Goal: Information Seeking & Learning: Learn about a topic

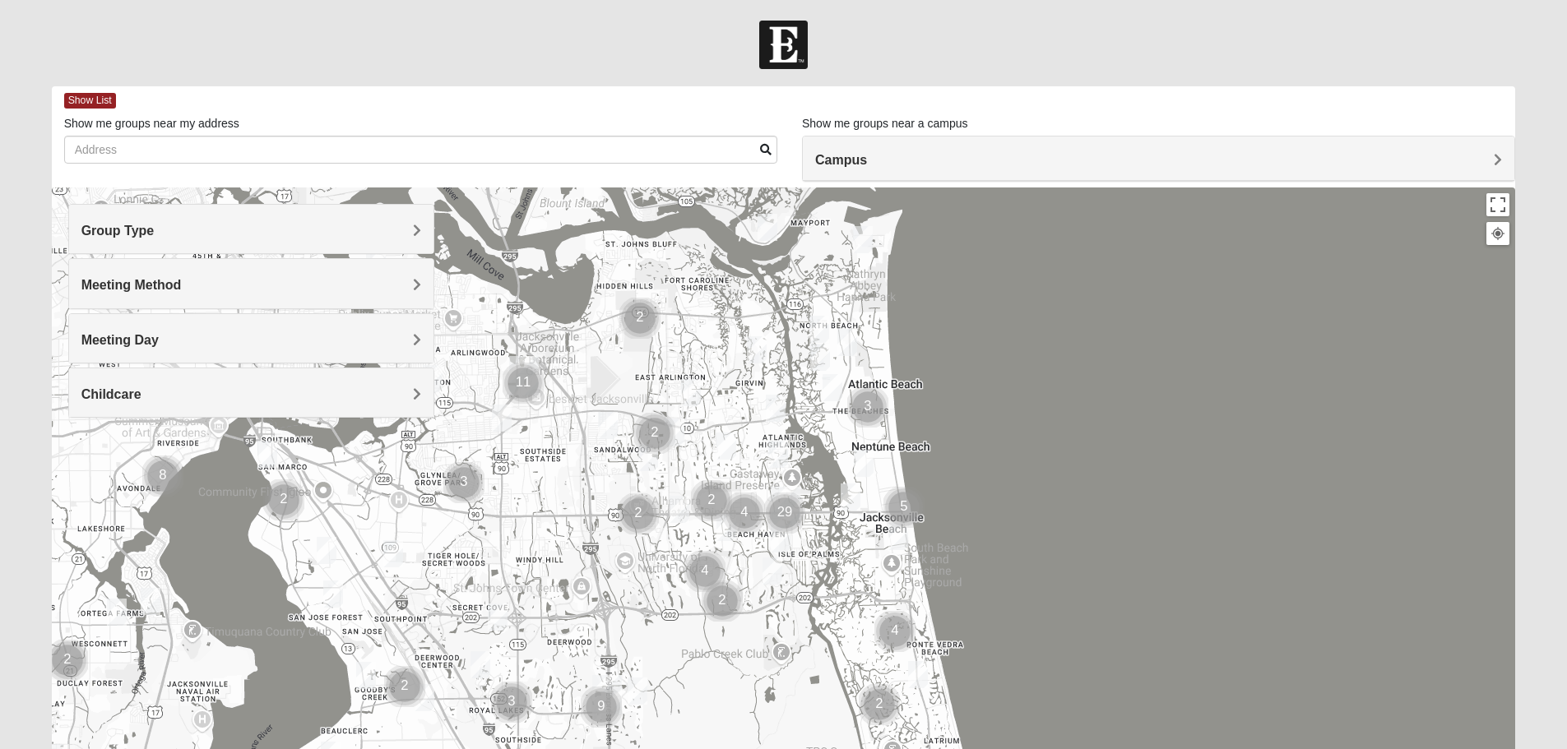
click at [239, 239] on div "Group Type" at bounding box center [251, 229] width 364 height 49
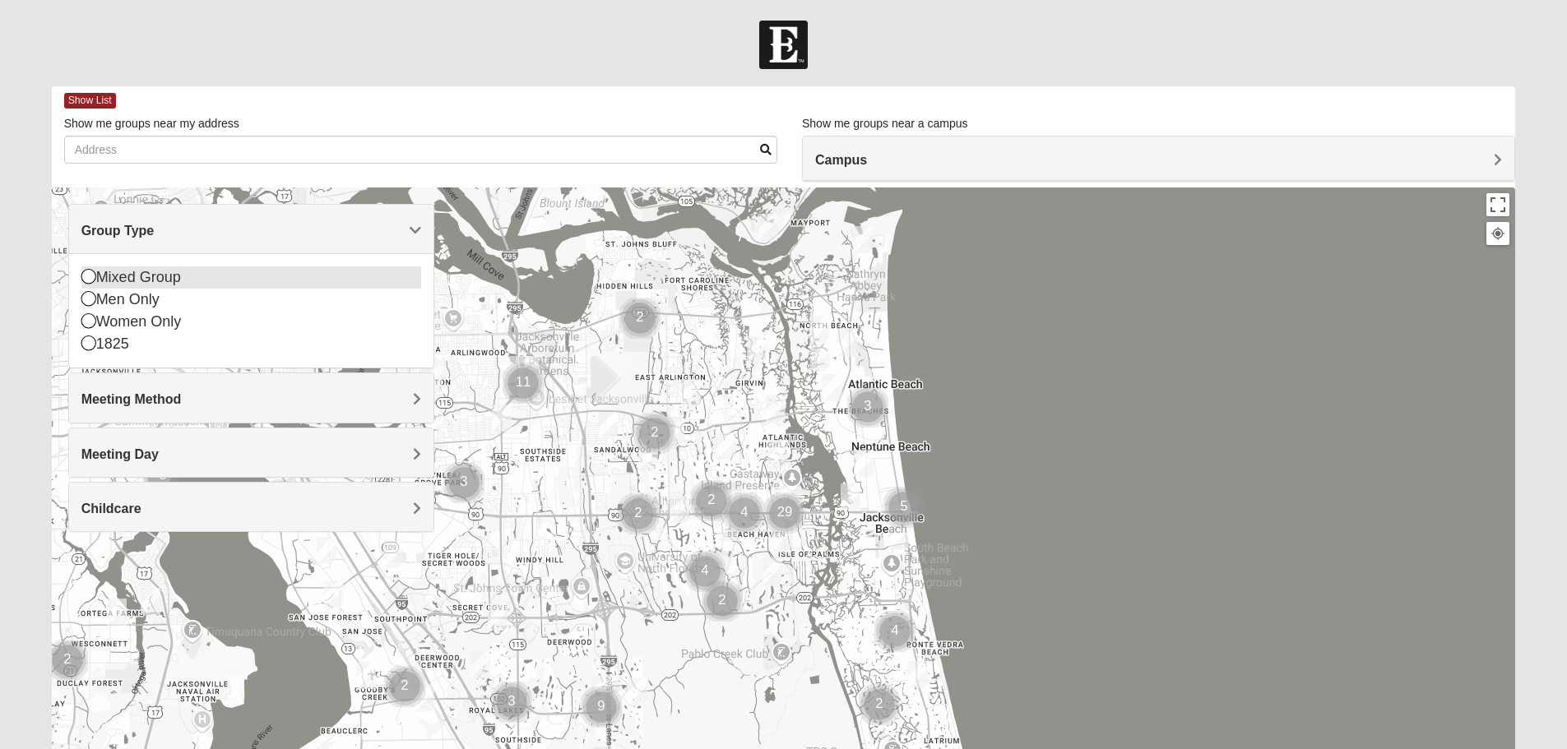
click at [157, 283] on div "Mixed Group" at bounding box center [251, 277] width 340 height 22
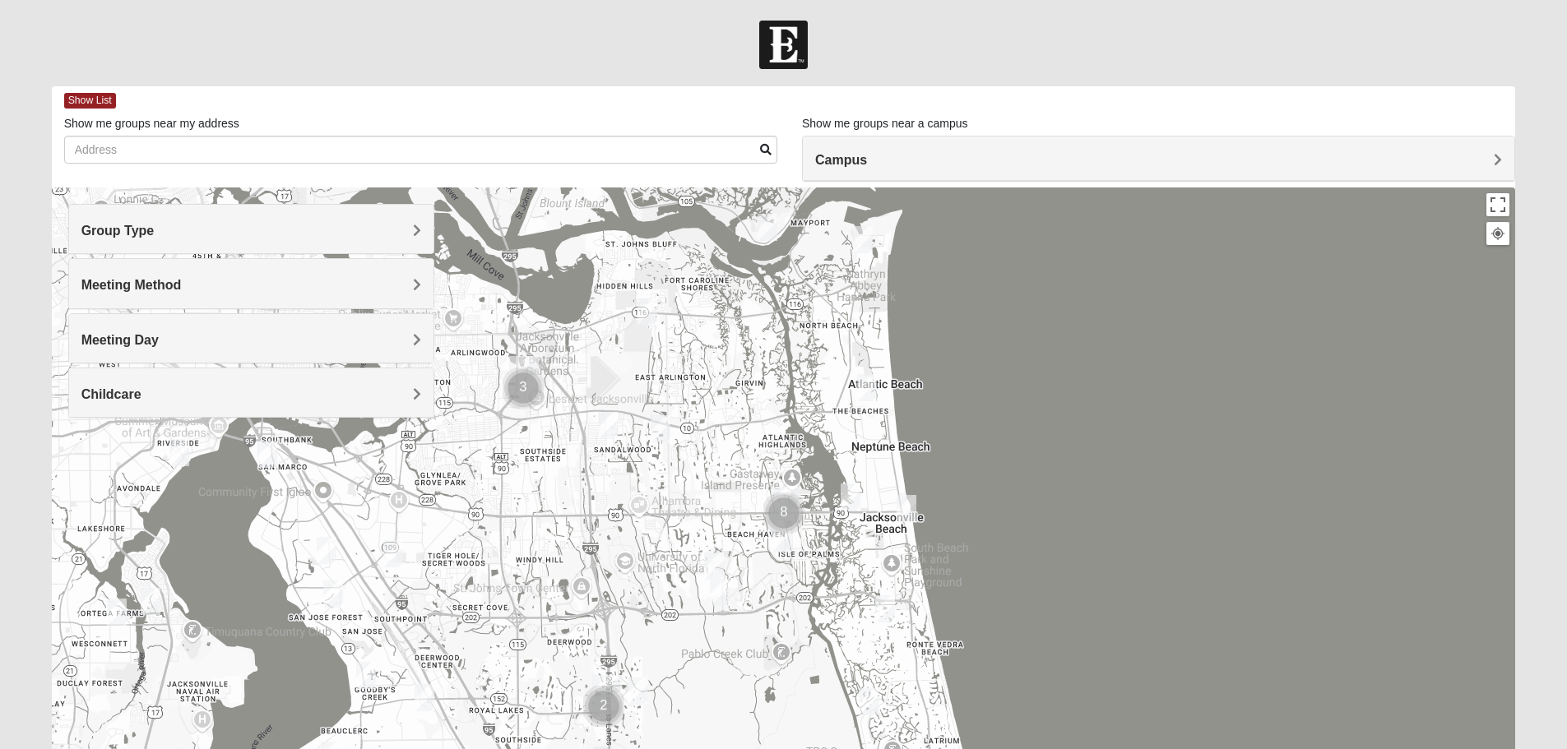
click at [392, 225] on h4 "Group Type" at bounding box center [251, 231] width 340 height 16
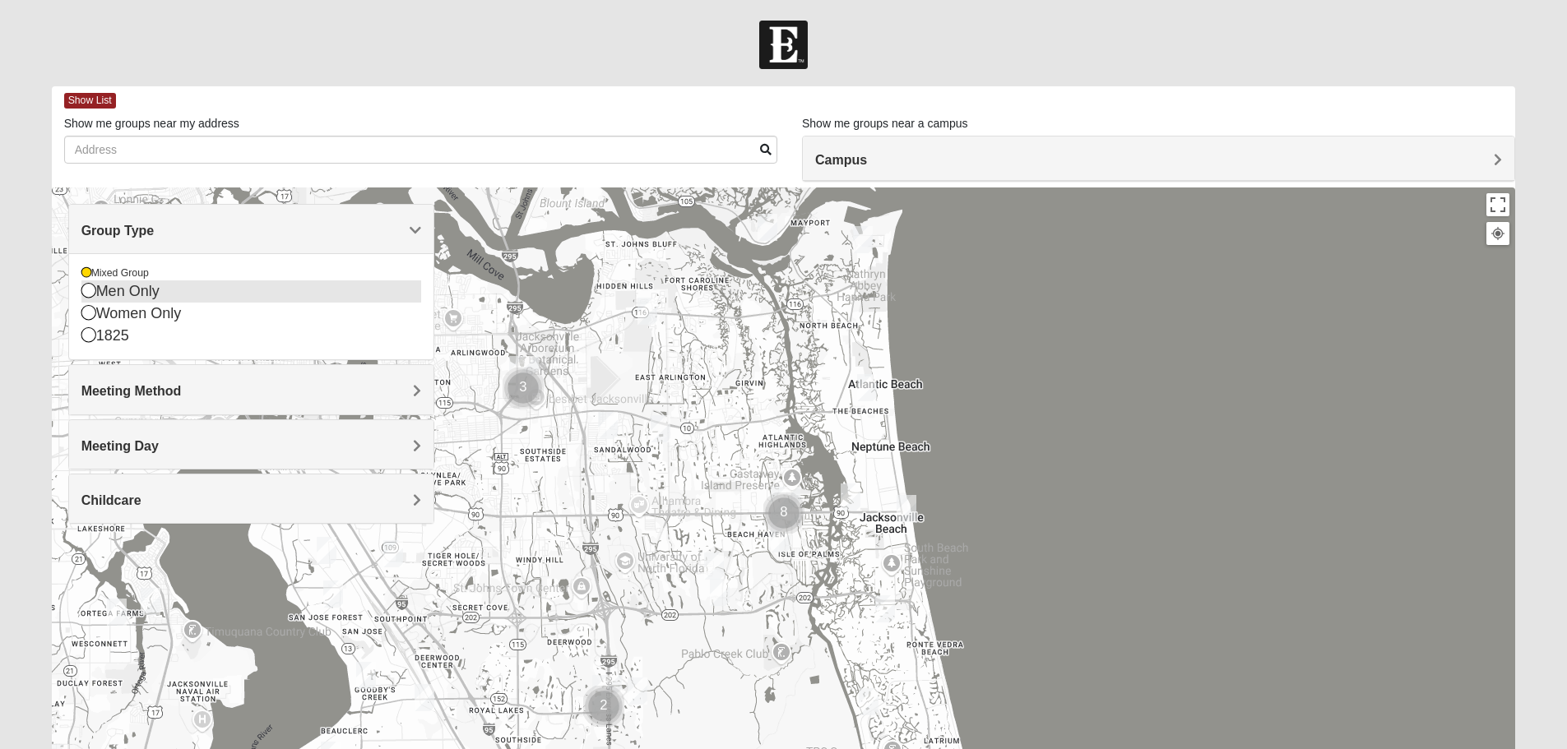
click at [151, 288] on div "Men Only" at bounding box center [251, 291] width 340 height 22
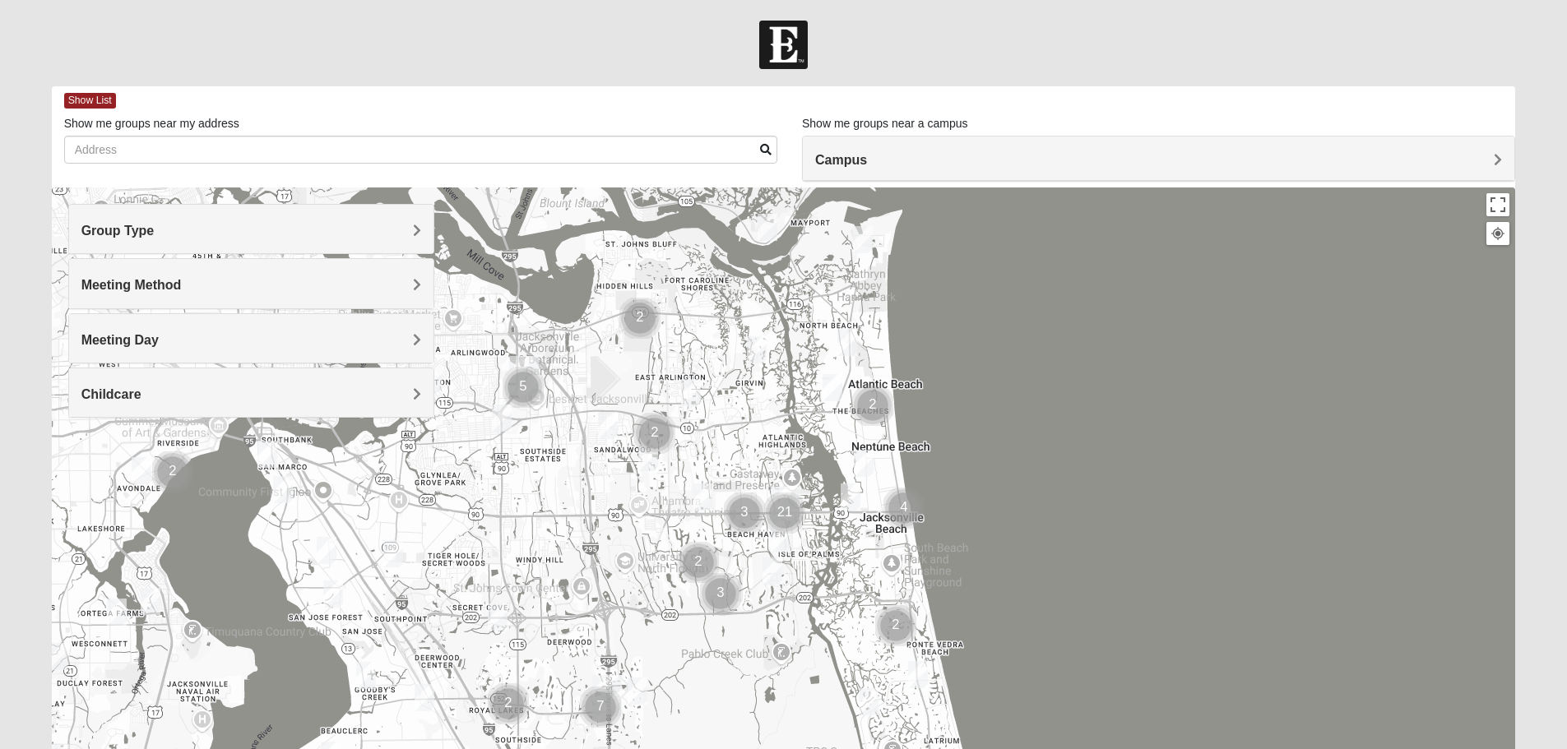
click at [322, 211] on div "Group Type" at bounding box center [251, 229] width 364 height 49
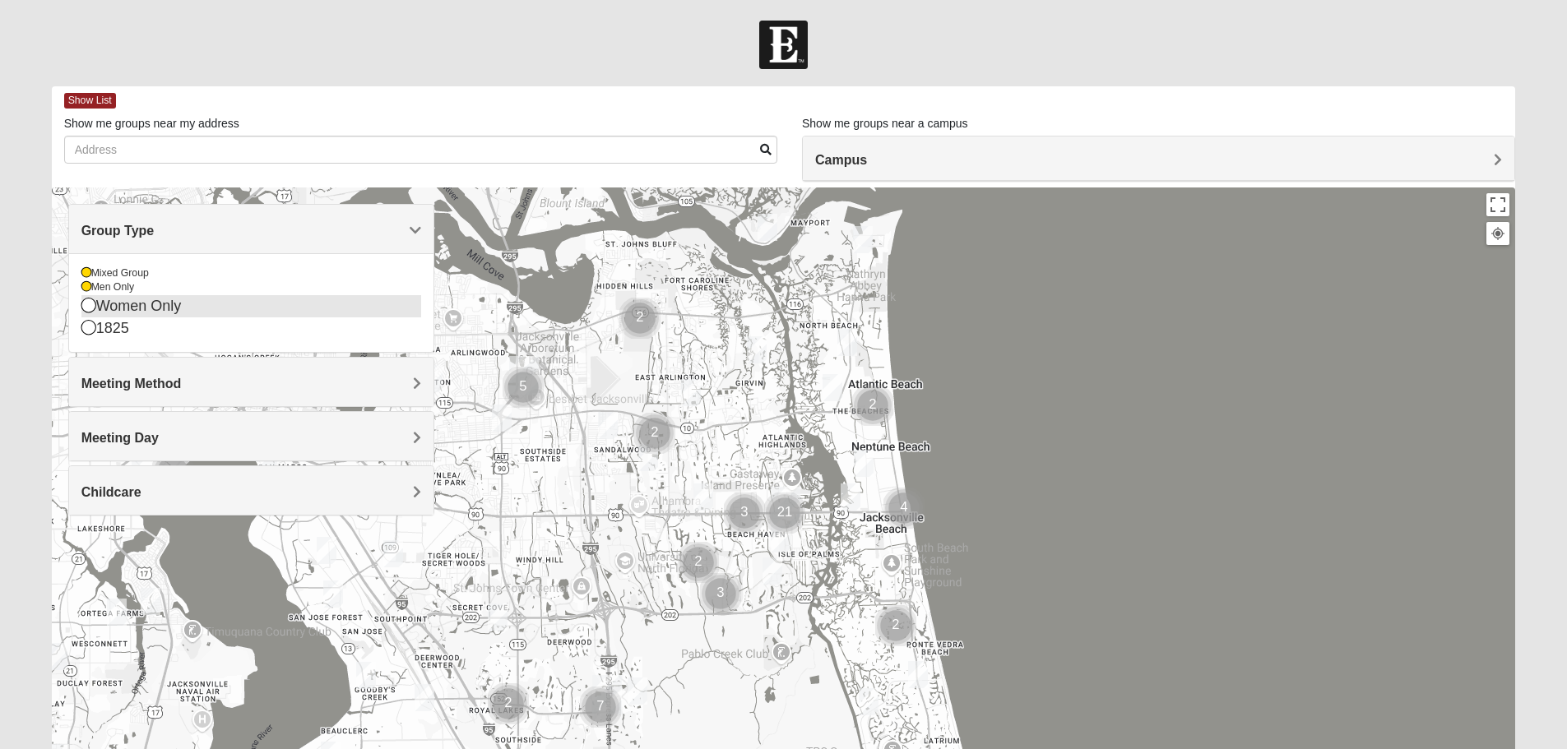
click at [120, 308] on div "Women Only" at bounding box center [251, 306] width 340 height 22
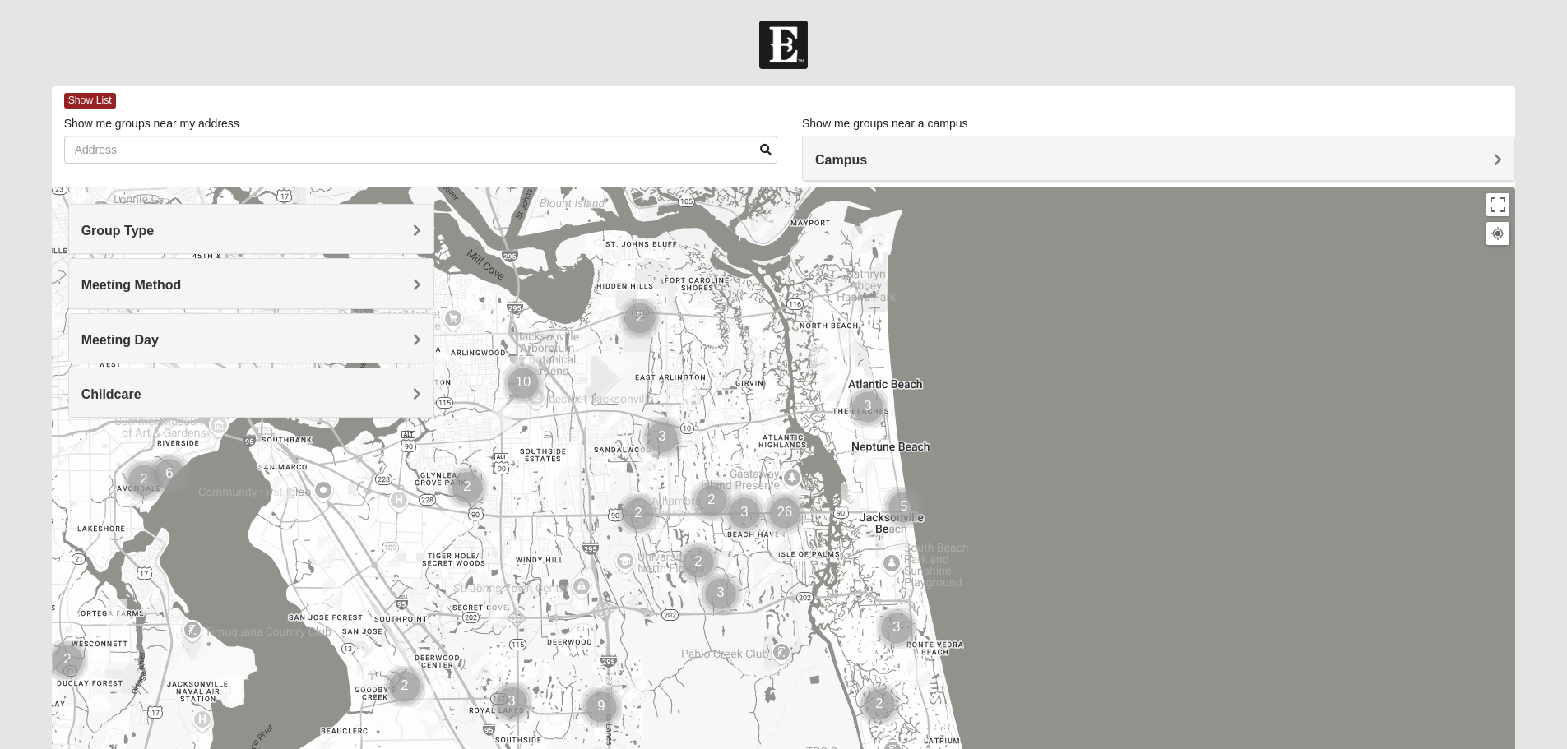
click at [299, 276] on div "Meeting Method" at bounding box center [251, 283] width 364 height 49
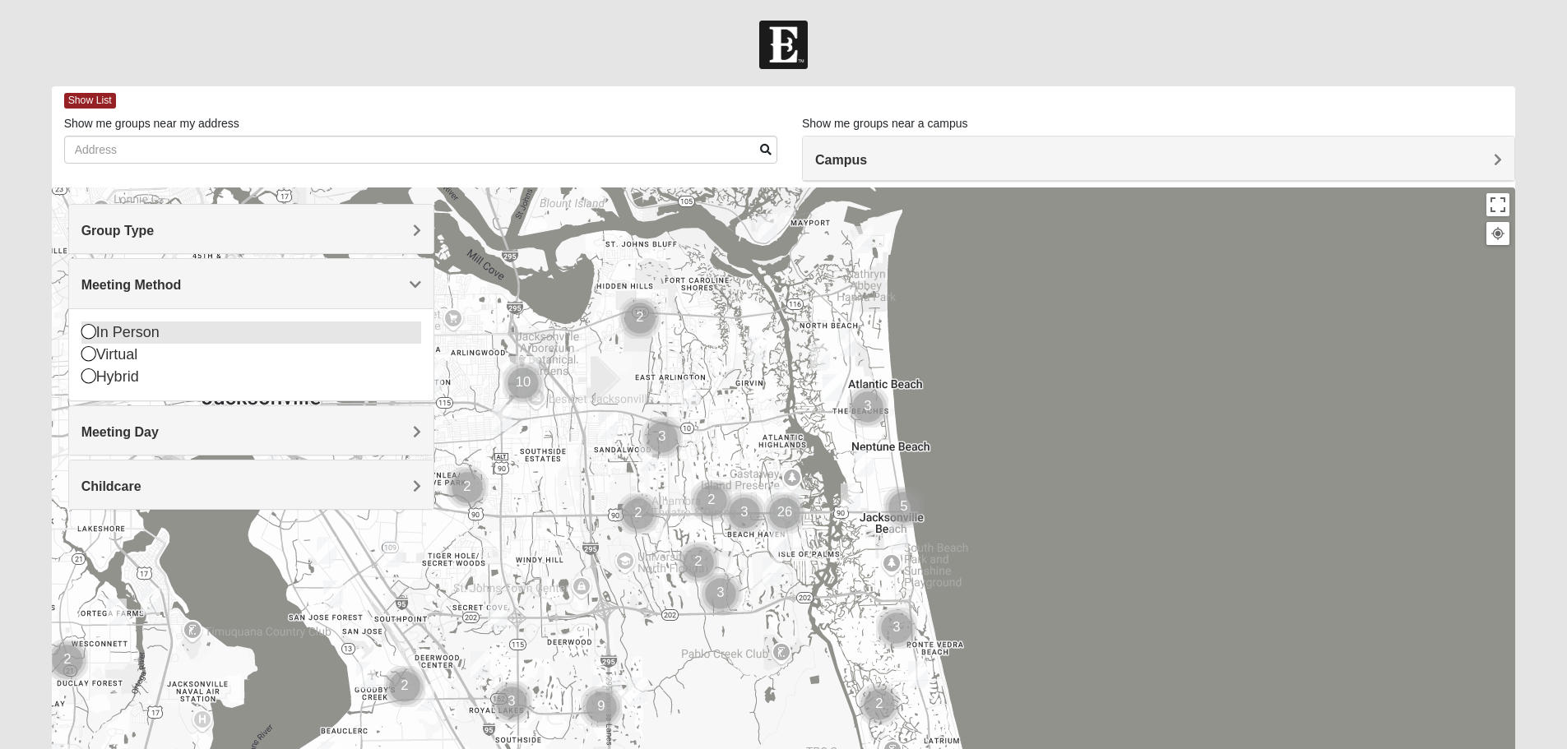
click at [141, 331] on div "In Person" at bounding box center [251, 333] width 340 height 22
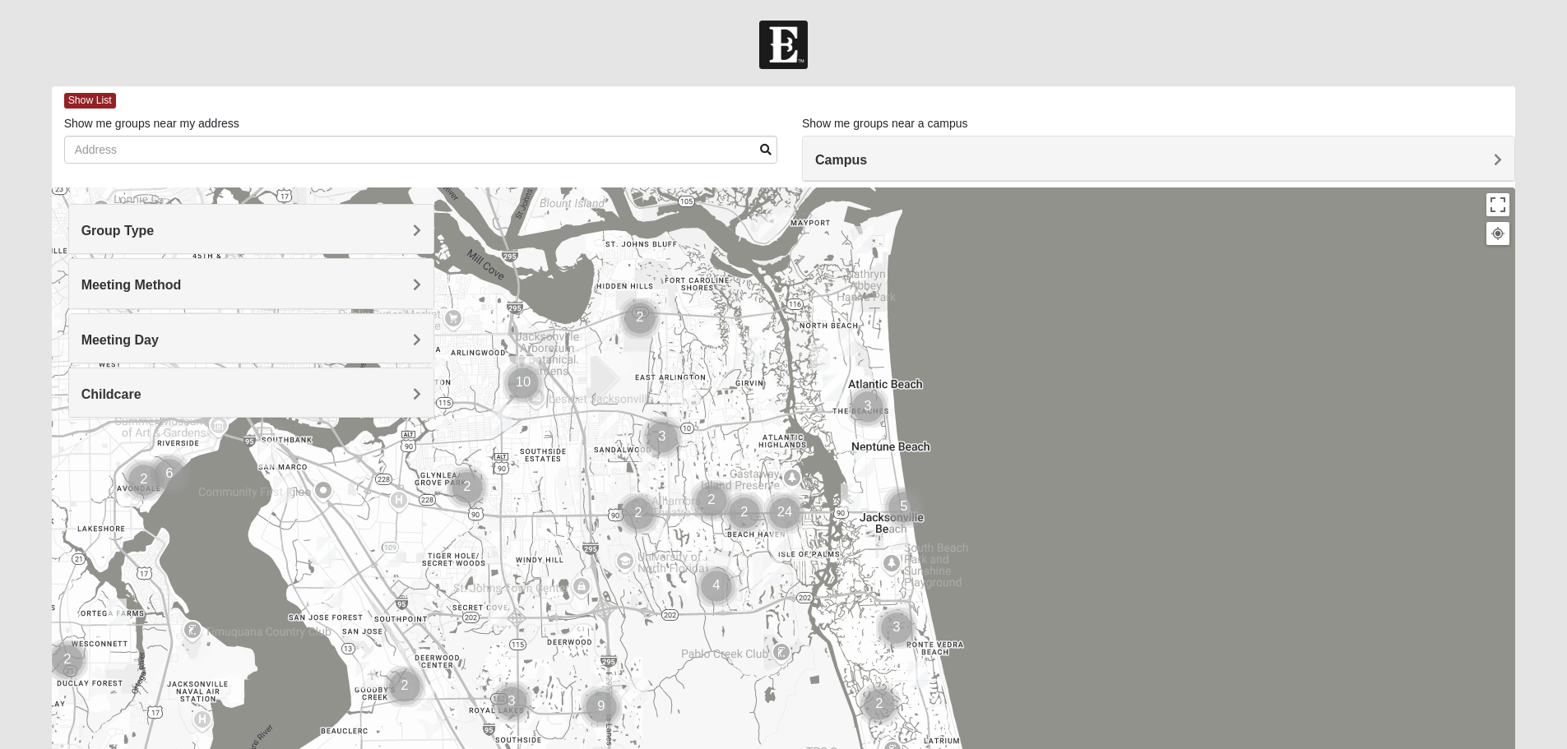
click at [926, 147] on div "Campus" at bounding box center [1158, 159] width 711 height 44
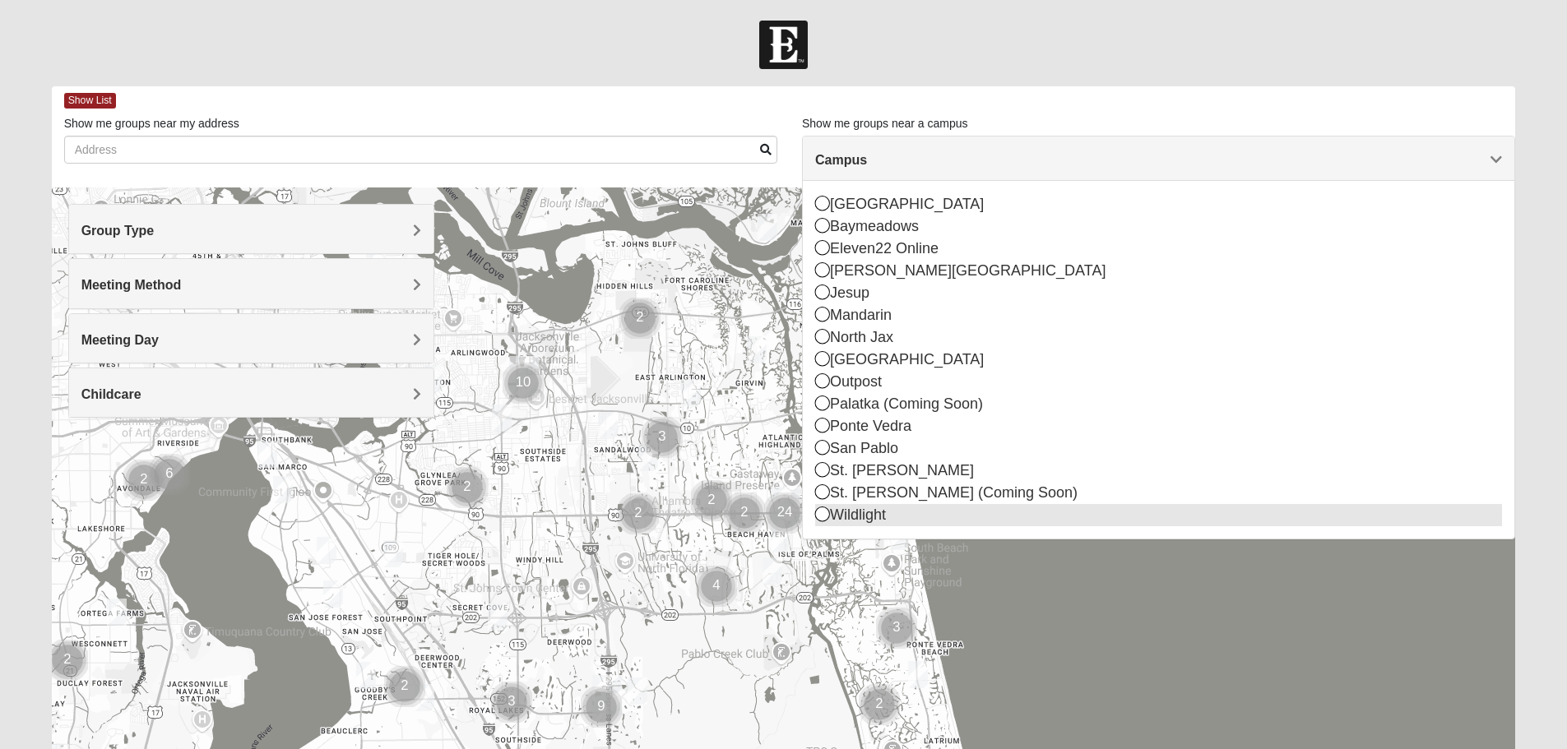
click at [855, 521] on div "Wildlight" at bounding box center [1158, 515] width 687 height 22
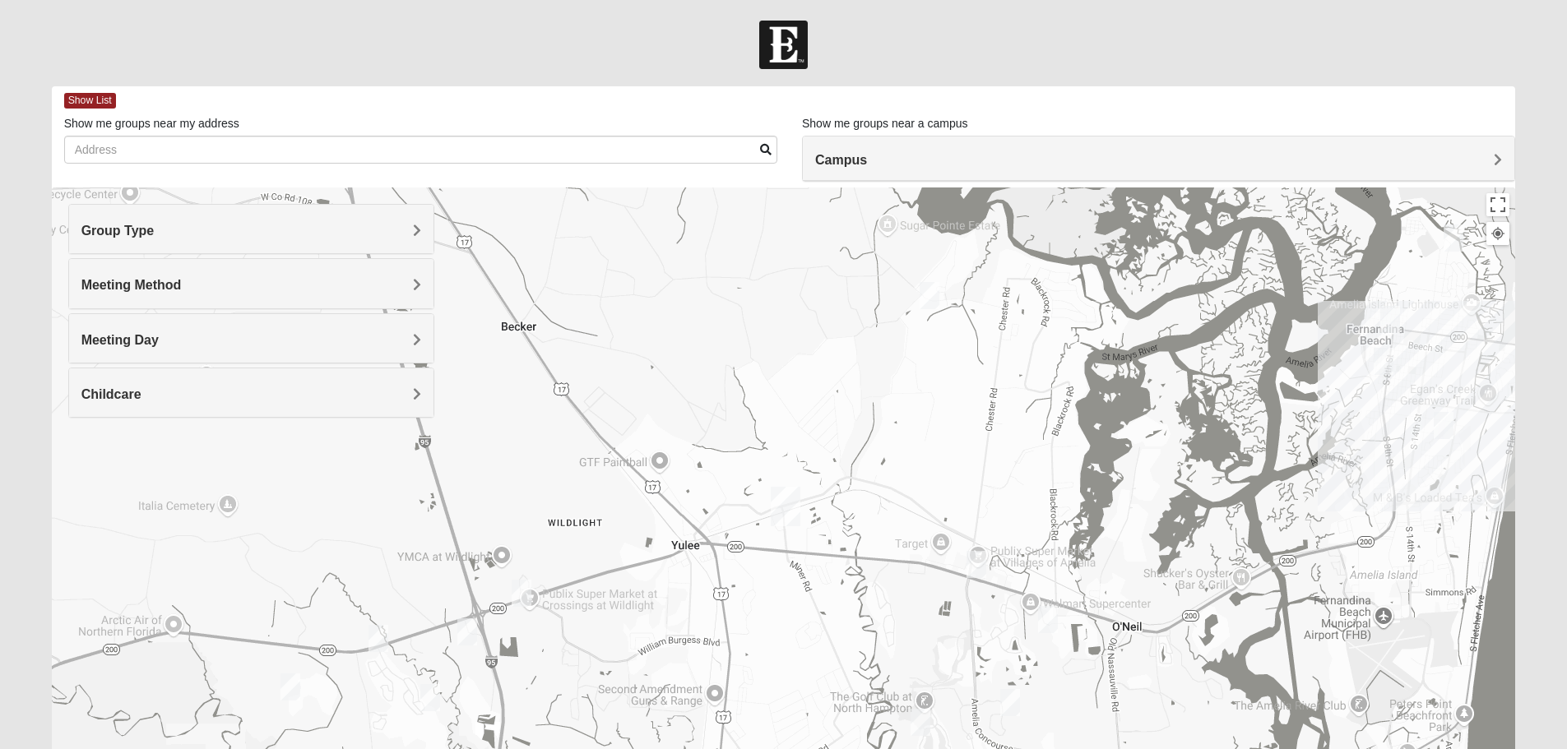
click at [930, 290] on img "Womens Kremin 32097" at bounding box center [930, 295] width 20 height 27
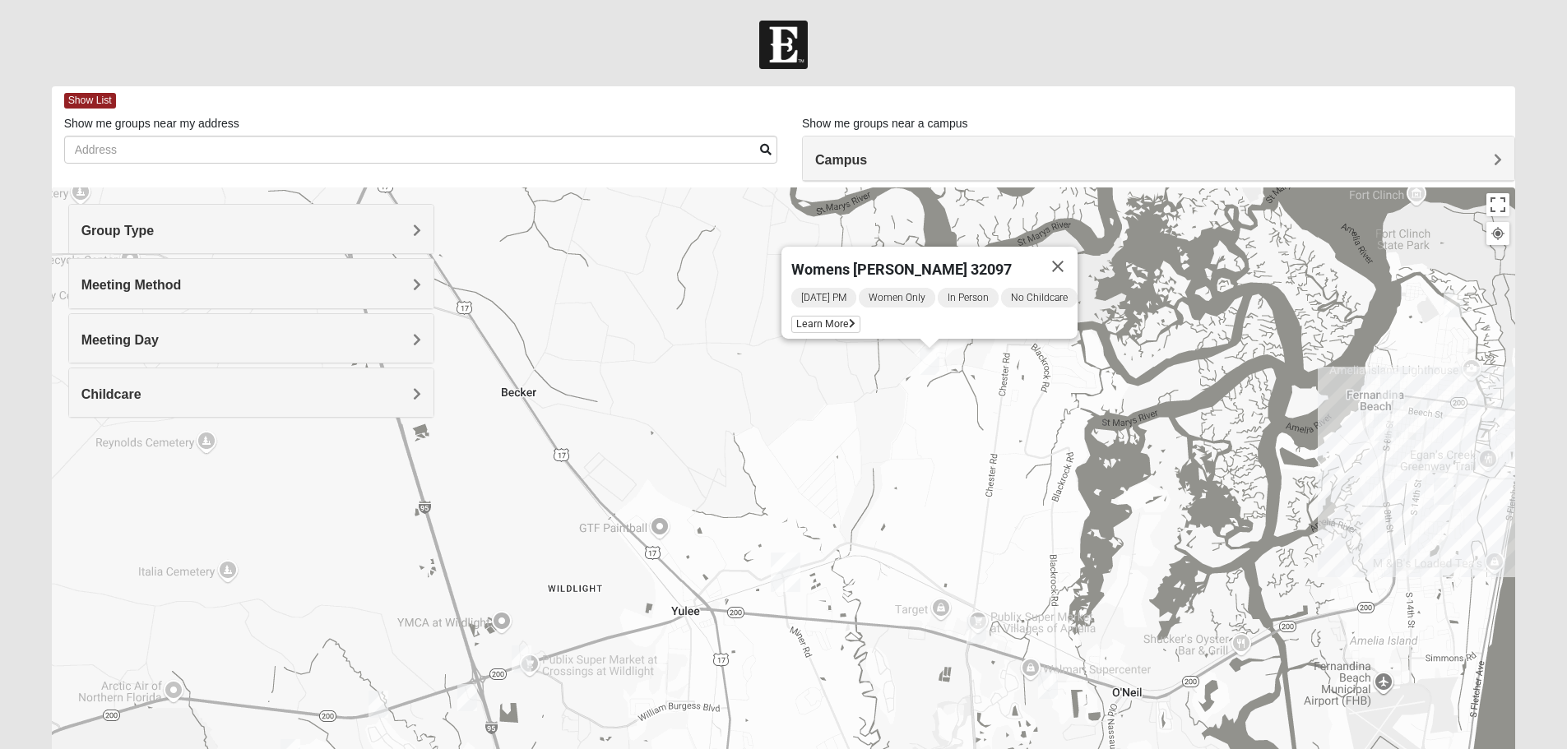
click at [1442, 494] on img "Womens Bourquin 32034" at bounding box center [1444, 491] width 20 height 27
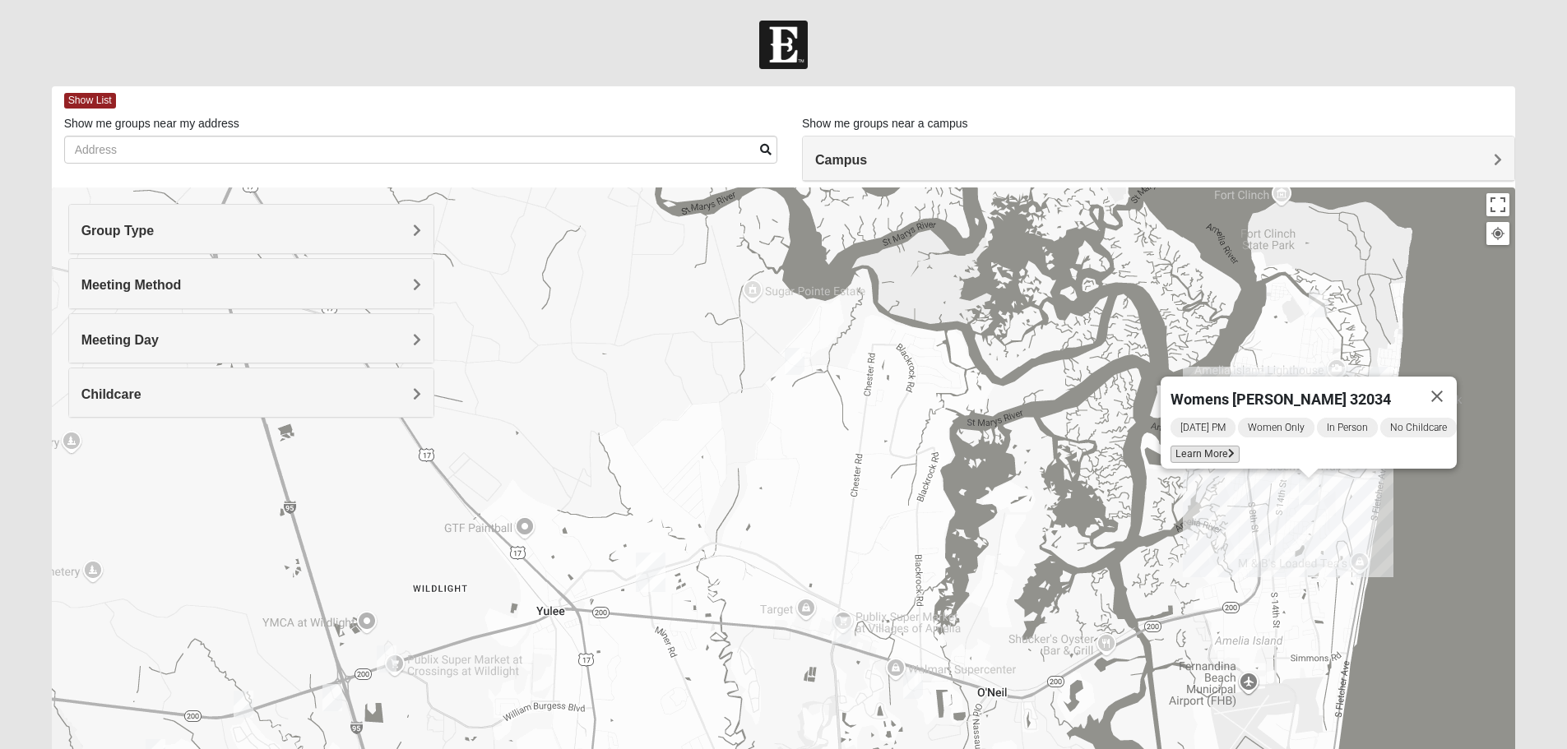
click at [1198, 447] on span "Learn More" at bounding box center [1204, 454] width 69 height 17
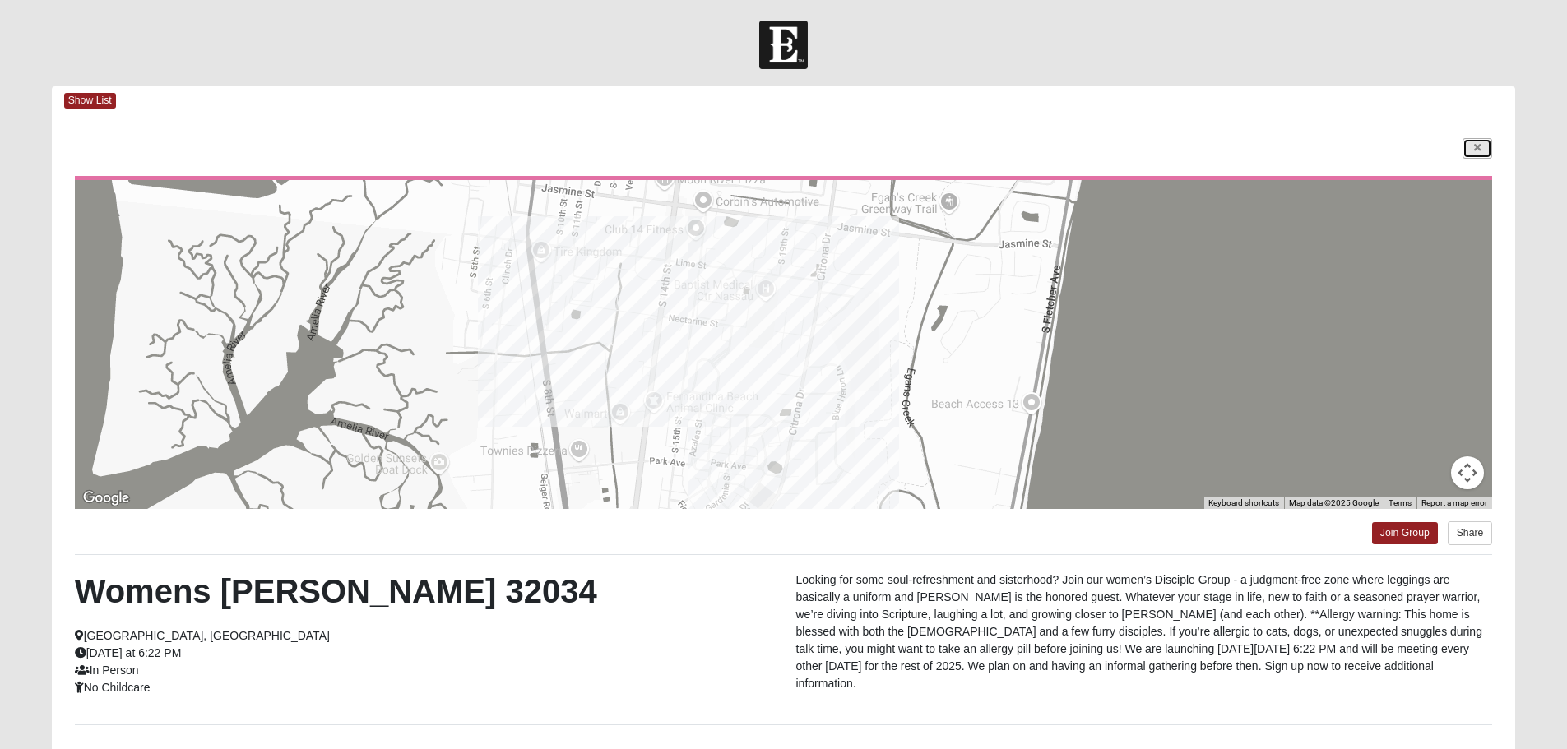
click at [1483, 149] on link at bounding box center [1477, 148] width 30 height 21
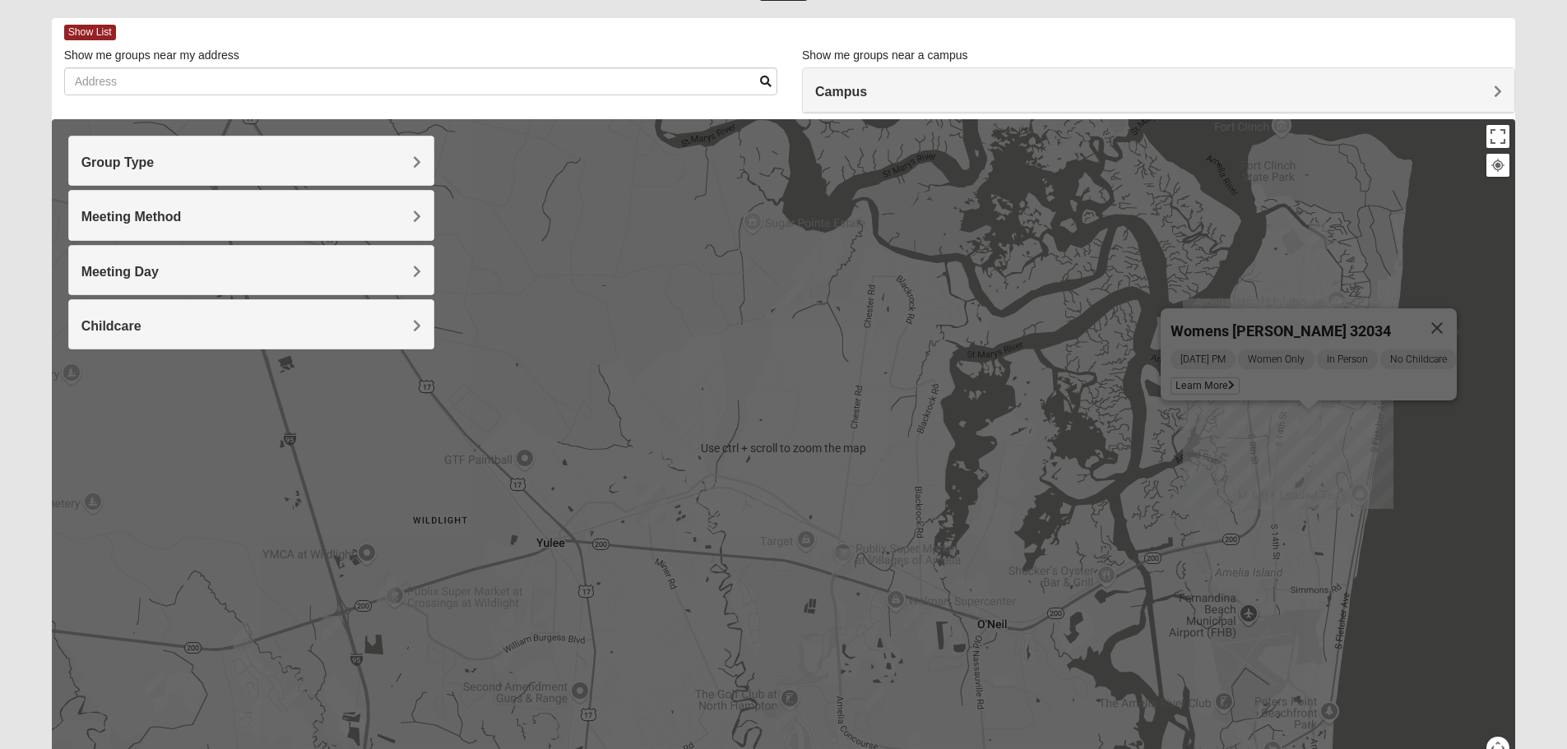
scroll to position [82, 0]
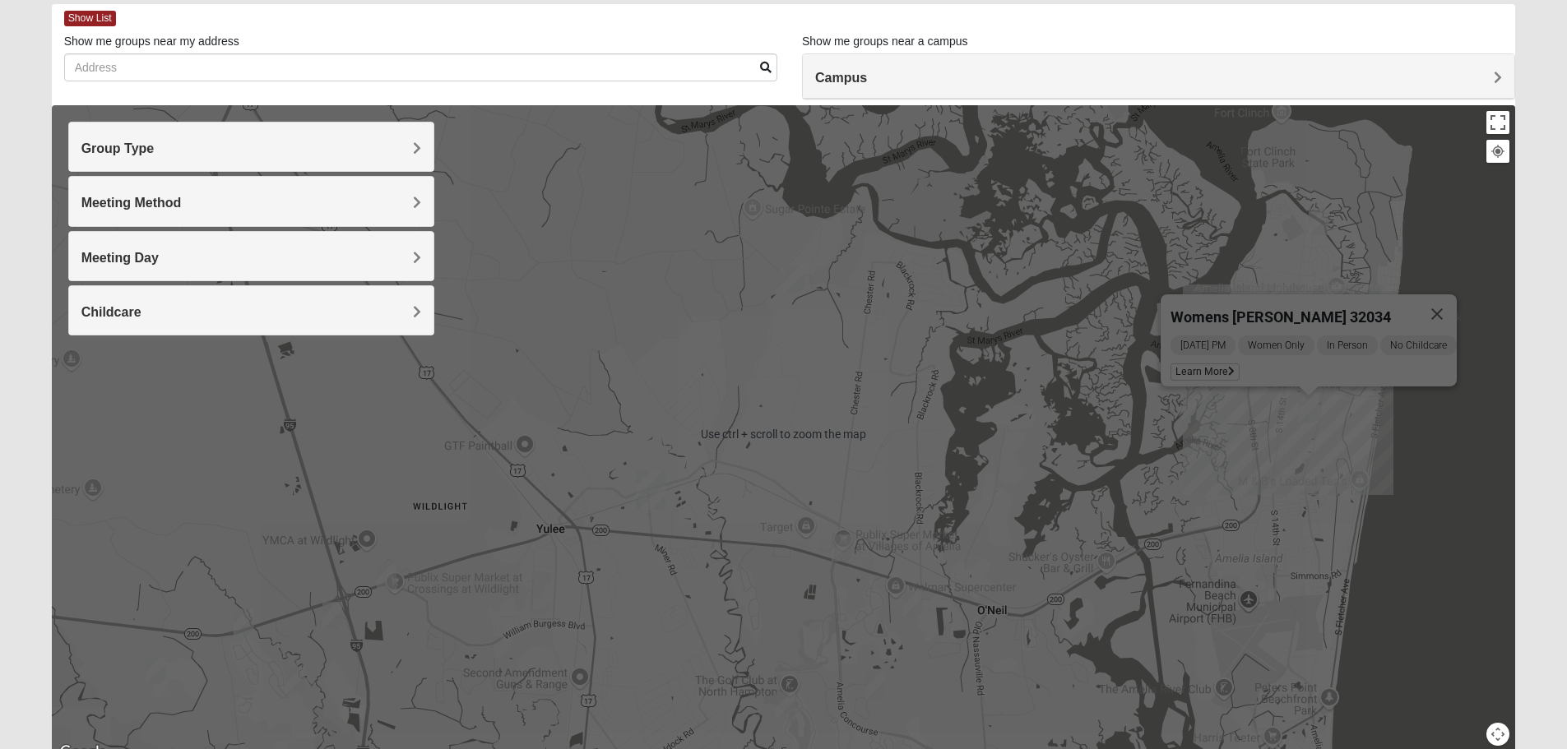
click at [1438, 568] on div "Womens [PERSON_NAME] 32034 [DATE] PM Women Only In Person No Childcare Learn Mo…" at bounding box center [784, 434] width 1464 height 658
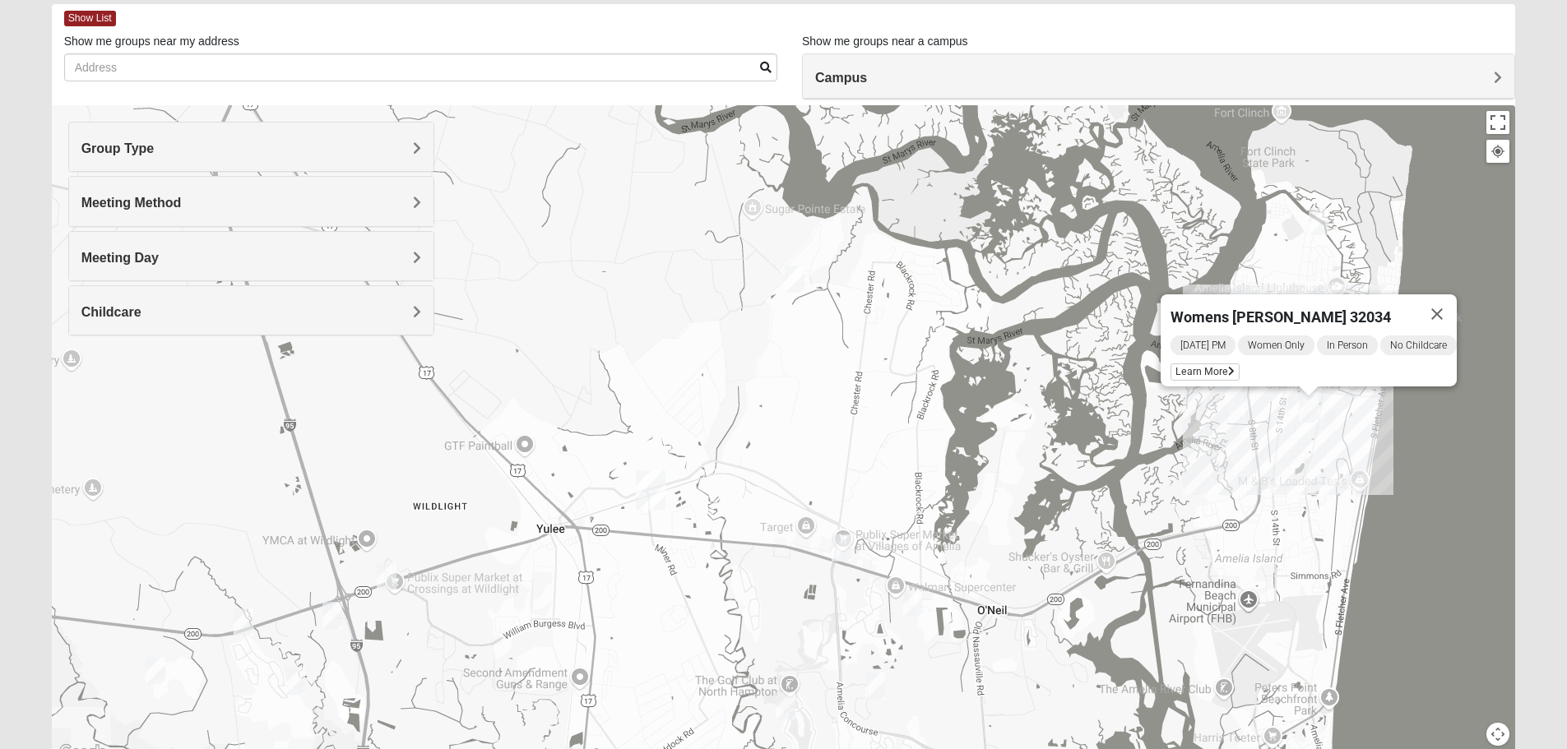
click at [785, 702] on img "Womens Trescot 32034" at bounding box center [786, 706] width 20 height 27
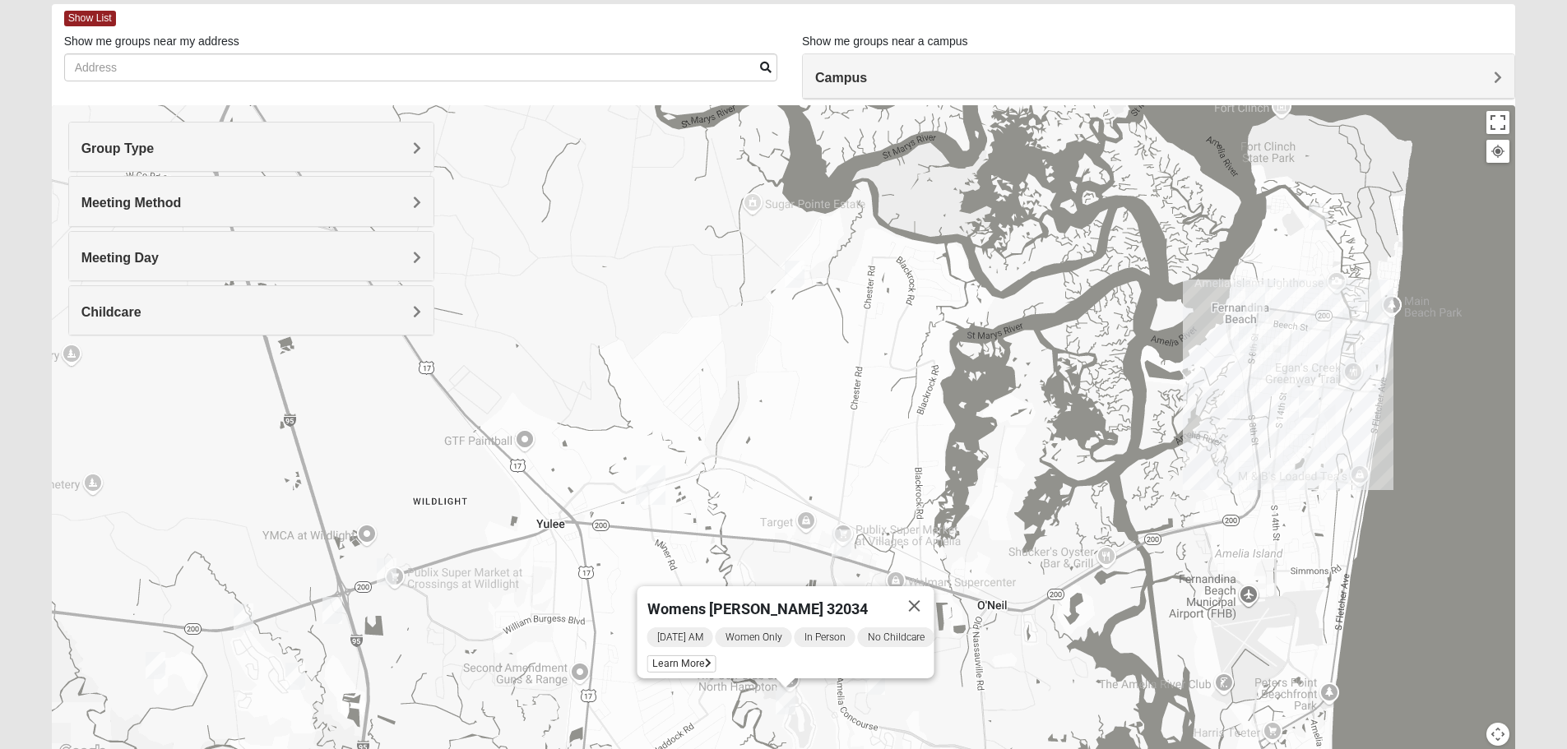
click at [297, 678] on img "Womens Little 32097" at bounding box center [295, 676] width 20 height 27
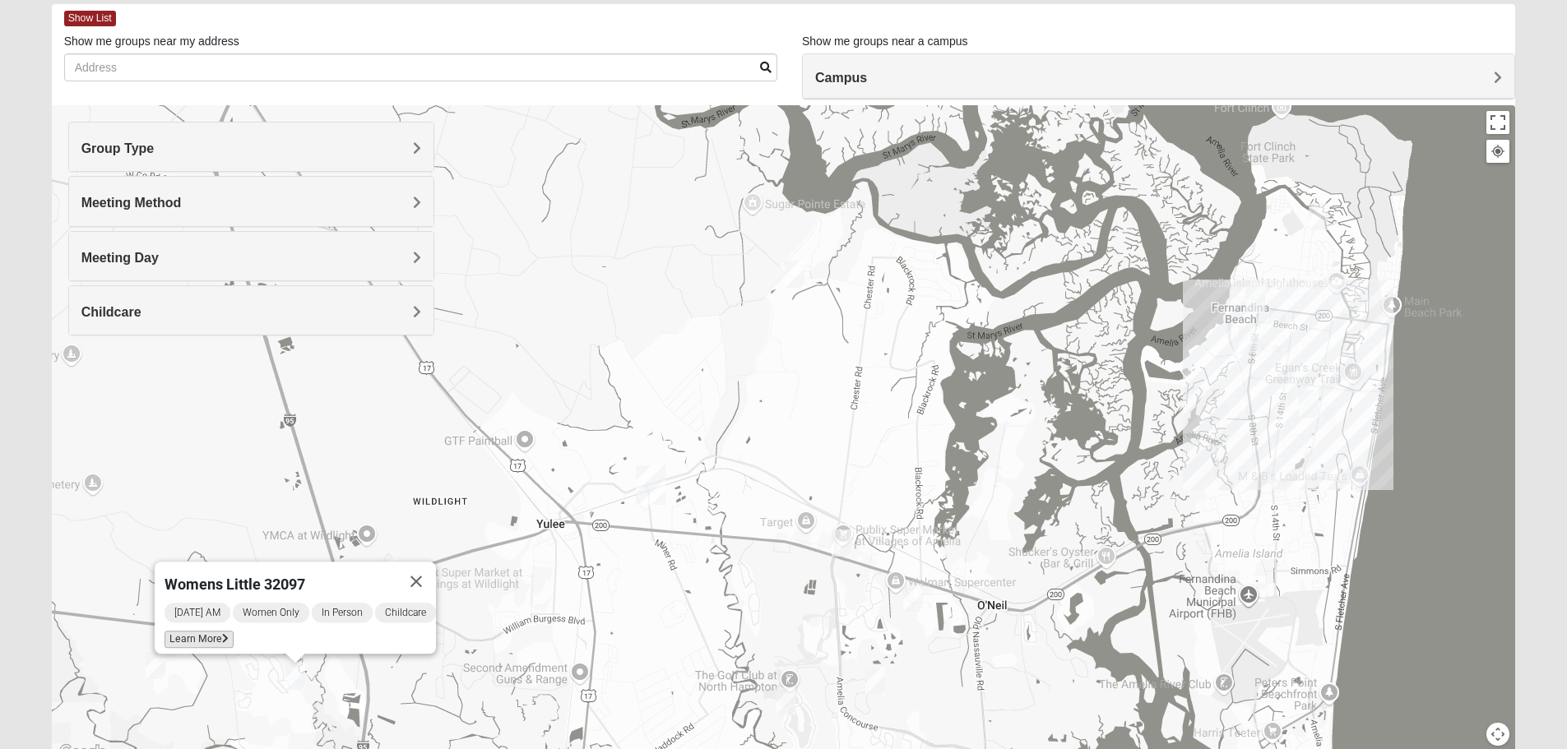
click at [197, 631] on span "Learn More" at bounding box center [198, 639] width 69 height 17
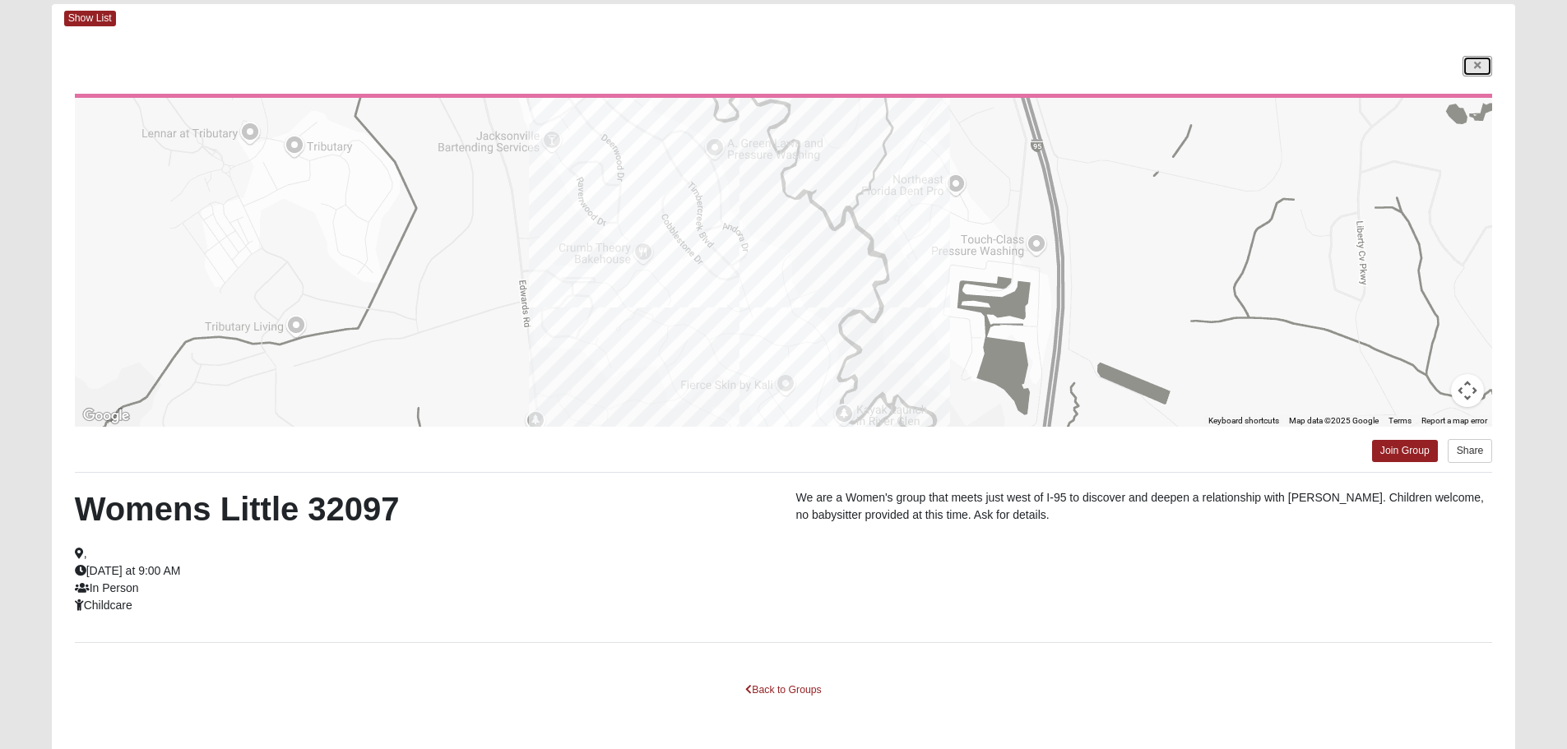
click at [1476, 64] on icon at bounding box center [1477, 66] width 7 height 10
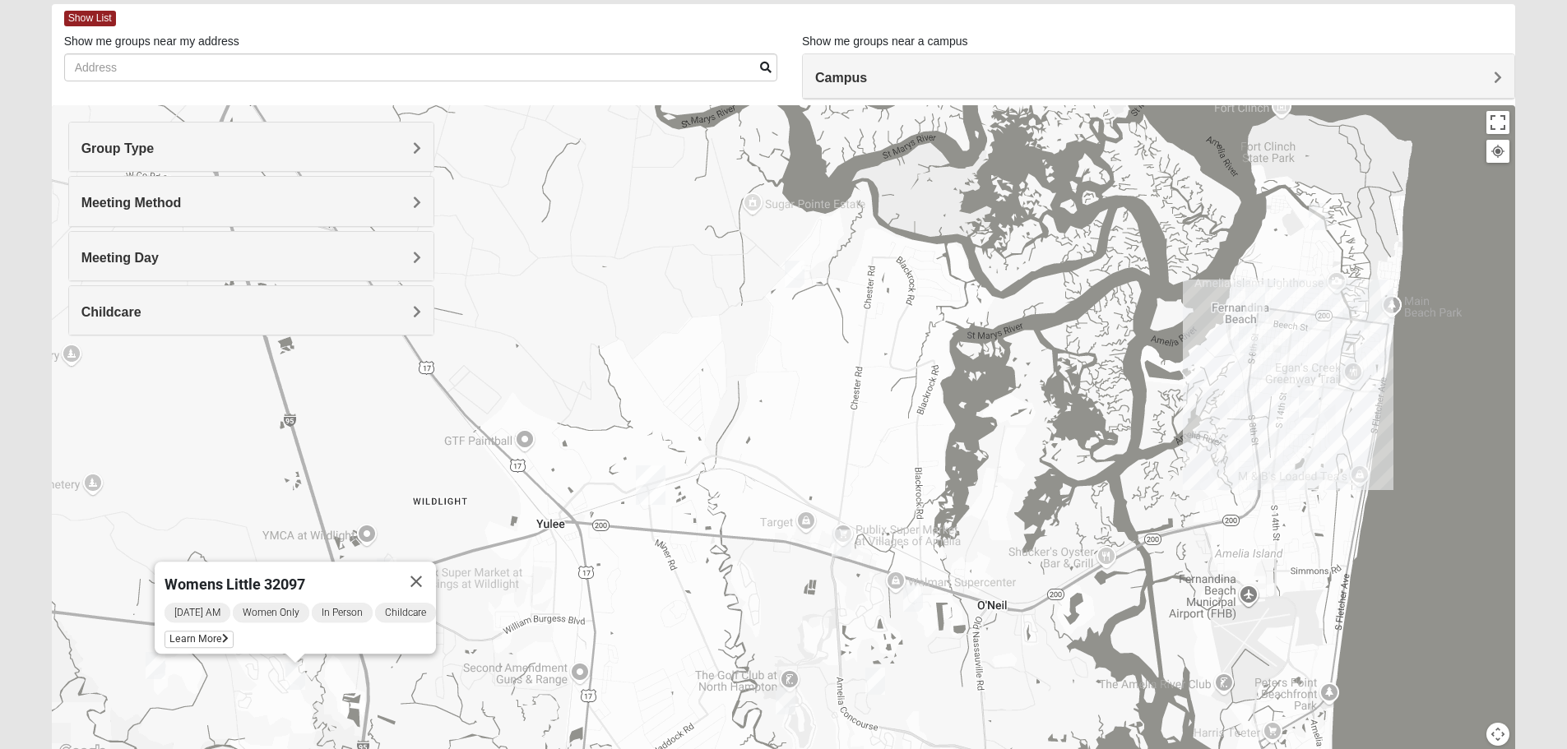
click at [785, 702] on img "Womens Trescot 32034" at bounding box center [786, 701] width 20 height 27
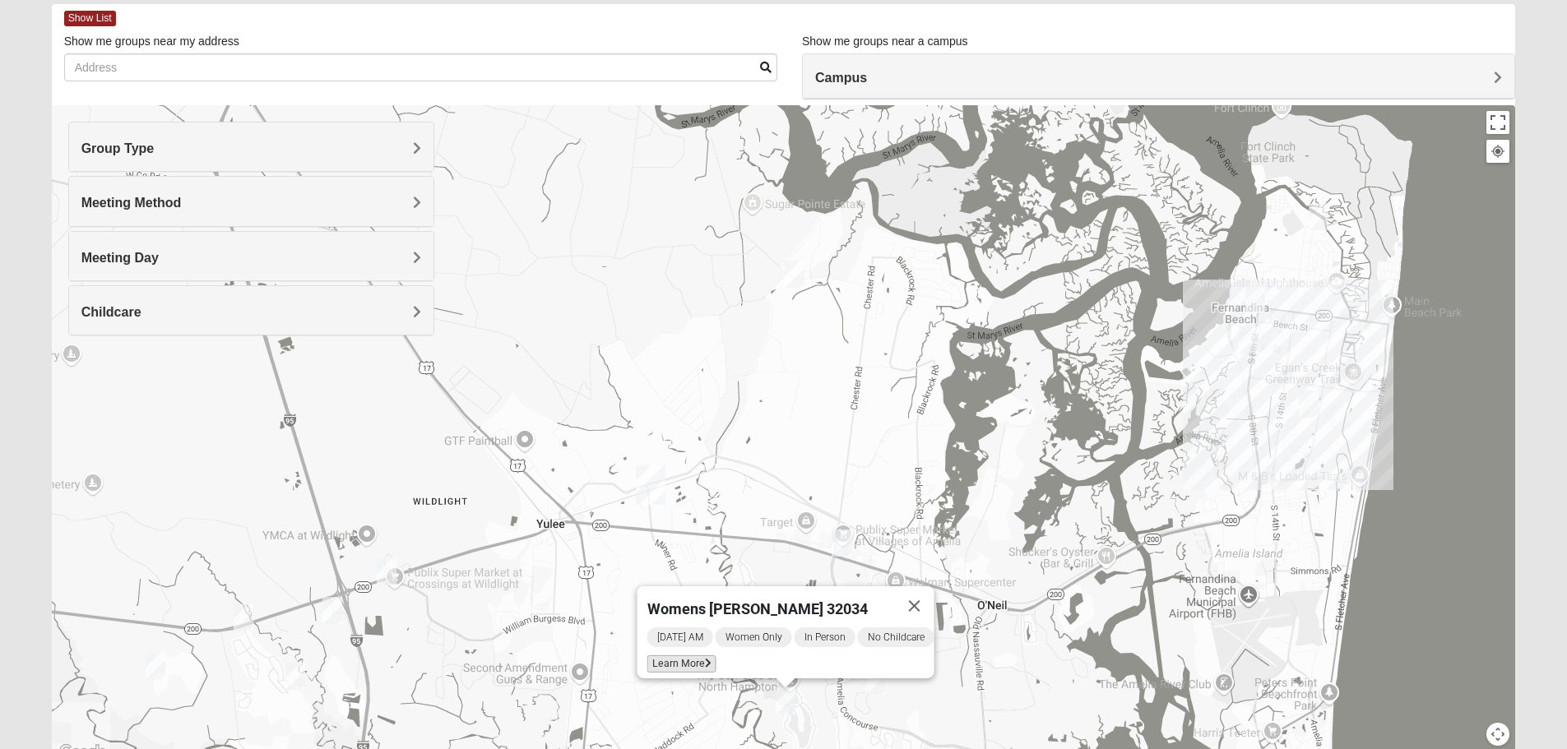
click at [665, 657] on span "Learn More" at bounding box center [680, 664] width 69 height 17
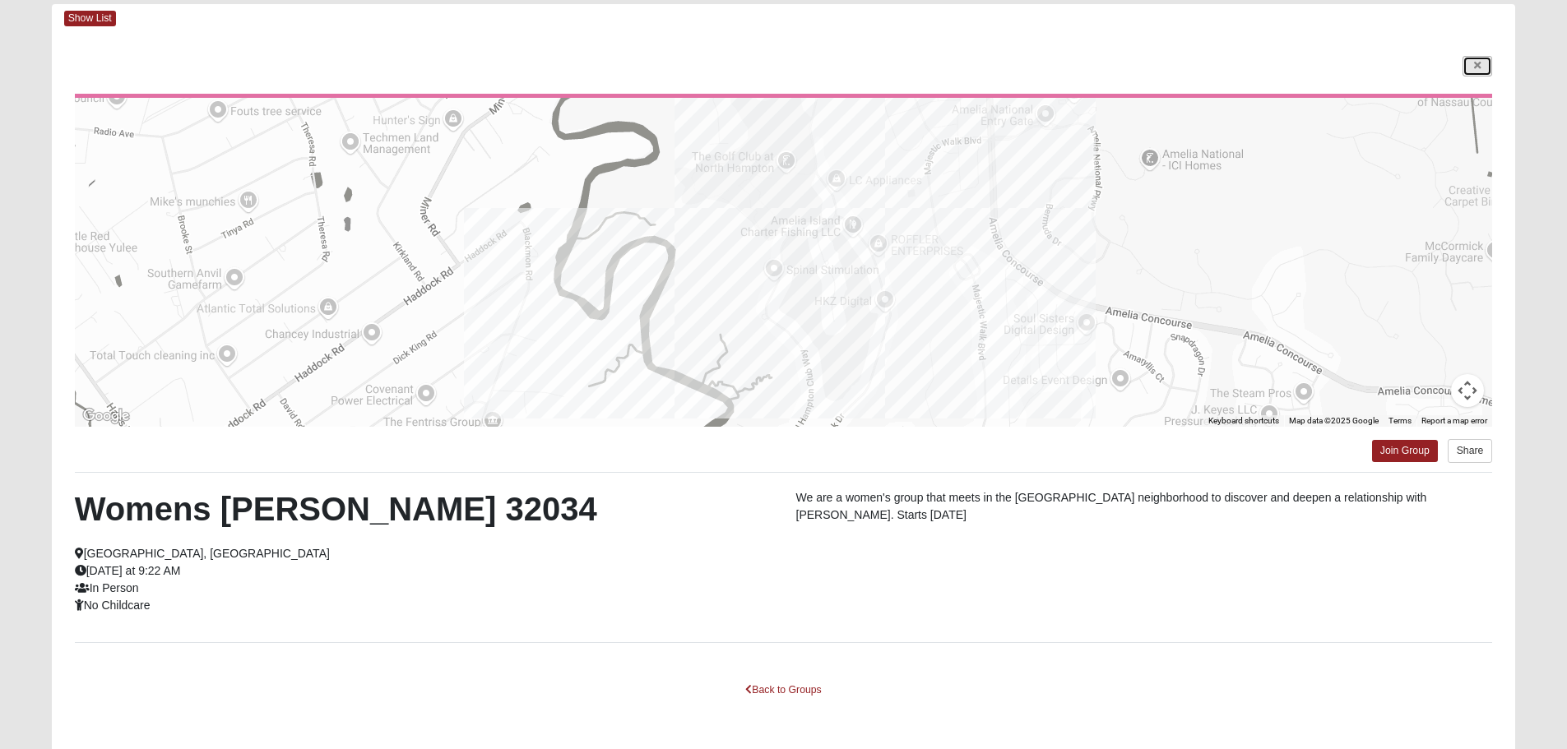
click at [1479, 69] on icon at bounding box center [1477, 66] width 7 height 10
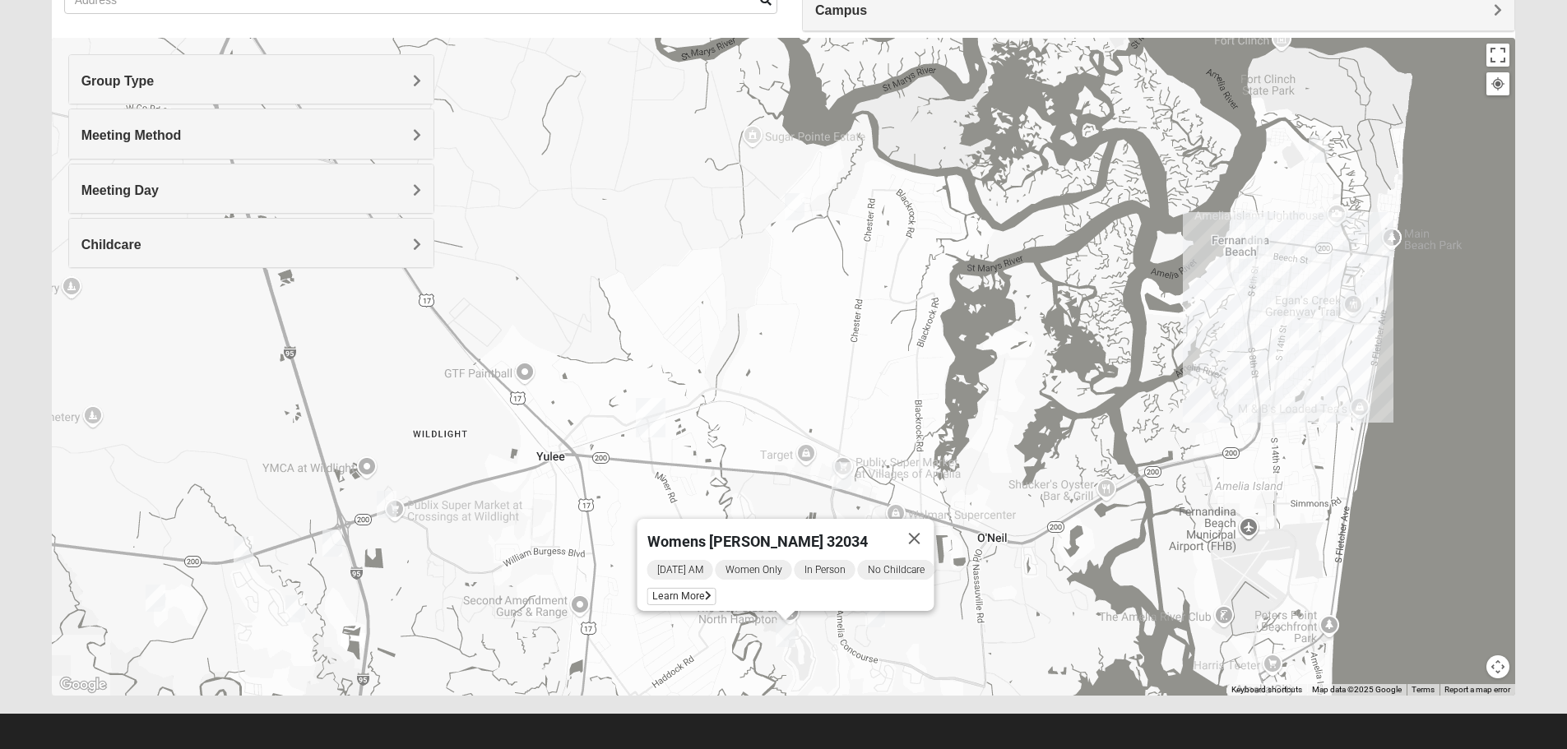
scroll to position [156, 0]
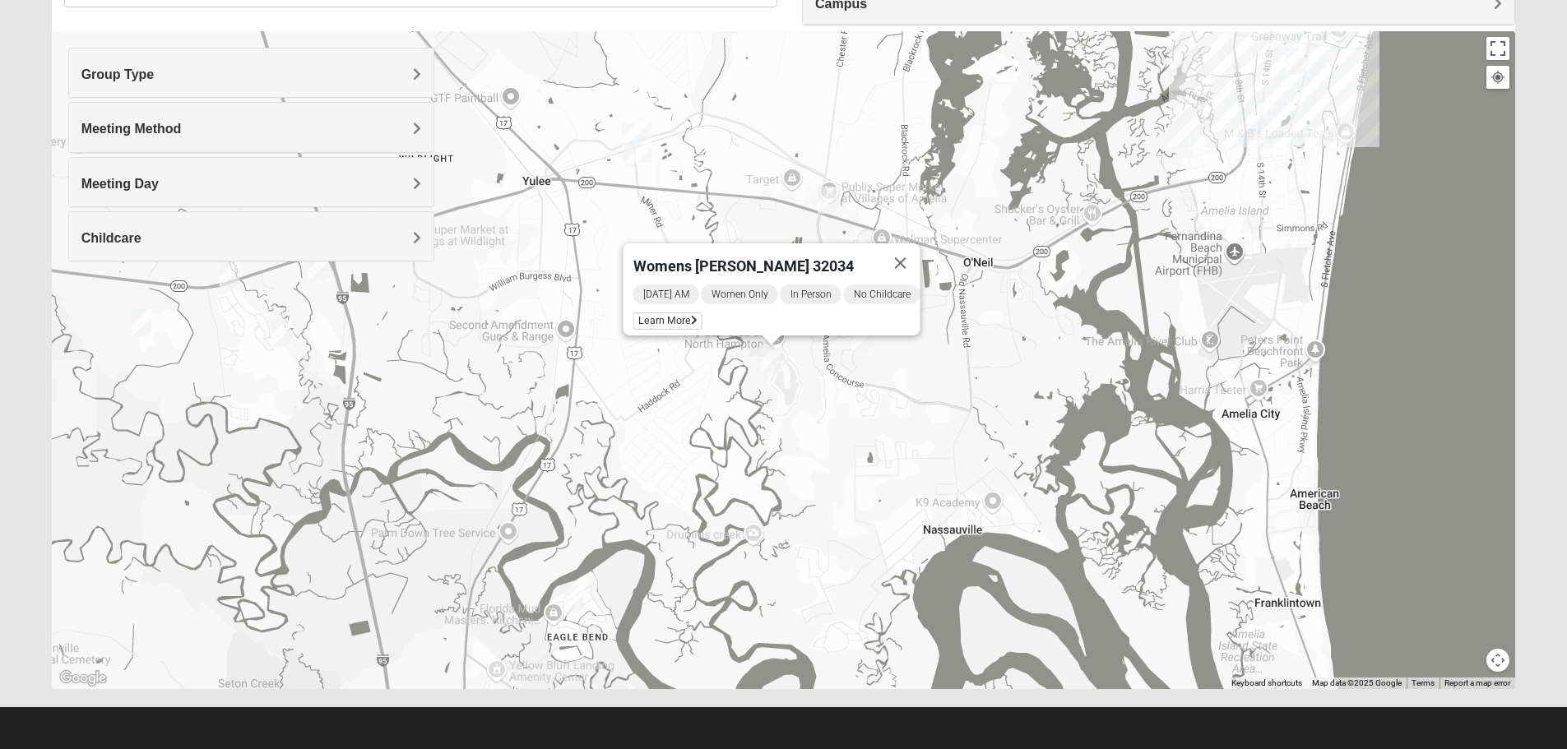
drag, startPoint x: 1456, startPoint y: 294, endPoint x: 1450, endPoint y: 16, distance: 277.2
click at [1450, 16] on div "Show List Loading Groups Keywords Filter Additional Filters Campus [GEOGRAPHIC_…" at bounding box center [784, 309] width 1464 height 759
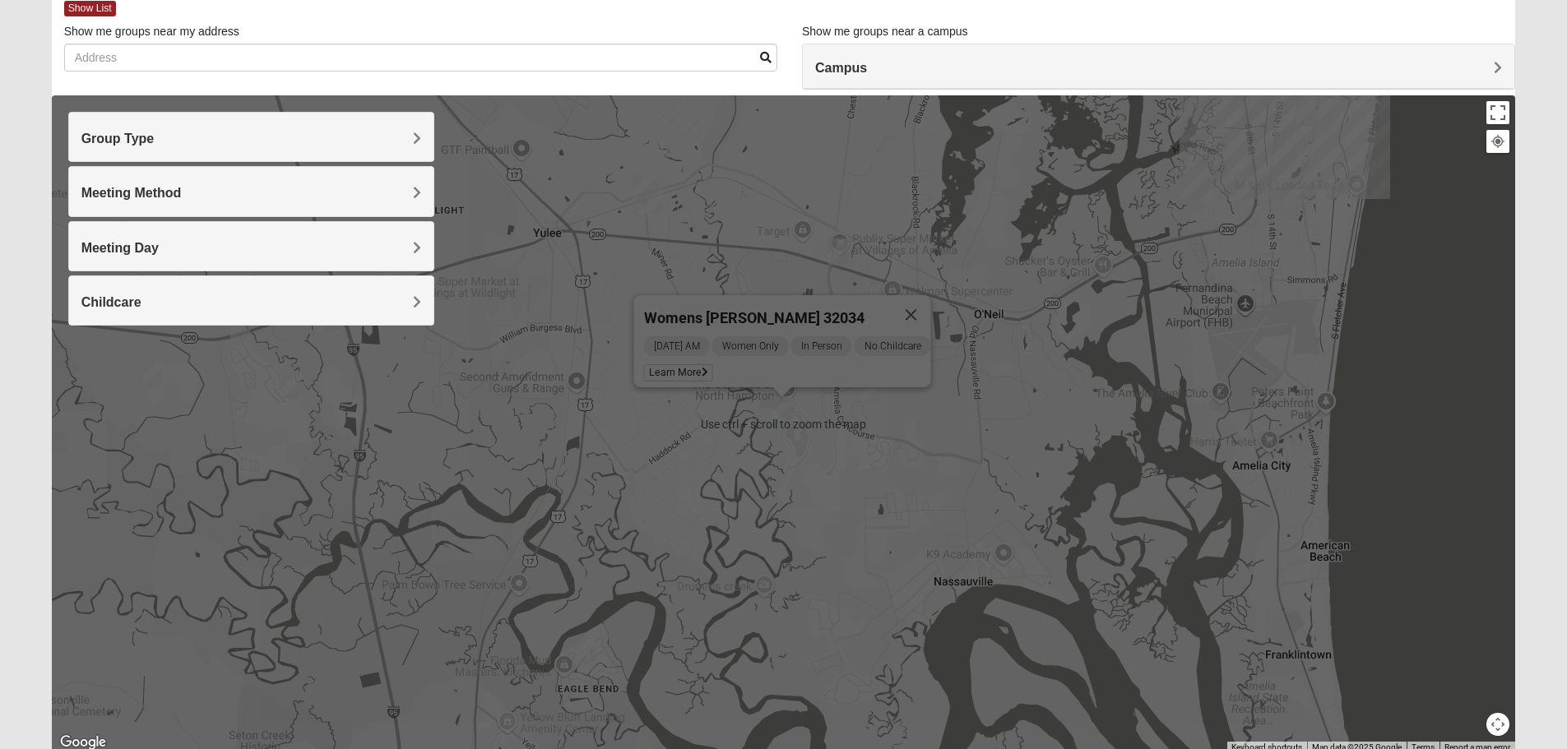
scroll to position [0, 0]
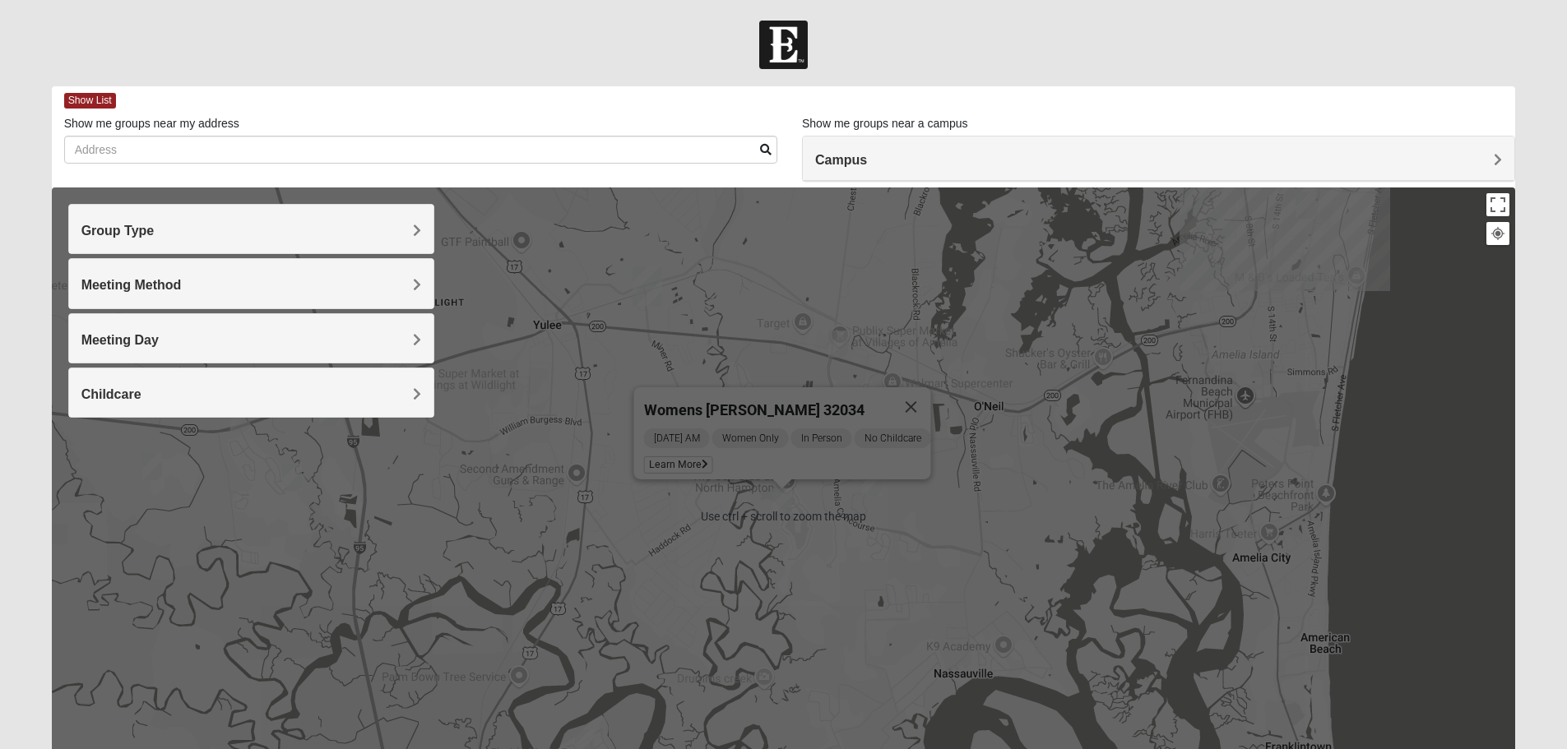
click at [1469, 333] on div "Womens [PERSON_NAME] 32034 [DATE] AM Women Only In Person No Childcare Learn Mo…" at bounding box center [784, 517] width 1464 height 658
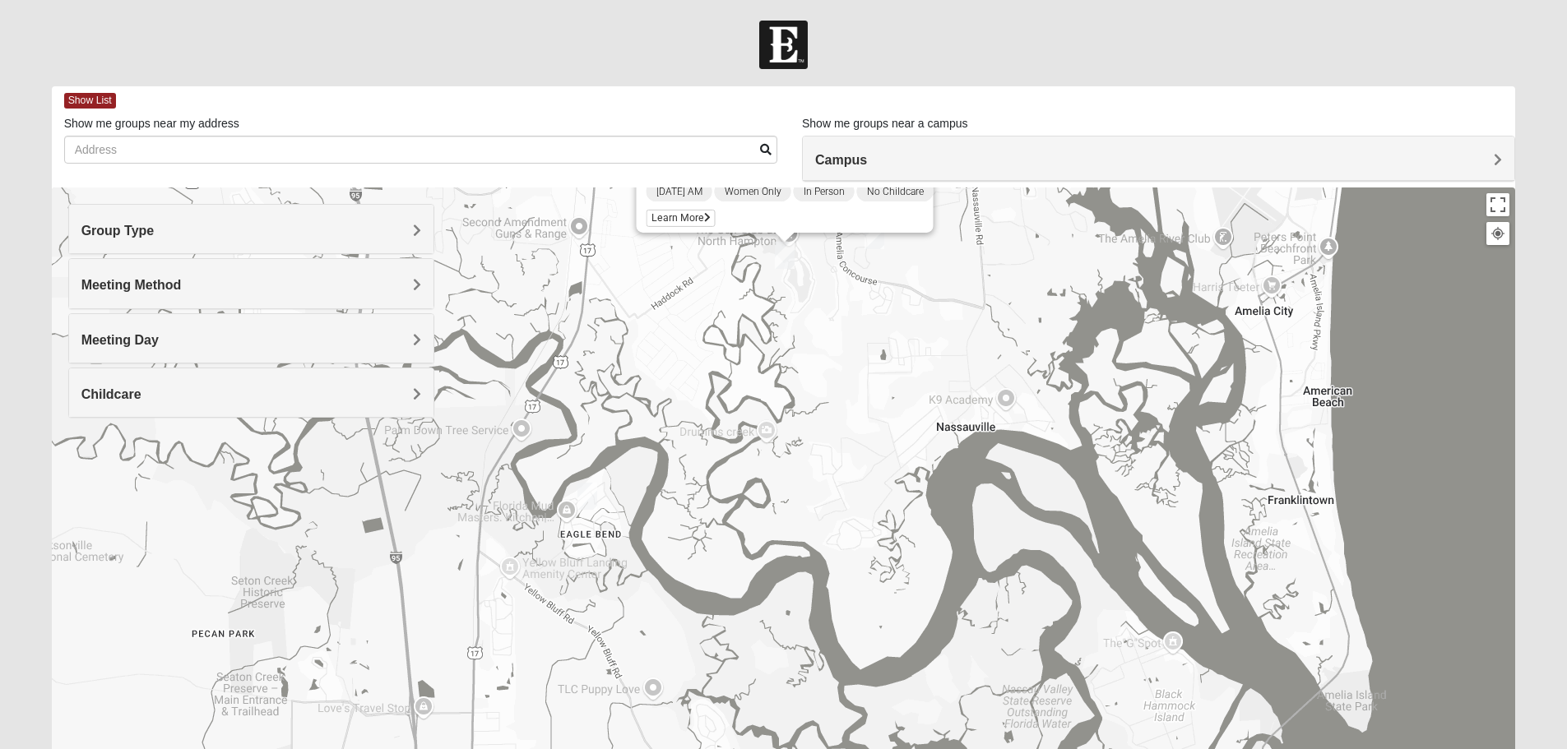
drag, startPoint x: 1438, startPoint y: 449, endPoint x: 1440, endPoint y: 198, distance: 250.9
click at [1440, 198] on div "Womens [PERSON_NAME] 32034 [DATE] AM Women Only In Person No Childcare Learn Mo…" at bounding box center [784, 517] width 1464 height 658
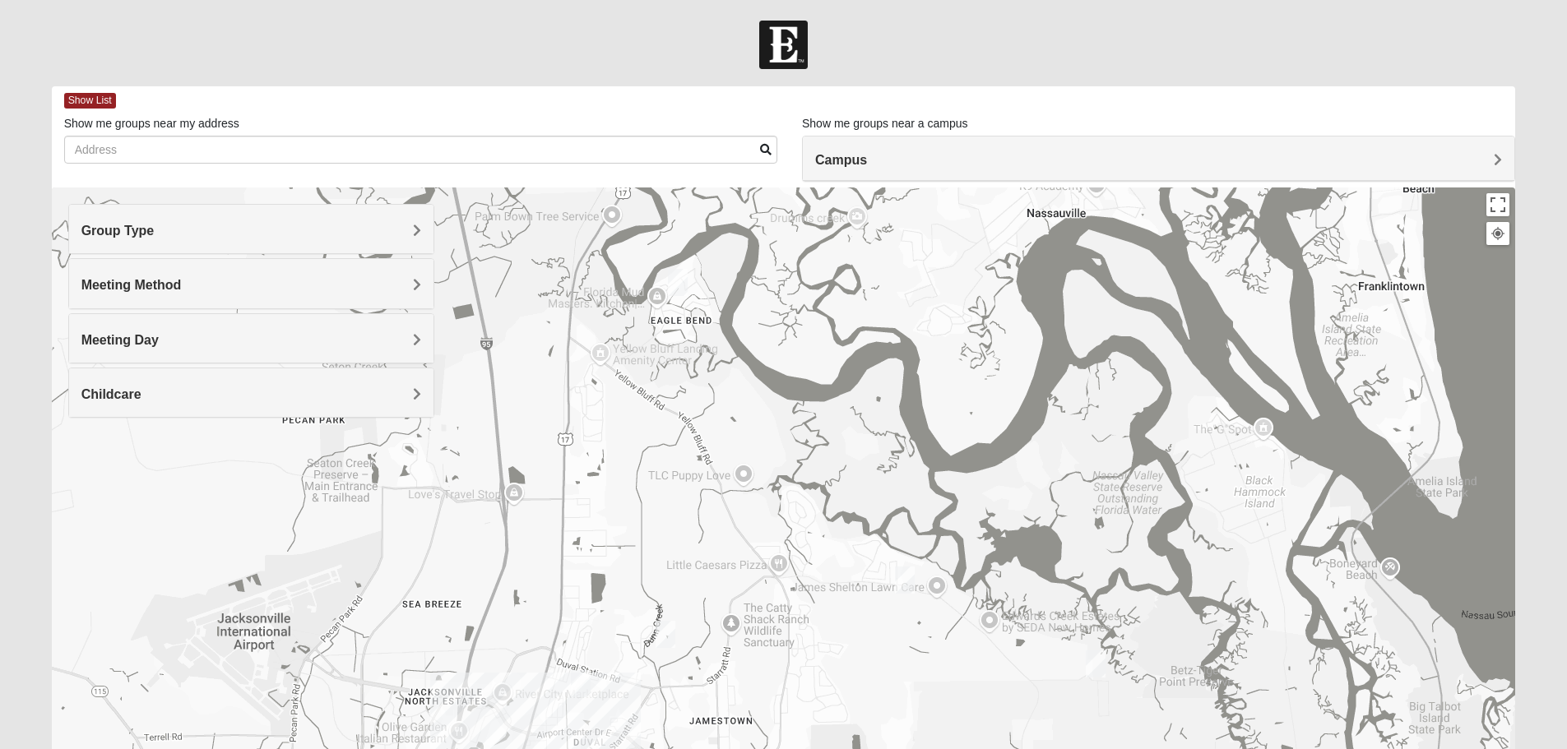
drag, startPoint x: 1413, startPoint y: 449, endPoint x: 1503, endPoint y: 234, distance: 233.7
click at [1503, 234] on div "Womens [PERSON_NAME] 32034 [DATE] AM Women Only In Person No Childcare Learn Mo…" at bounding box center [784, 517] width 1464 height 658
click at [905, 581] on img "Womens Gallaher 32226" at bounding box center [905, 580] width 20 height 27
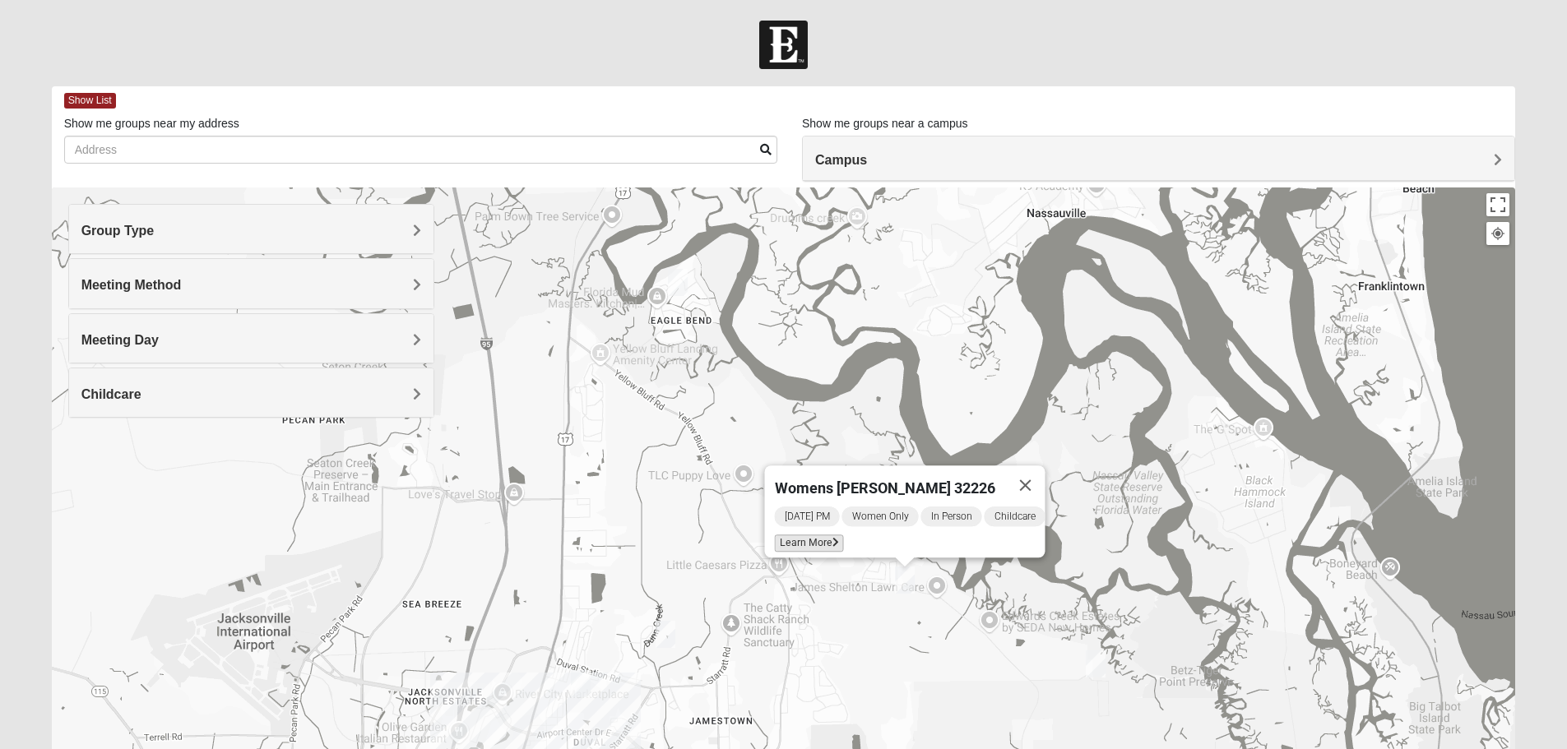
click at [832, 539] on icon at bounding box center [835, 543] width 7 height 10
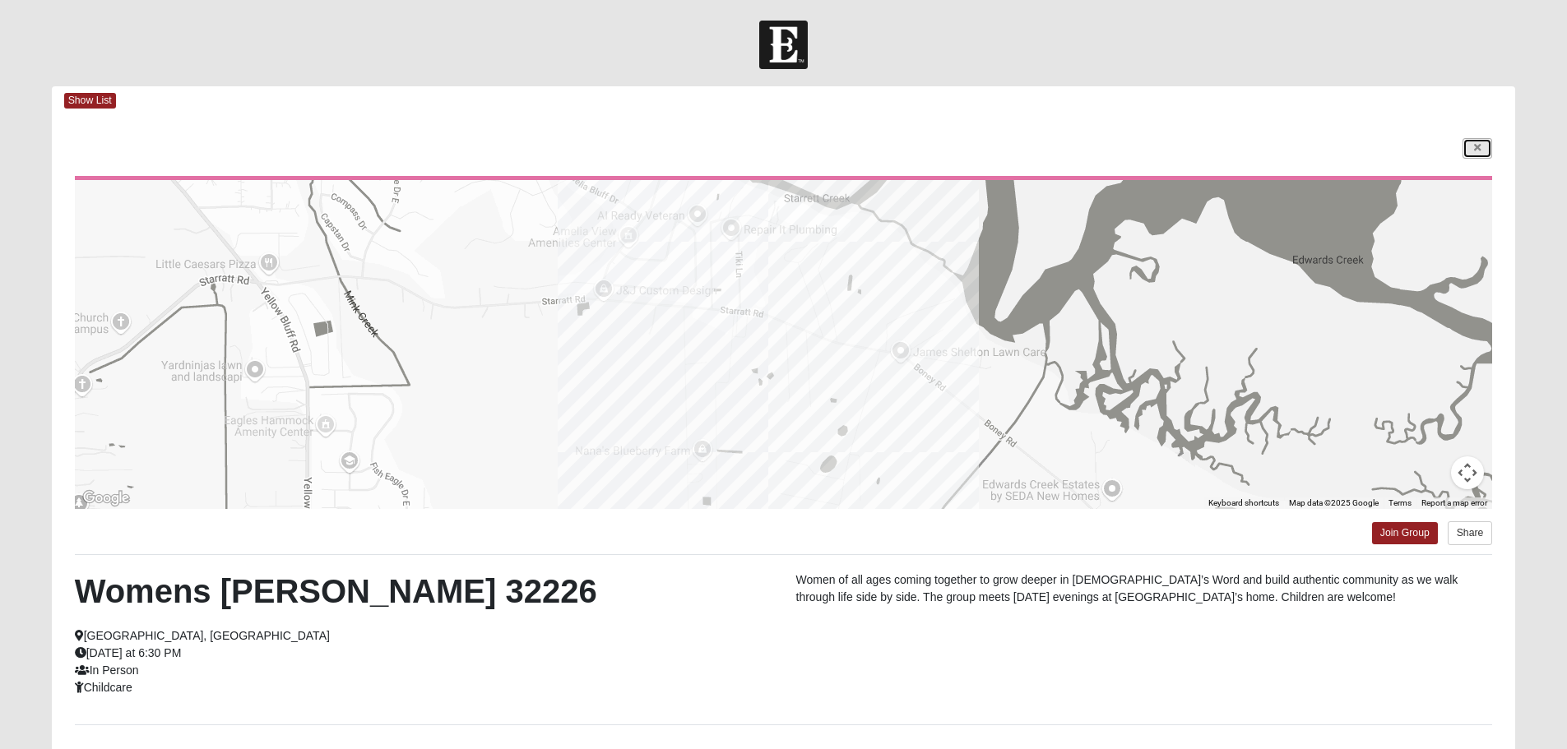
click at [1472, 152] on link at bounding box center [1477, 148] width 30 height 21
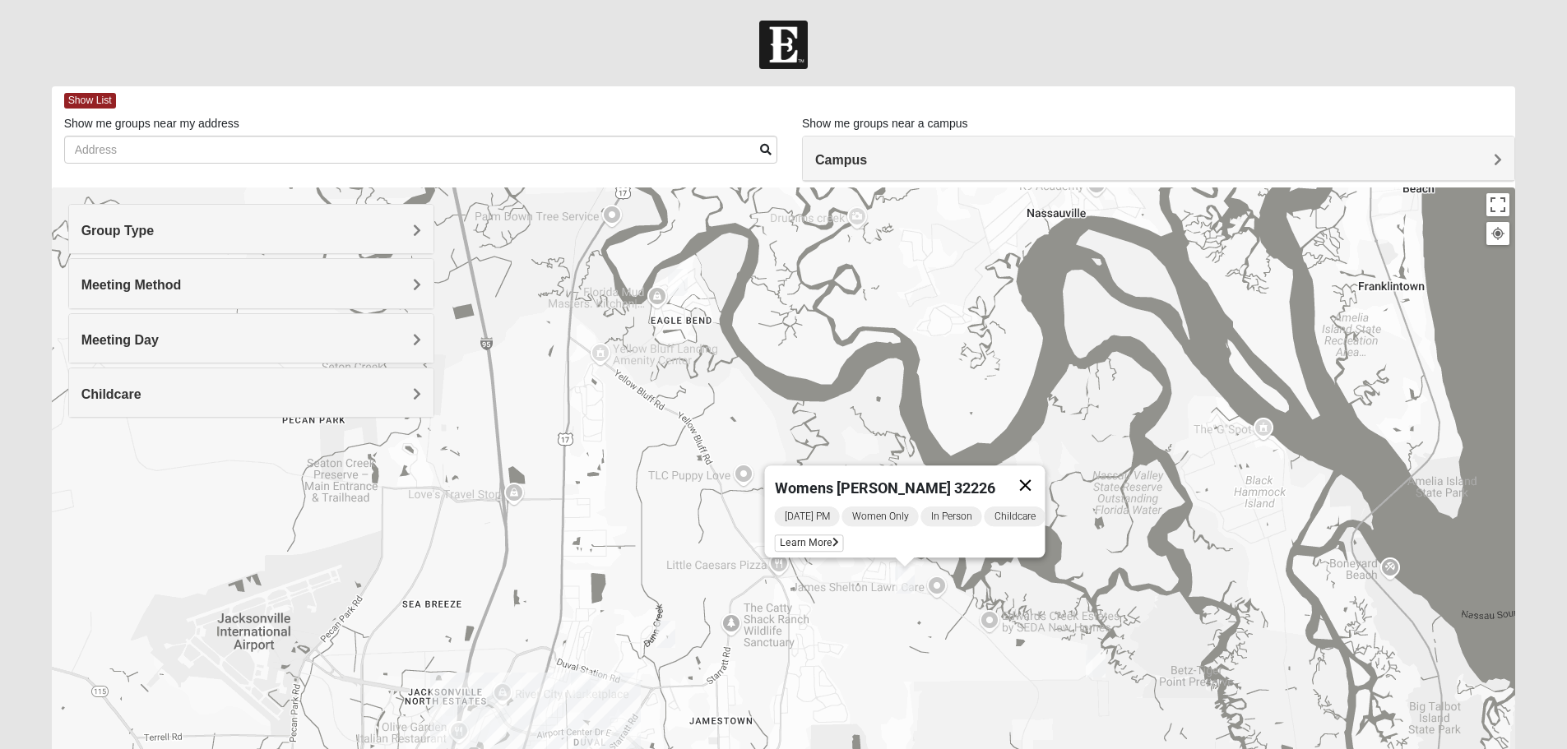
click at [1031, 470] on button "Close" at bounding box center [1024, 485] width 39 height 39
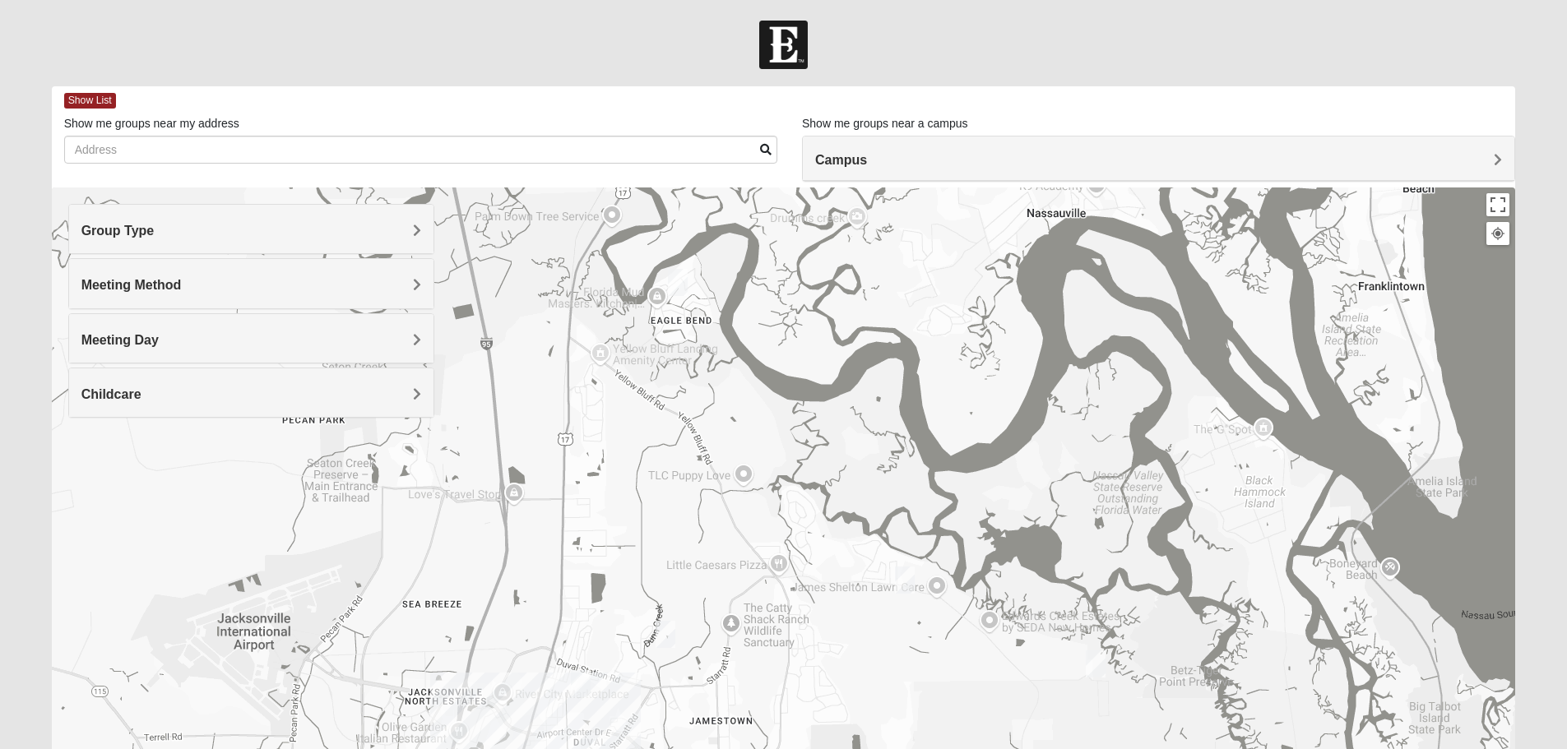
click at [681, 284] on img "Mixed McLaughlin/Huber 32226" at bounding box center [678, 282] width 20 height 27
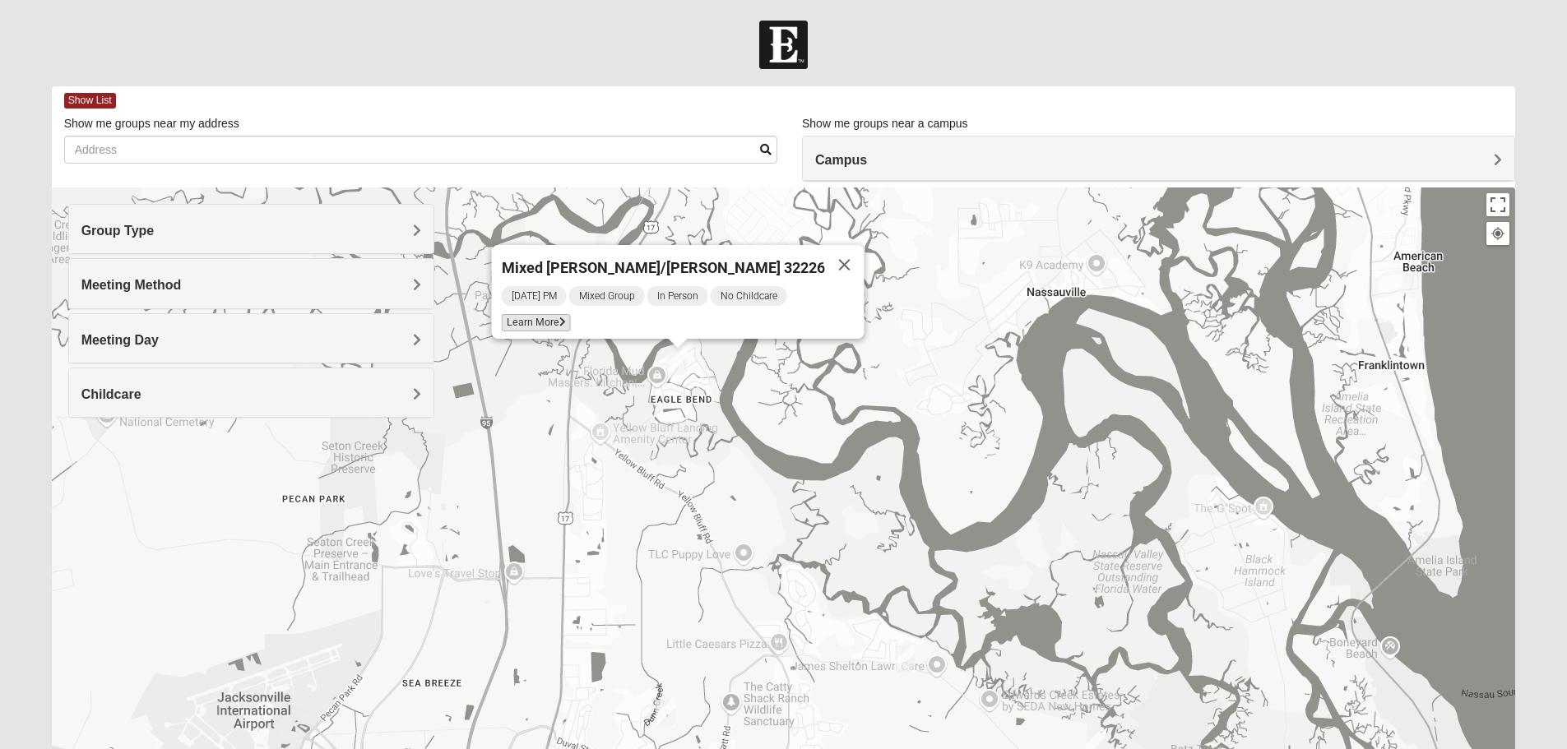
click at [570, 316] on span "Learn More" at bounding box center [535, 322] width 69 height 17
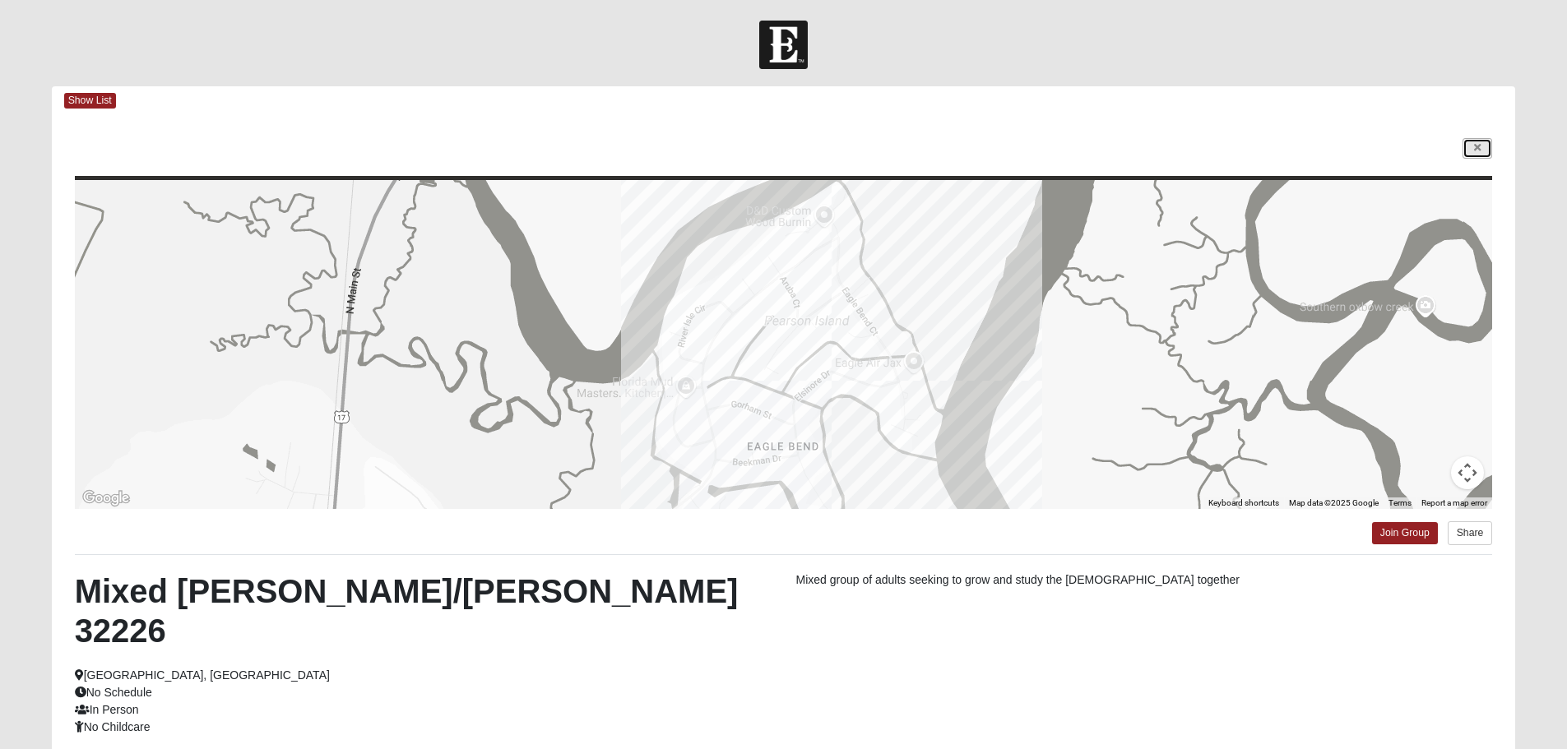
click at [1478, 140] on link at bounding box center [1477, 148] width 30 height 21
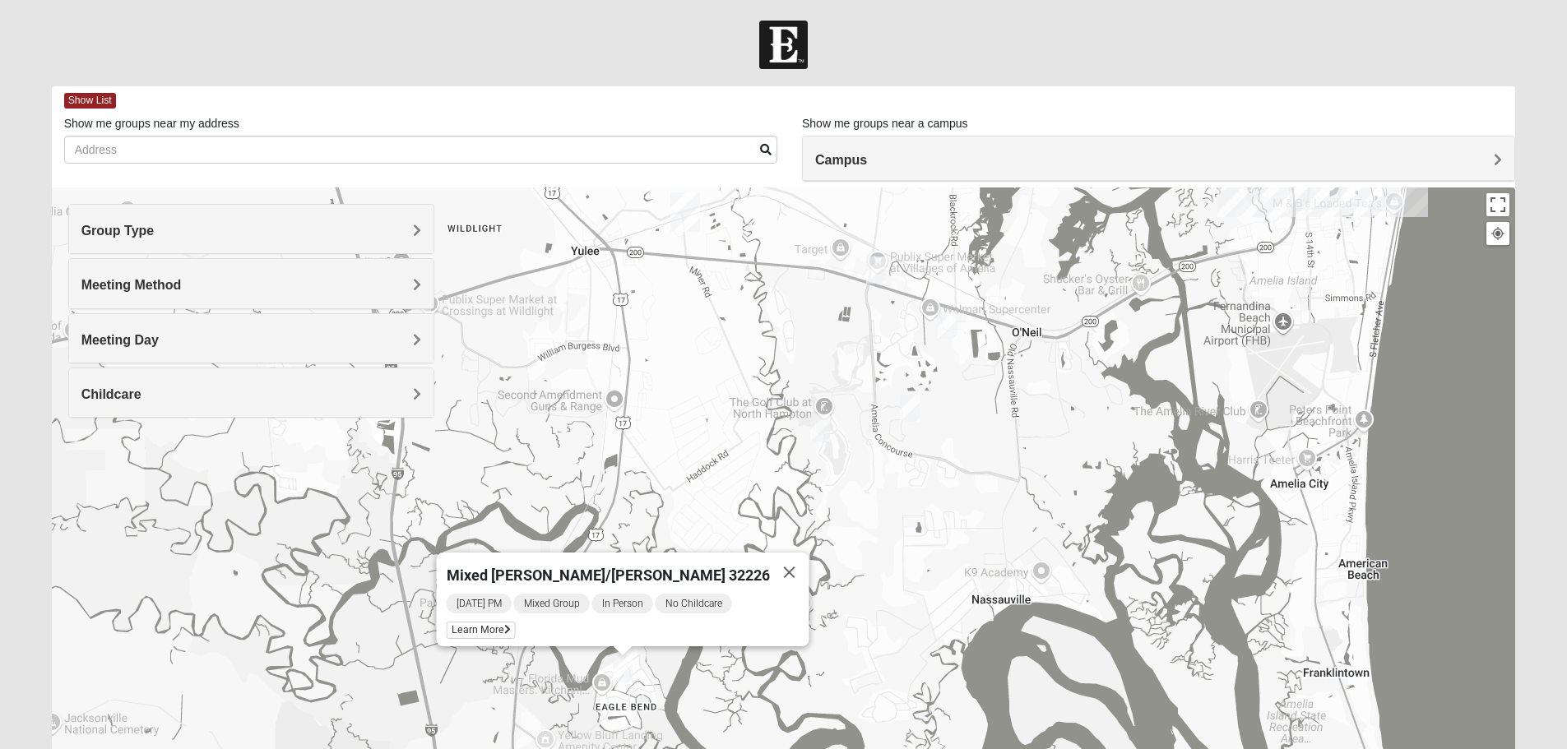
drag, startPoint x: 1161, startPoint y: 323, endPoint x: 1123, endPoint y: 657, distance: 336.1
click at [1123, 657] on div "Mixed [PERSON_NAME]/[PERSON_NAME] 32226 [DATE] PM Mixed Group In Person No Chil…" at bounding box center [784, 517] width 1464 height 658
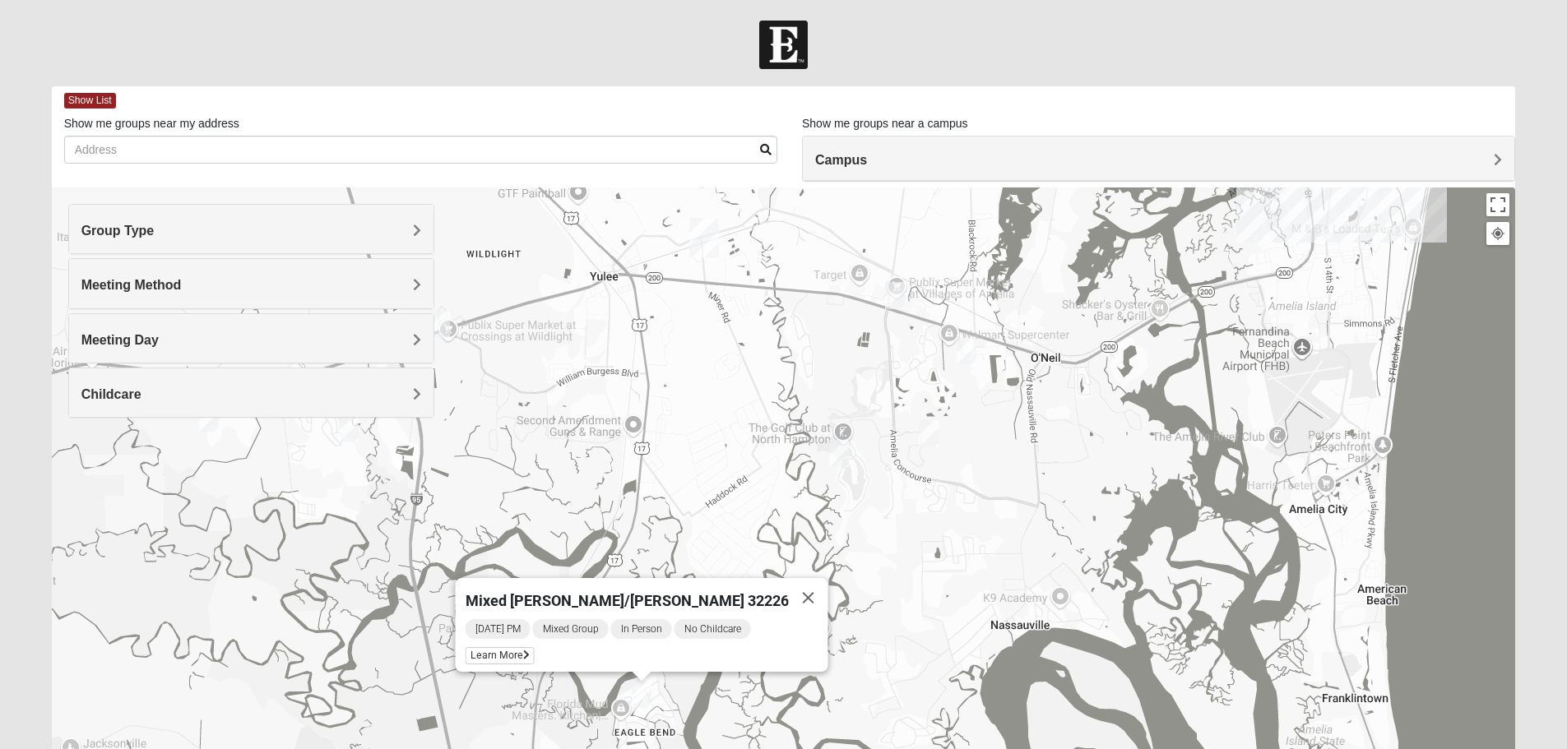
click at [966, 359] on img "Mixed Speed 32034" at bounding box center [967, 350] width 20 height 27
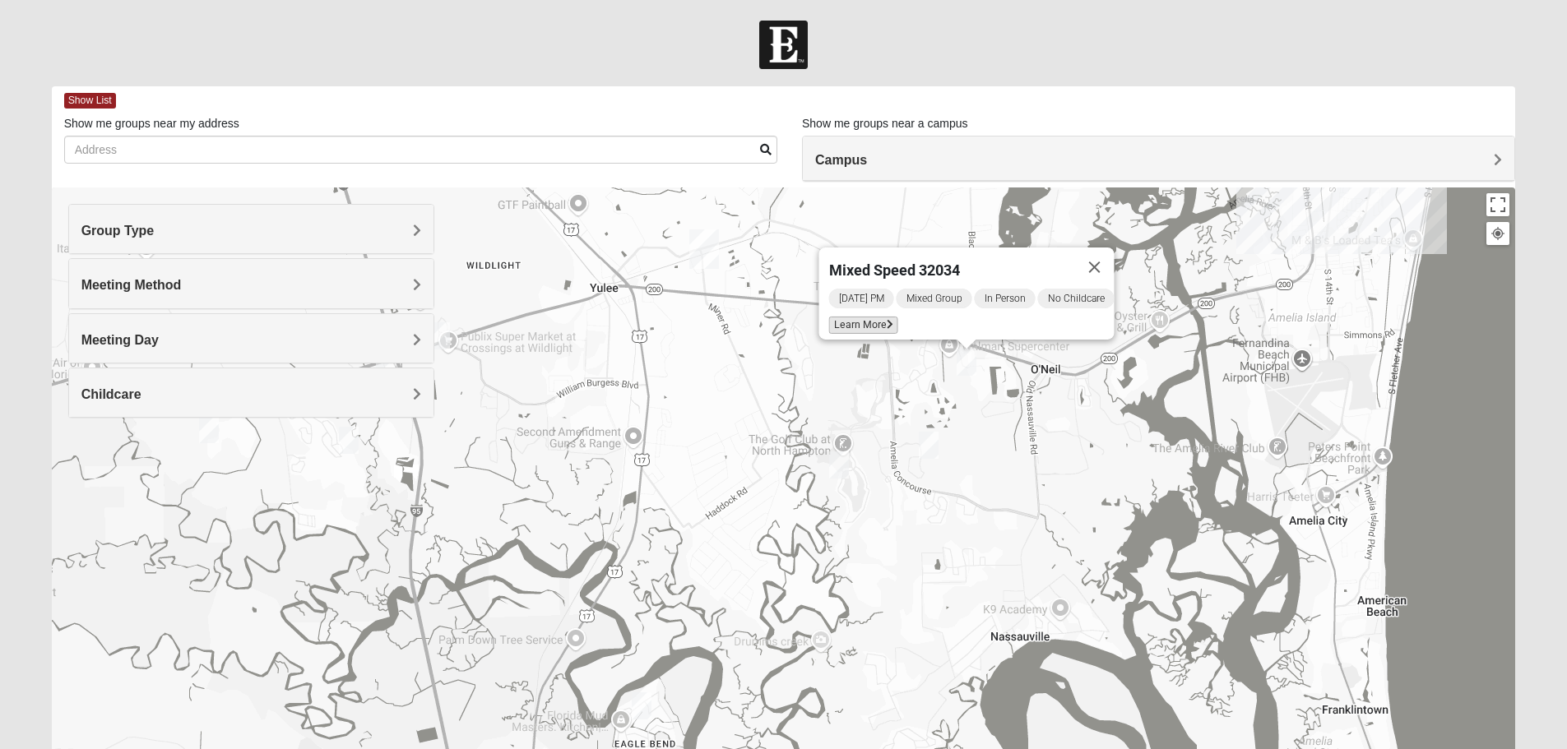
click at [857, 317] on span "Learn More" at bounding box center [862, 325] width 69 height 17
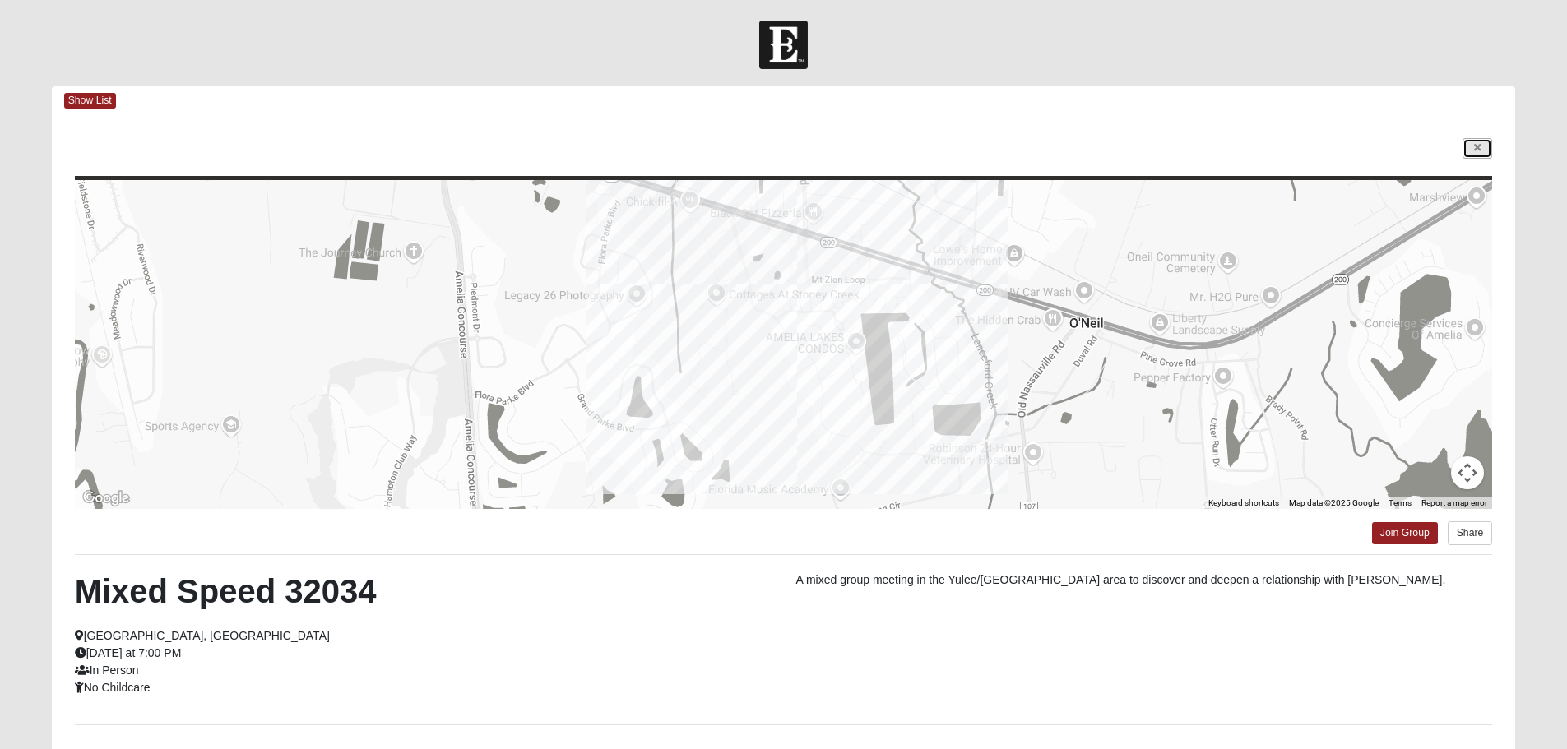
click at [1476, 152] on icon at bounding box center [1477, 148] width 7 height 10
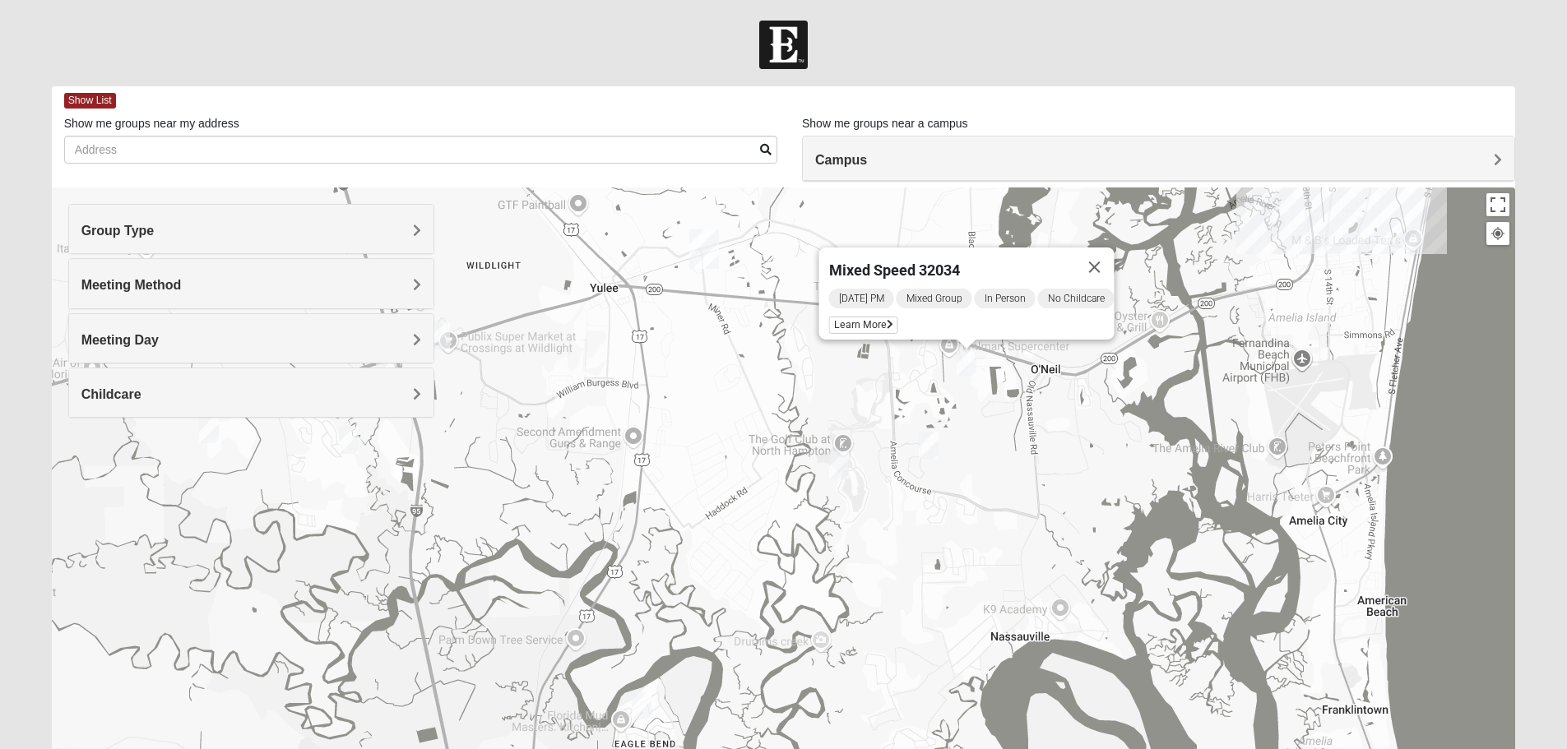
click at [210, 430] on div "Group Type Mixed Group Men Only Women Only 1825 Meeting Method In Person Virtua…" at bounding box center [251, 319] width 366 height 230
click at [203, 427] on div "Group Type Mixed Group Men Only Women Only 1825 Meeting Method In Person Virtua…" at bounding box center [251, 319] width 366 height 230
click at [209, 425] on div "Group Type Mixed Group Men Only Women Only 1825 Meeting Method In Person Virtua…" at bounding box center [251, 319] width 366 height 230
click at [208, 442] on img "Mixed Sheppard 32097" at bounding box center [209, 429] width 20 height 27
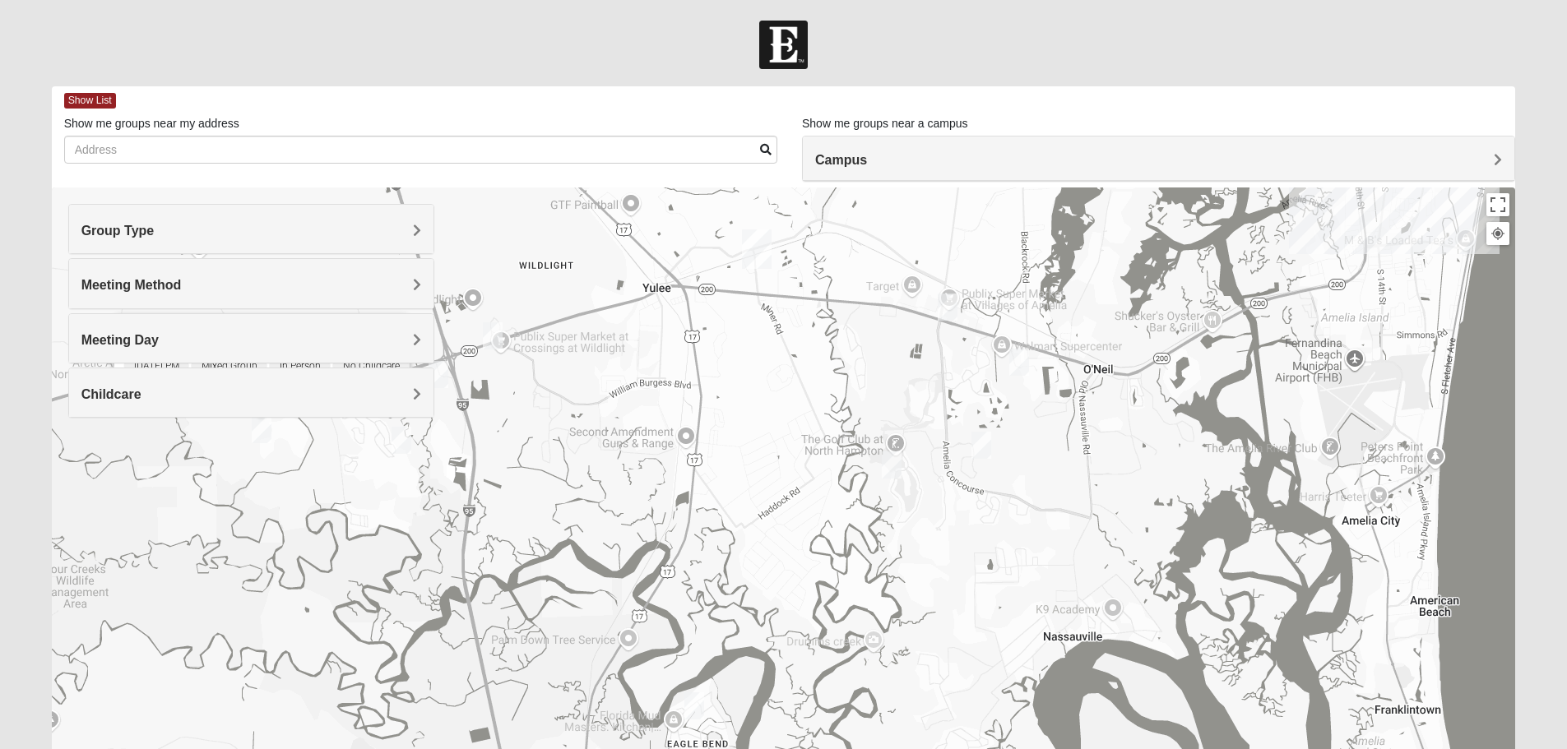
click at [266, 427] on div "Group Type Mixed Group Men Only Women Only 1825 Meeting Method In Person Virtua…" at bounding box center [251, 319] width 366 height 230
click at [258, 430] on div "Group Type Mixed Group Men Only Women Only 1825 Meeting Method In Person Virtua…" at bounding box center [251, 319] width 366 height 230
click at [442, 374] on img "Mixed Silva 32097 (Starting October 4, 2025)" at bounding box center [439, 374] width 20 height 27
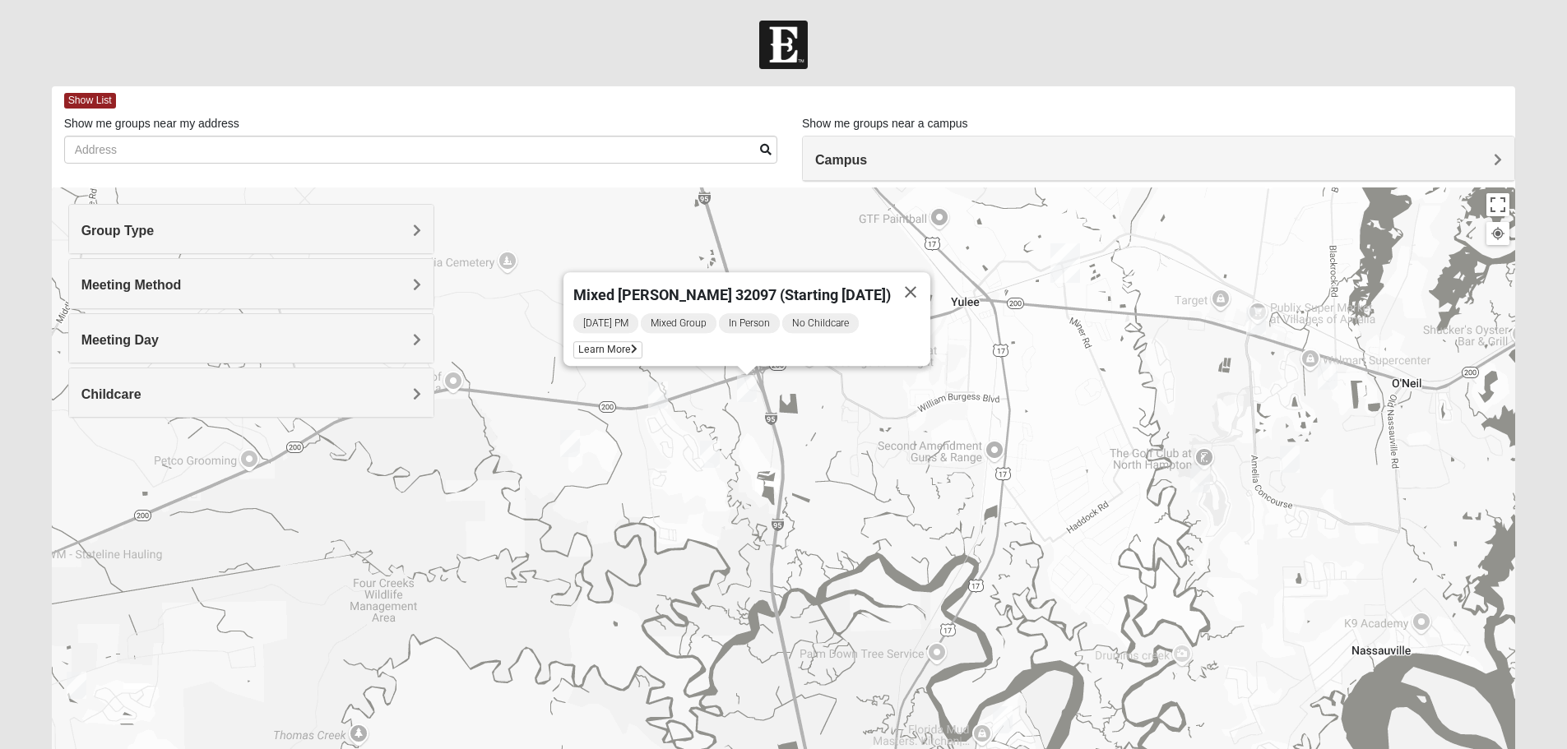
drag, startPoint x: 581, startPoint y: 424, endPoint x: 875, endPoint y: 438, distance: 294.0
click at [875, 438] on div "Mixed [PERSON_NAME] 32097 (Starting [DATE]) [DATE] PM Mixed Group In Person No …" at bounding box center [784, 517] width 1464 height 658
click at [621, 342] on span "Learn More" at bounding box center [607, 349] width 69 height 17
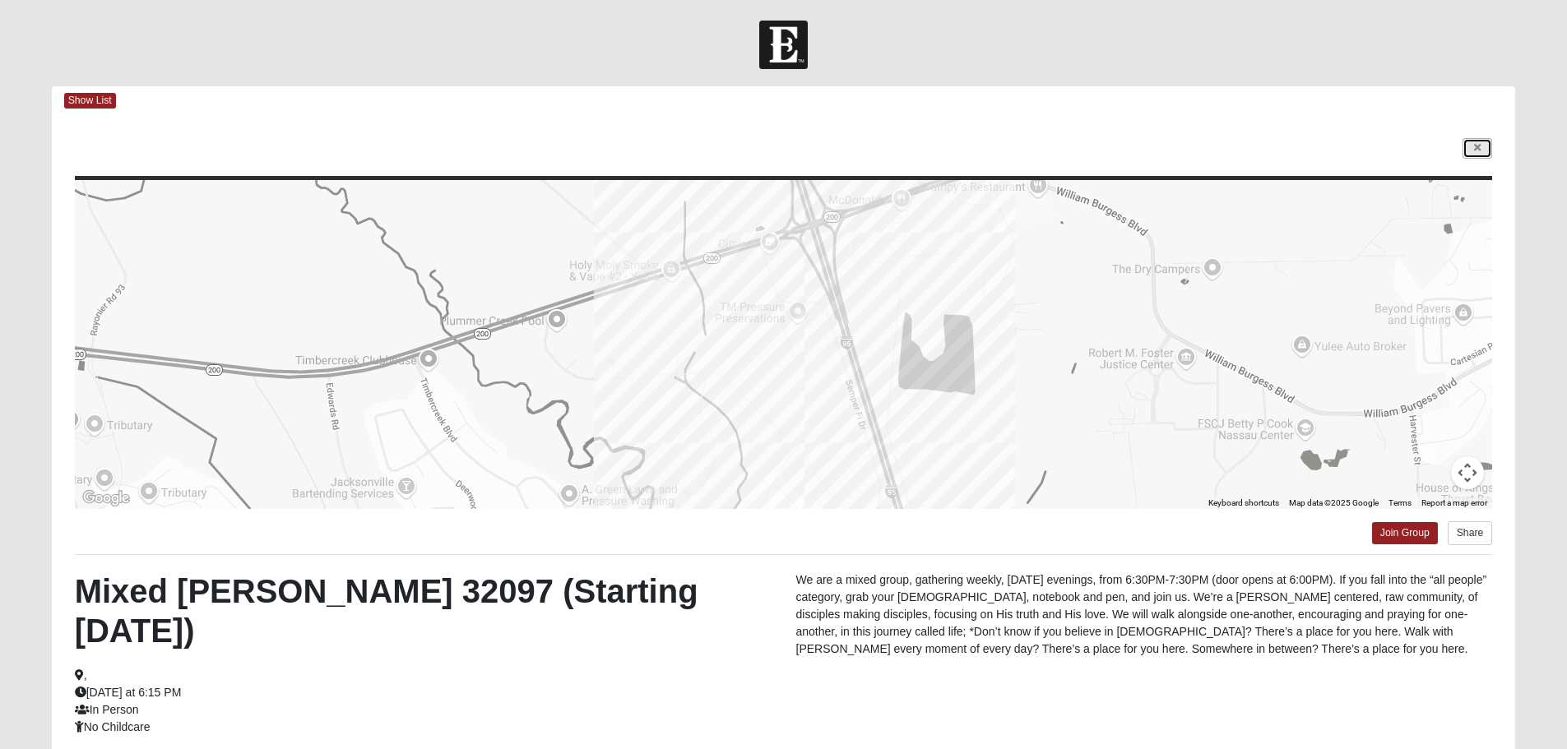
click at [1478, 141] on link at bounding box center [1477, 148] width 30 height 21
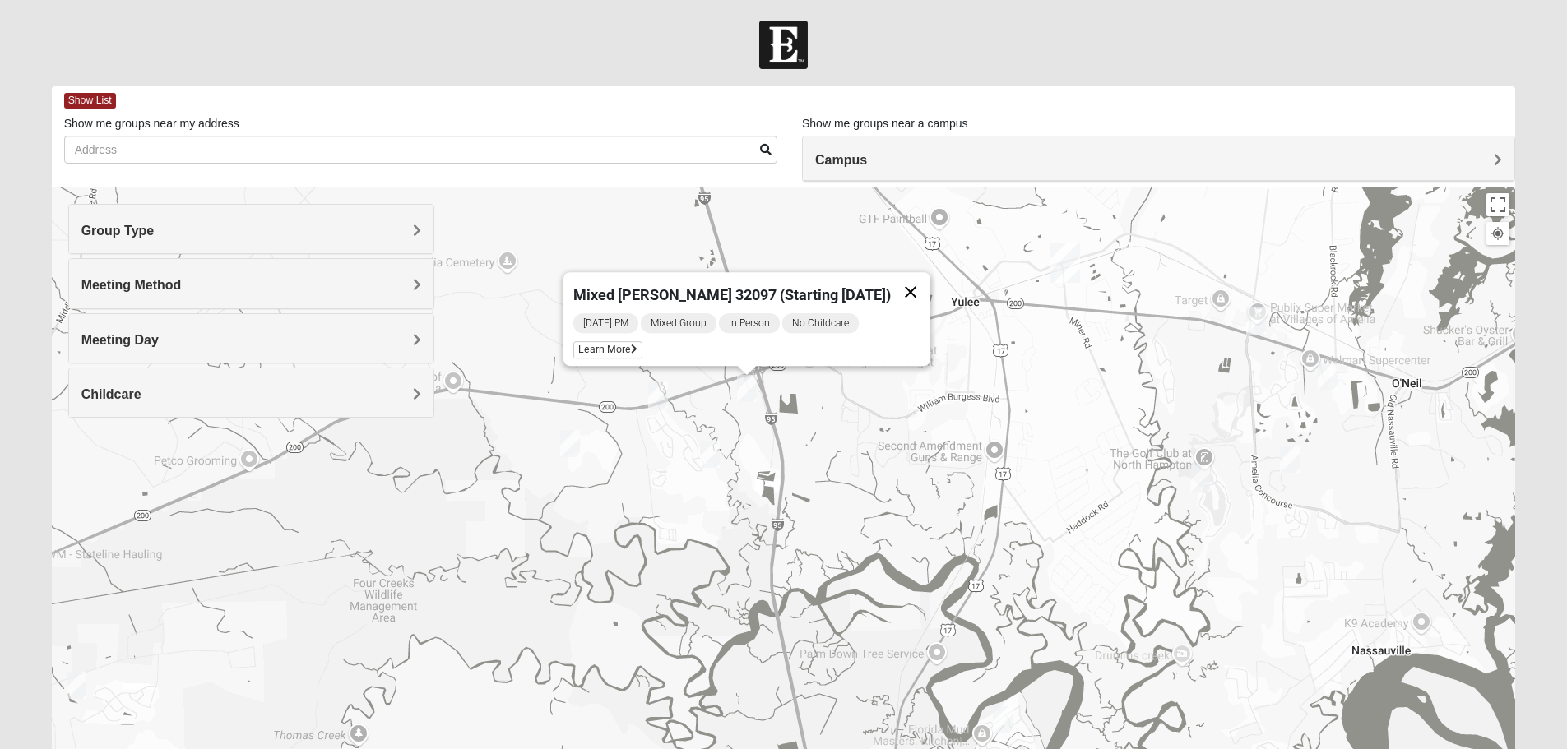
click at [903, 283] on button "Close" at bounding box center [910, 291] width 39 height 39
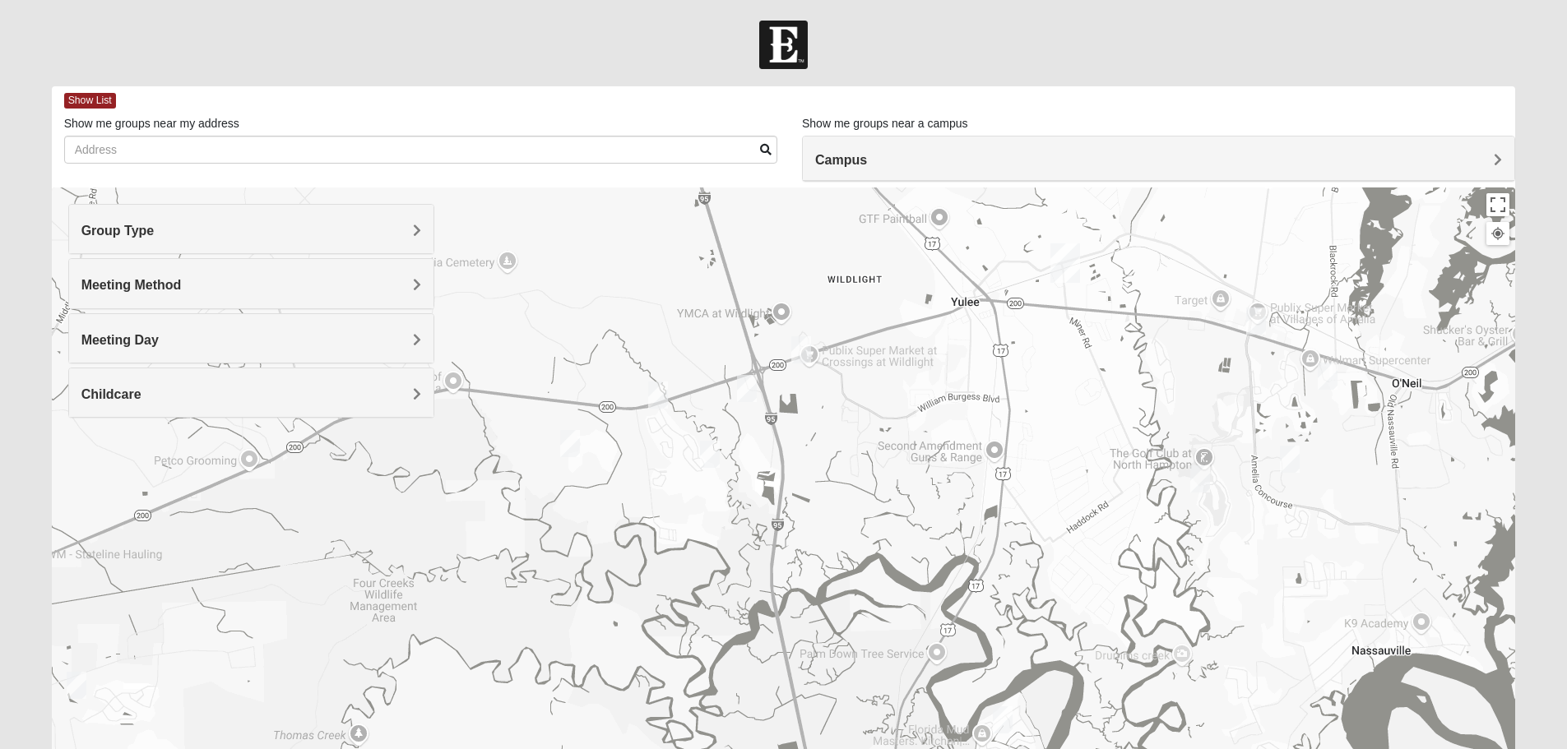
click at [570, 442] on img "Mixed Sheppard 32097" at bounding box center [570, 443] width 20 height 27
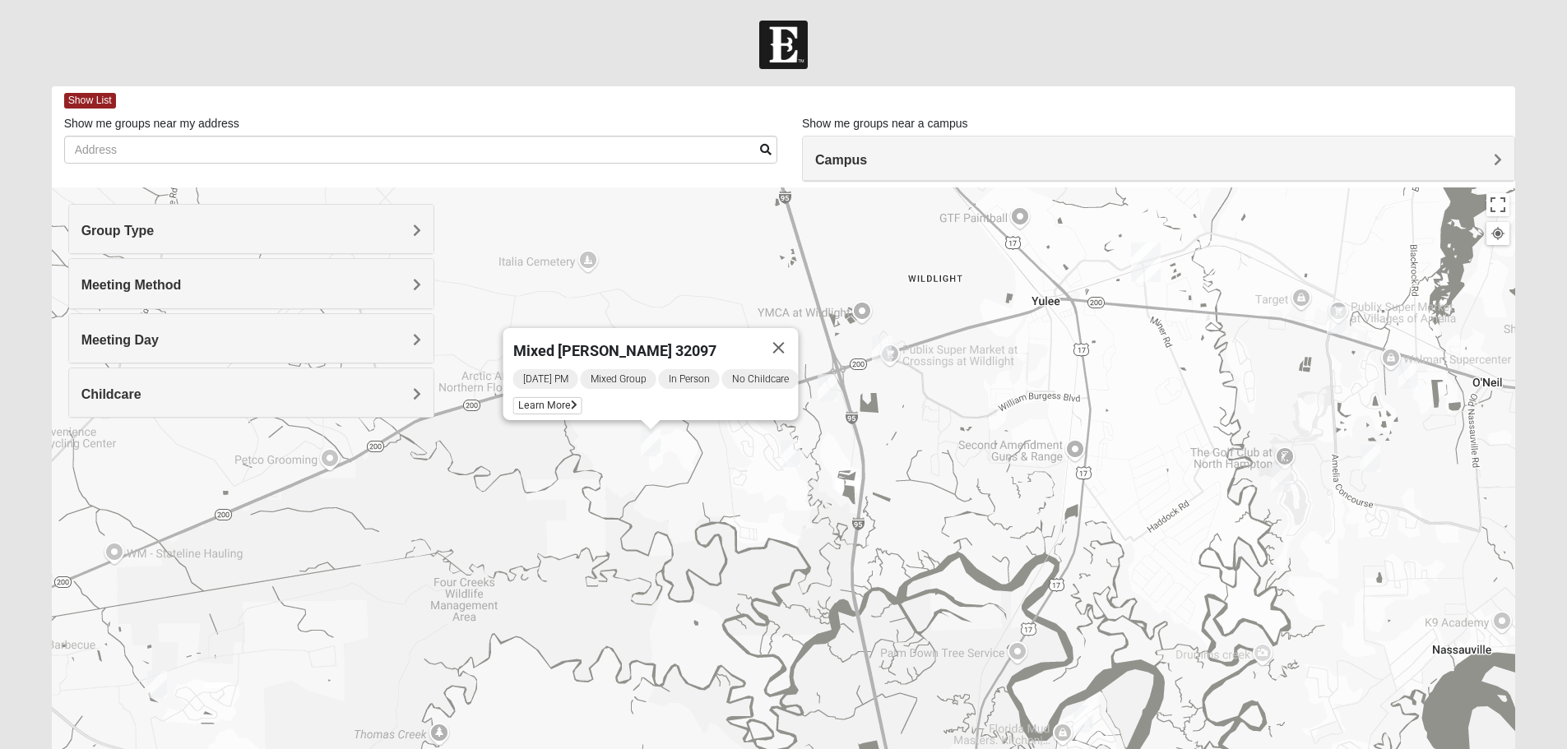
drag, startPoint x: 514, startPoint y: 468, endPoint x: 597, endPoint y: 468, distance: 83.1
click at [597, 468] on div "Mixed [PERSON_NAME] 32097 [DATE] PM Mixed Group In Person No Childcare Learn Mo…" at bounding box center [784, 517] width 1464 height 658
click at [536, 369] on span "[DATE] PM" at bounding box center [544, 379] width 65 height 20
click at [539, 397] on span "Learn More" at bounding box center [546, 405] width 69 height 17
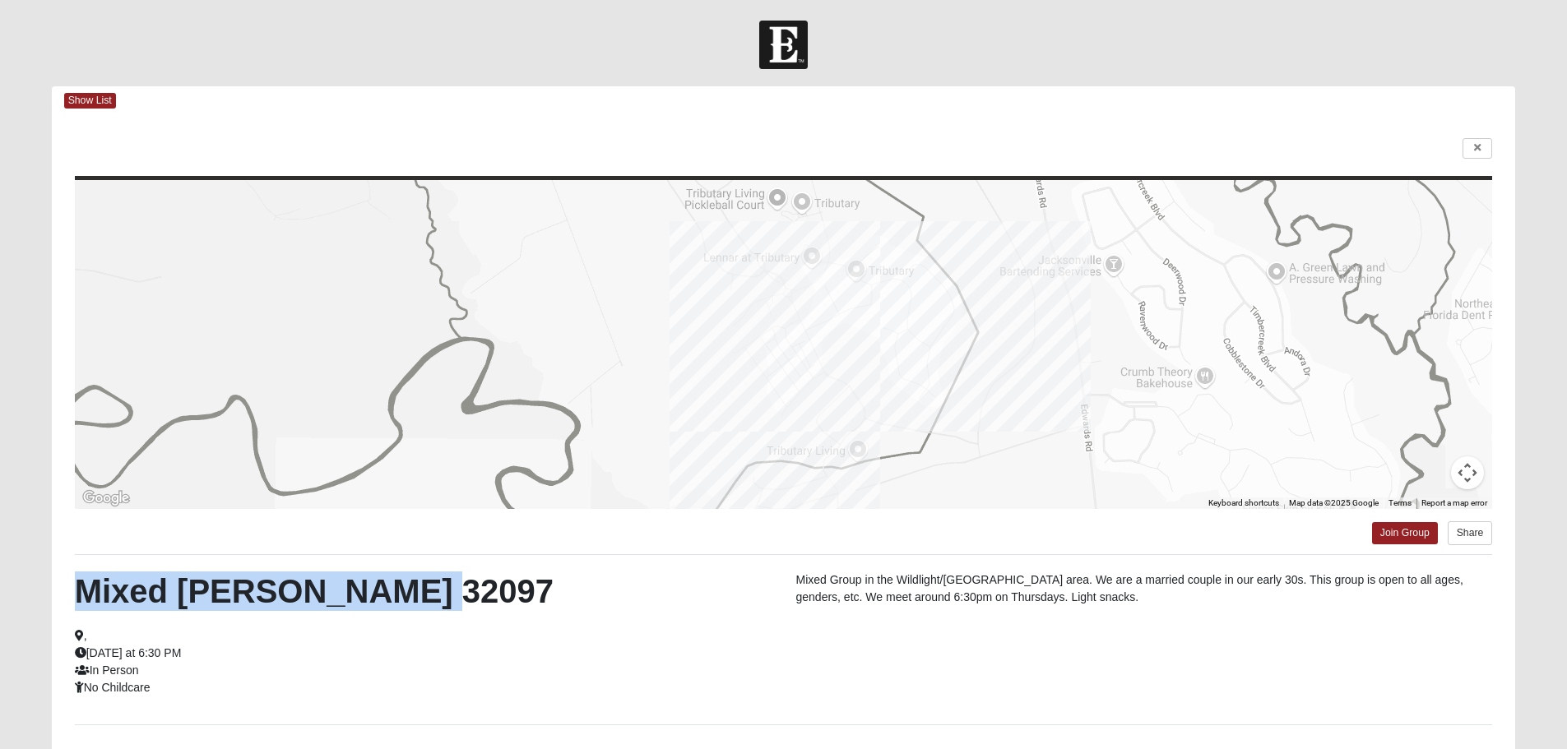
drag, startPoint x: 648, startPoint y: 600, endPoint x: 603, endPoint y: 532, distance: 81.9
click at [603, 532] on div "← Move left → Move right ↑ Move up ↓ Move down + Zoom in - Zoom out Home Jump l…" at bounding box center [784, 476] width 1464 height 722
click at [644, 597] on h2 "Mixed [PERSON_NAME] 32097" at bounding box center [423, 591] width 697 height 39
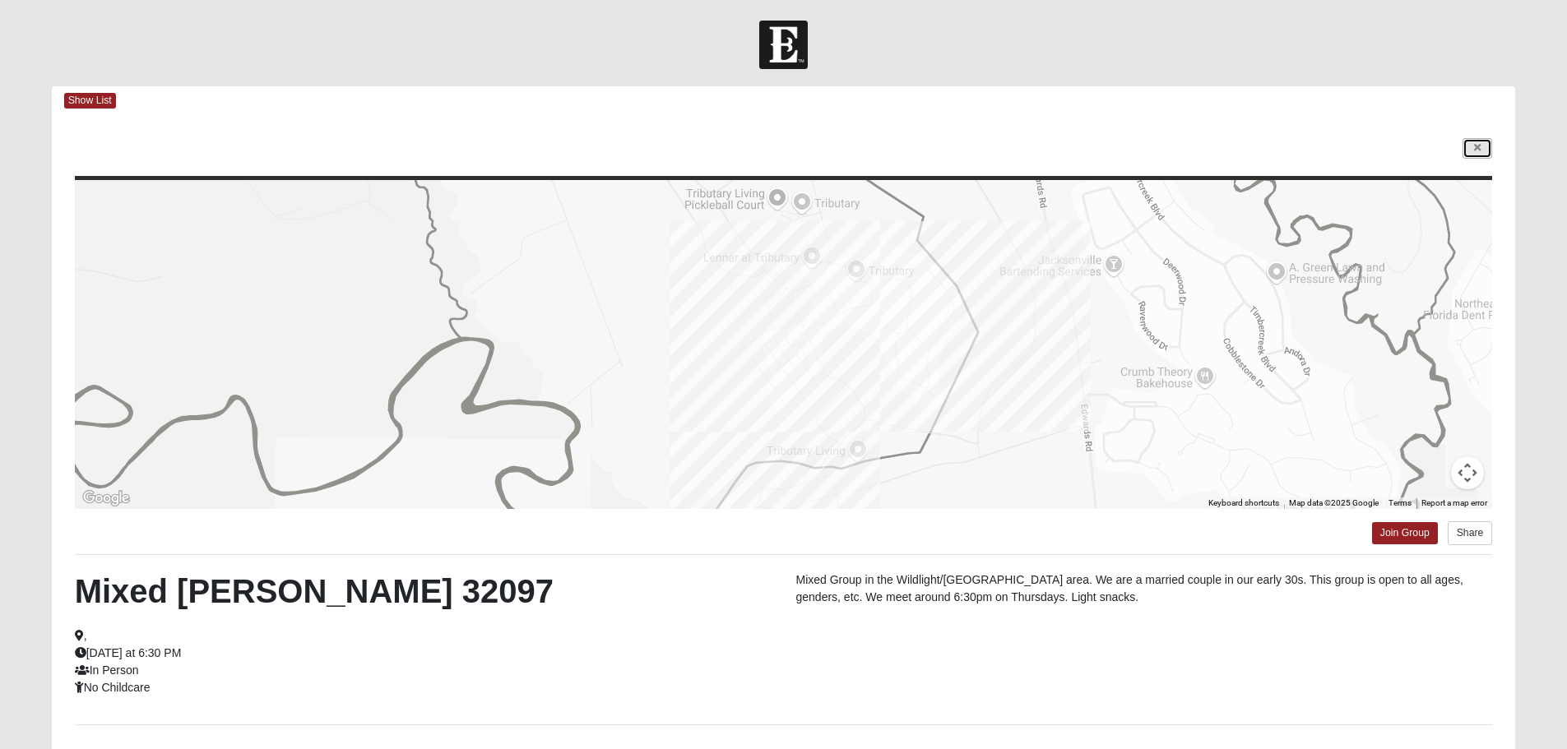
click at [1479, 150] on icon at bounding box center [1477, 148] width 7 height 10
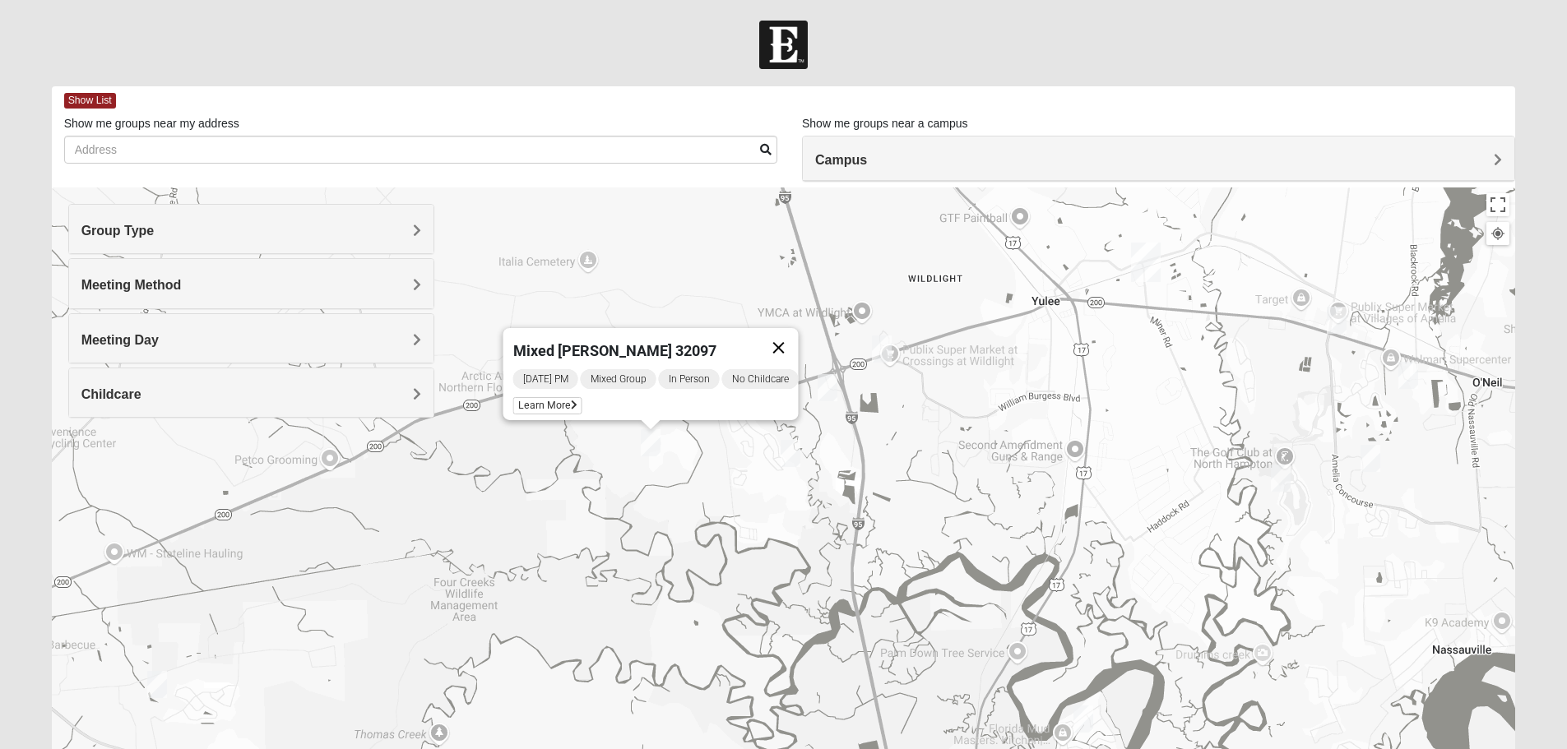
click at [790, 338] on button "Close" at bounding box center [777, 347] width 39 height 39
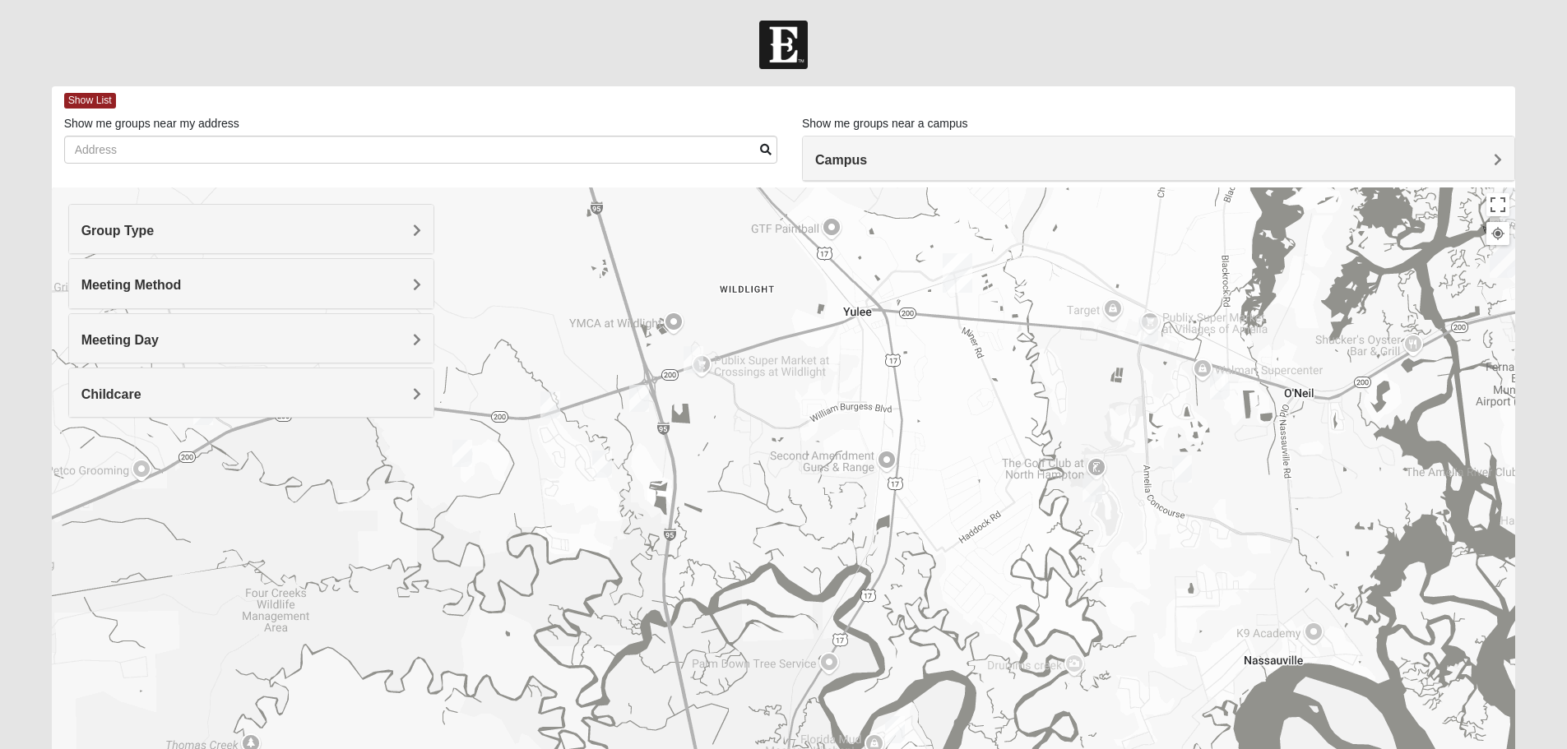
drag, startPoint x: 1121, startPoint y: 376, endPoint x: 916, endPoint y: 387, distance: 205.1
click at [916, 387] on div at bounding box center [784, 517] width 1464 height 658
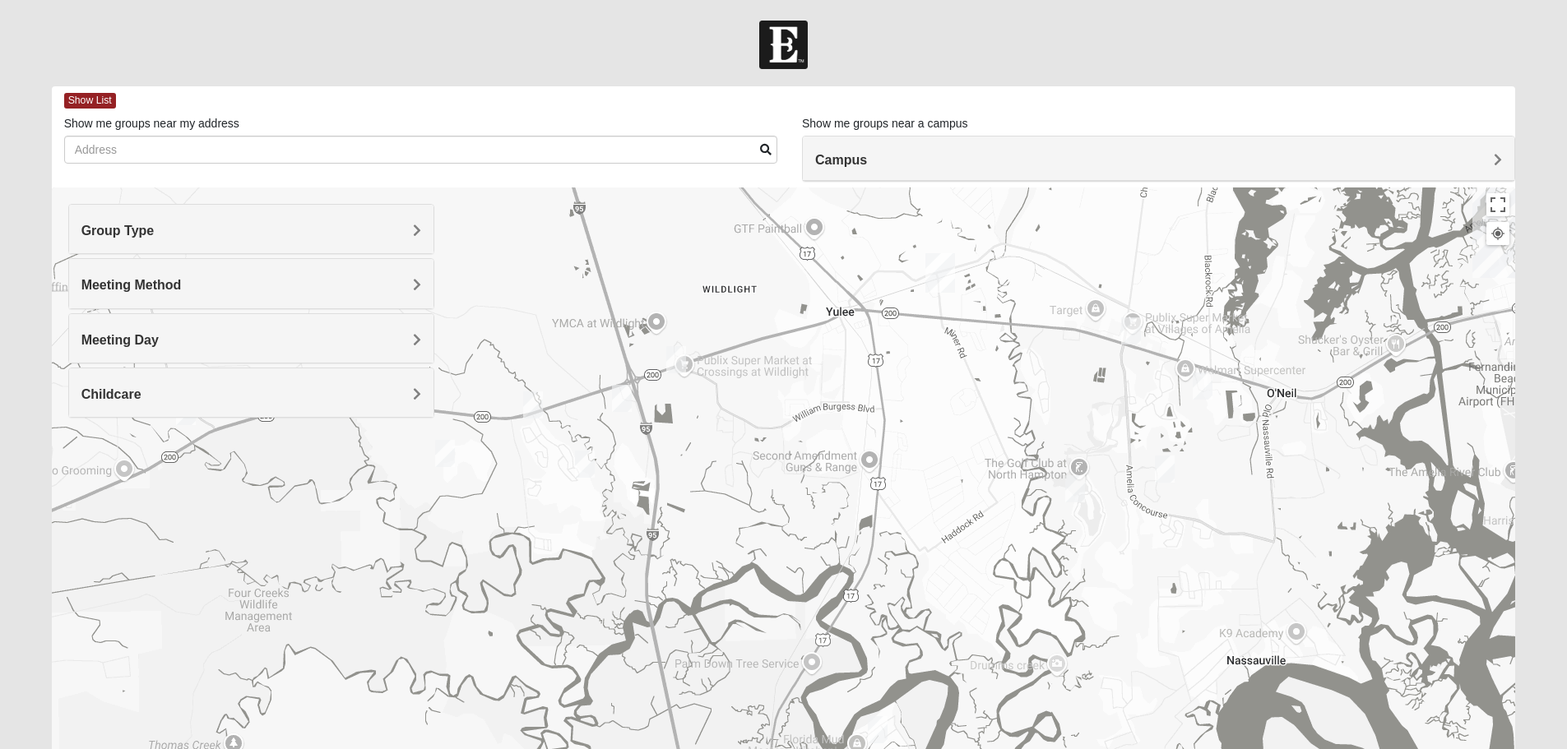
click at [1206, 388] on img "Mixed Speed 32034" at bounding box center [1203, 386] width 20 height 27
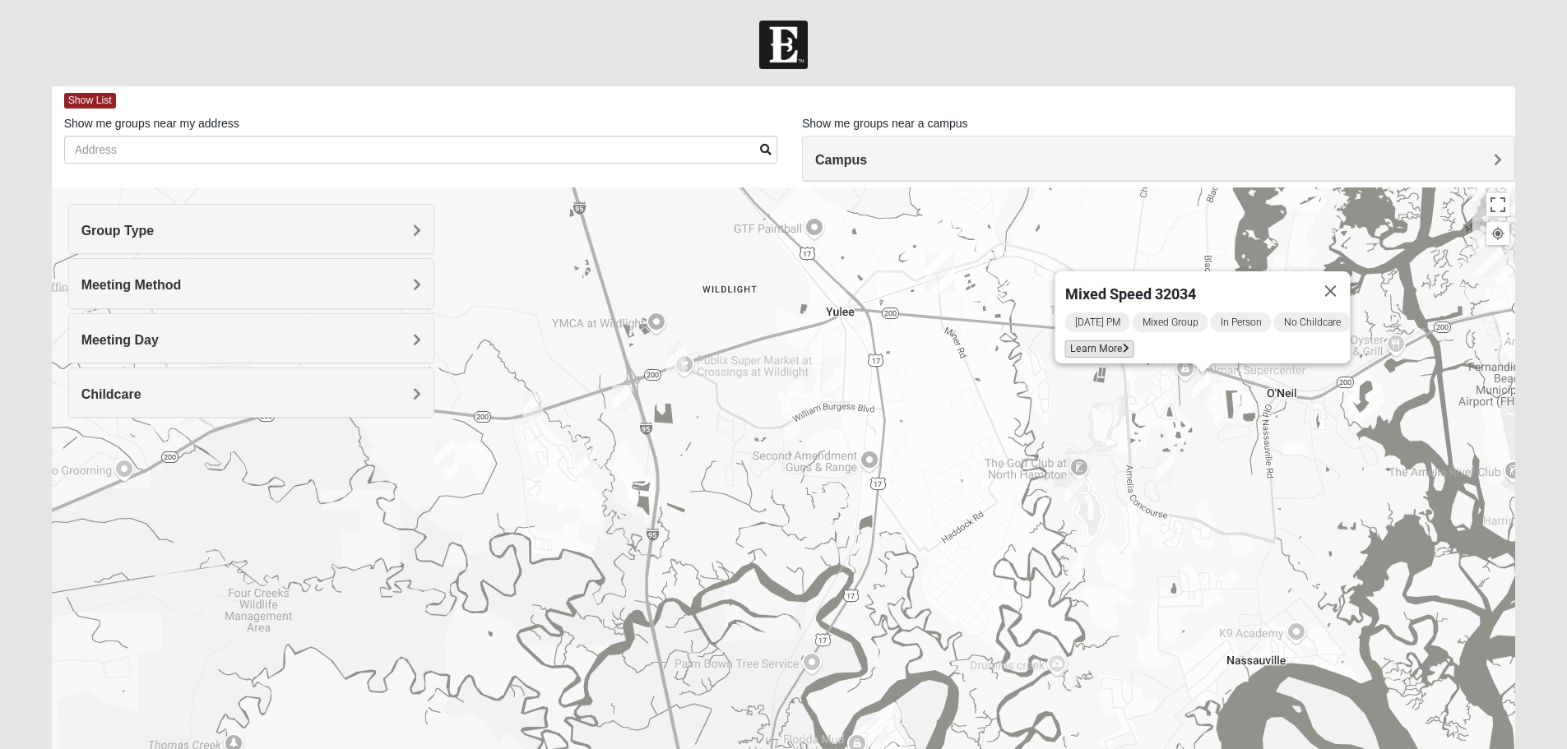
click at [1088, 342] on span "Learn More" at bounding box center [1098, 349] width 69 height 17
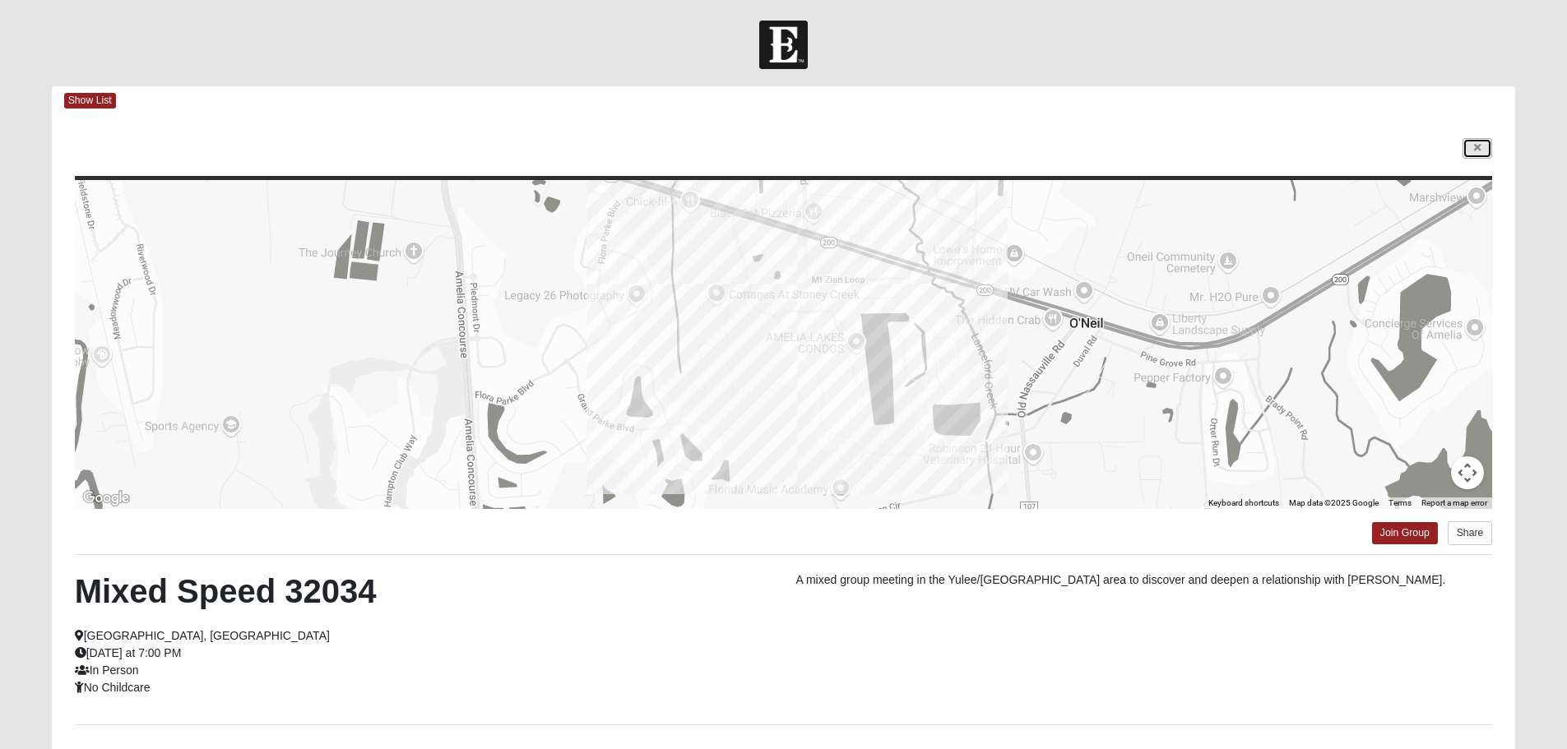
click at [1485, 141] on link at bounding box center [1477, 148] width 30 height 21
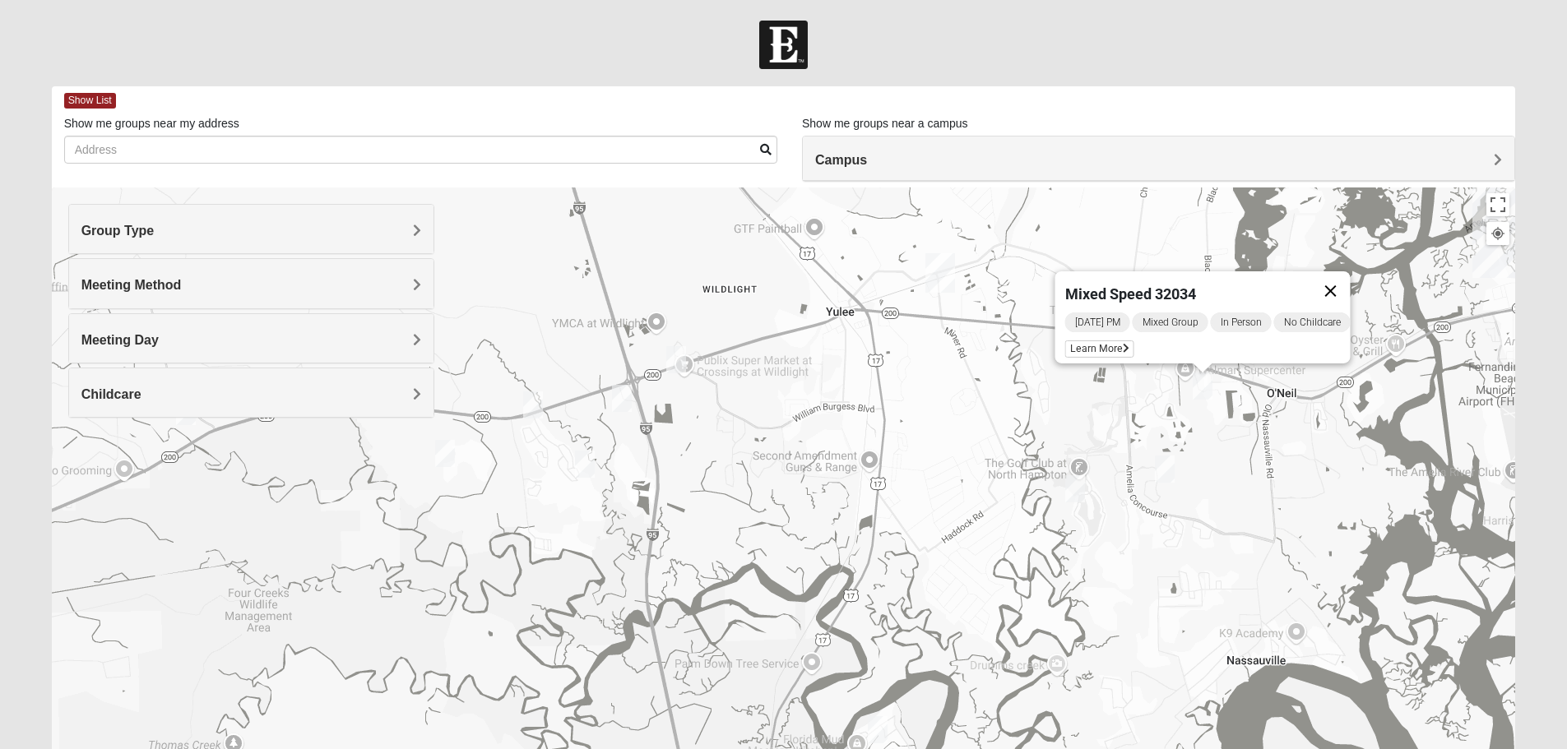
click at [1350, 277] on button "Close" at bounding box center [1329, 290] width 39 height 39
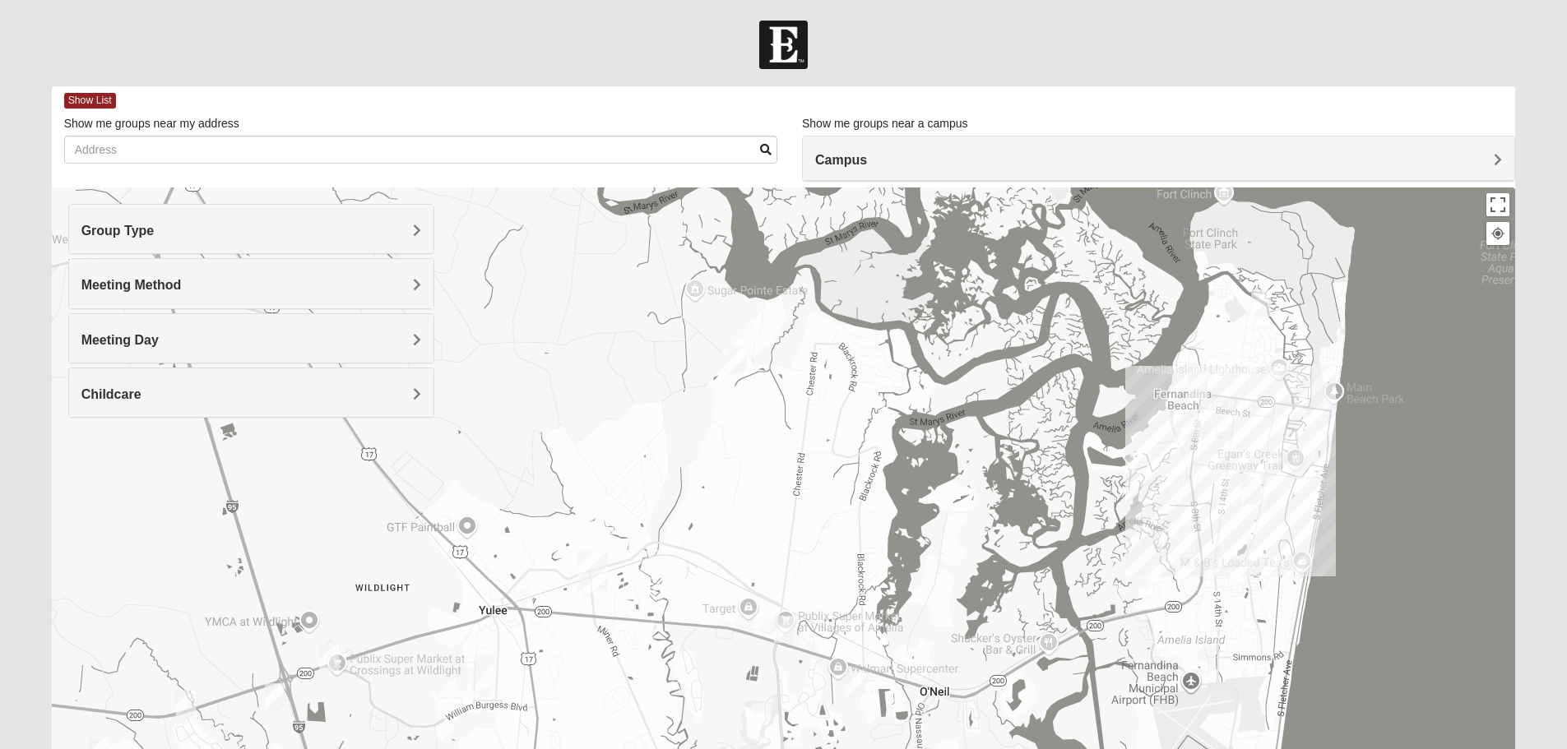
drag, startPoint x: 1290, startPoint y: 476, endPoint x: 940, endPoint y: 773, distance: 459.3
click at [940, 748] on html "Log In Find A Group Error Show List Loading Groups" at bounding box center [783, 453] width 1567 height 906
click at [1261, 299] on img "Mixed Murphy 32034" at bounding box center [1261, 303] width 20 height 27
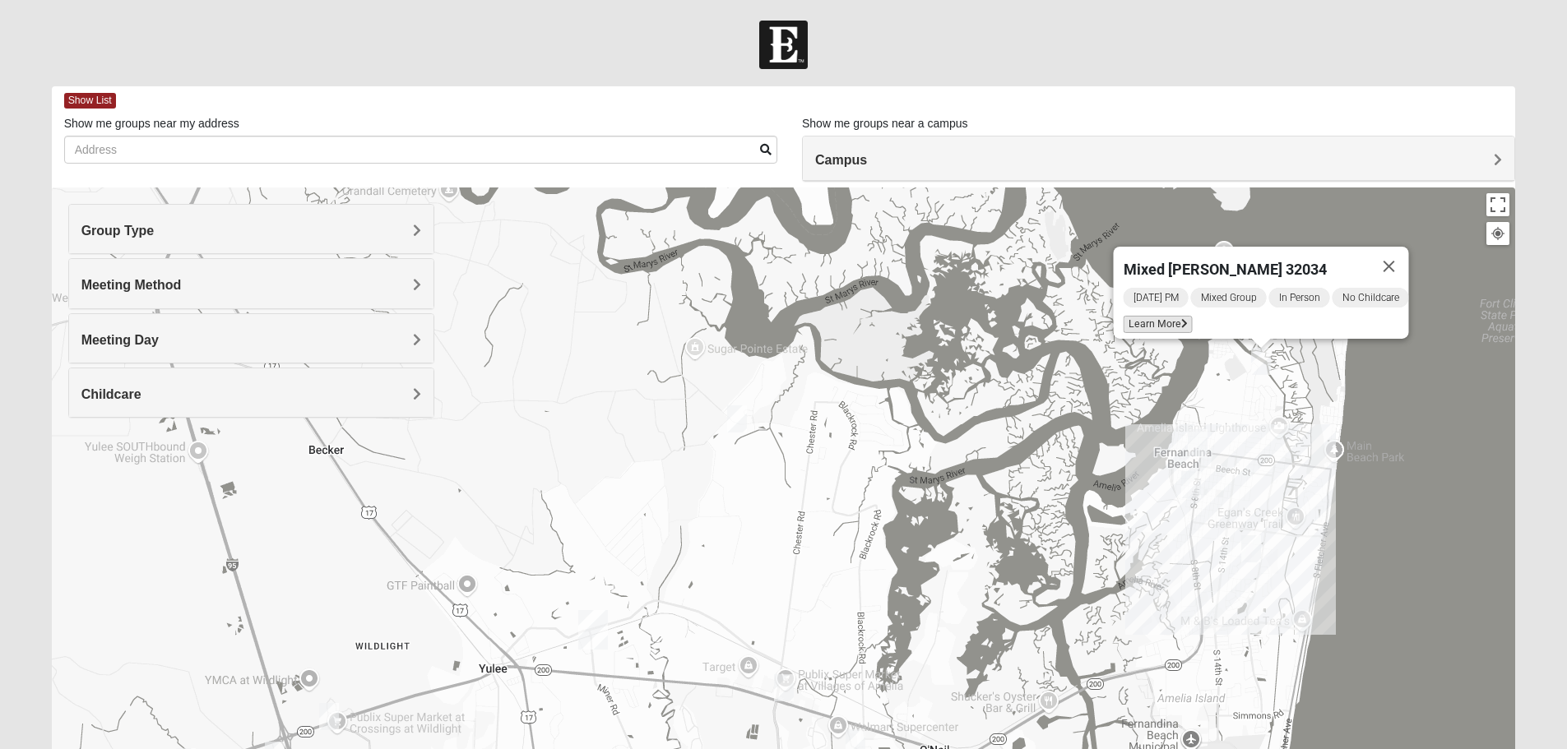
click at [1159, 316] on span "Learn More" at bounding box center [1157, 324] width 69 height 17
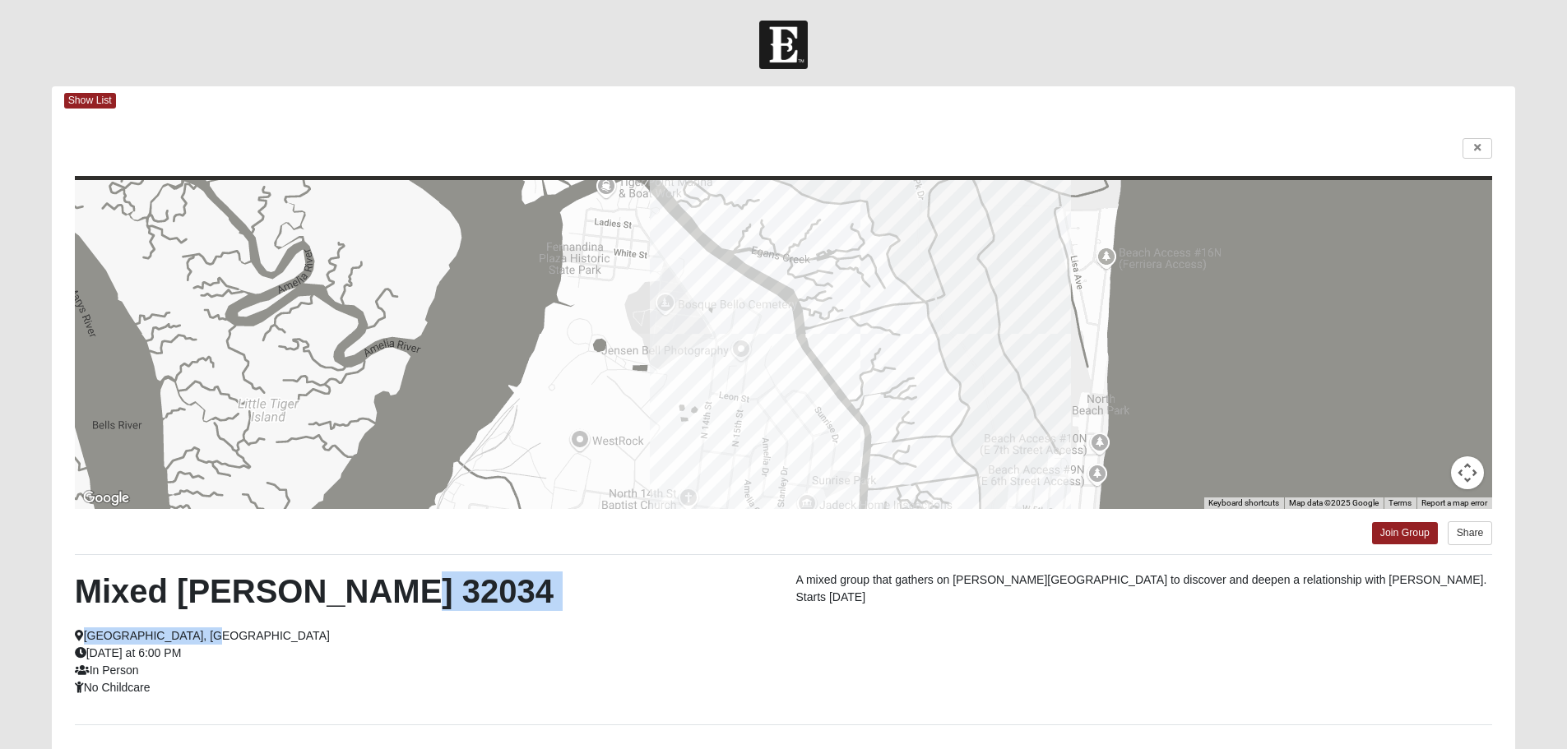
drag, startPoint x: 642, startPoint y: 628, endPoint x: 618, endPoint y: 576, distance: 57.4
click at [618, 576] on div "Mixed [PERSON_NAME] 32034 [GEOGRAPHIC_DATA], [GEOGRAPHIC_DATA] [DATE] at 6:00 P…" at bounding box center [423, 634] width 721 height 125
click at [767, 658] on div "Mixed [PERSON_NAME] 32034 [GEOGRAPHIC_DATA], [GEOGRAPHIC_DATA] [DATE] at 6:00 P…" at bounding box center [423, 634] width 721 height 125
click at [1474, 148] on icon at bounding box center [1477, 148] width 7 height 10
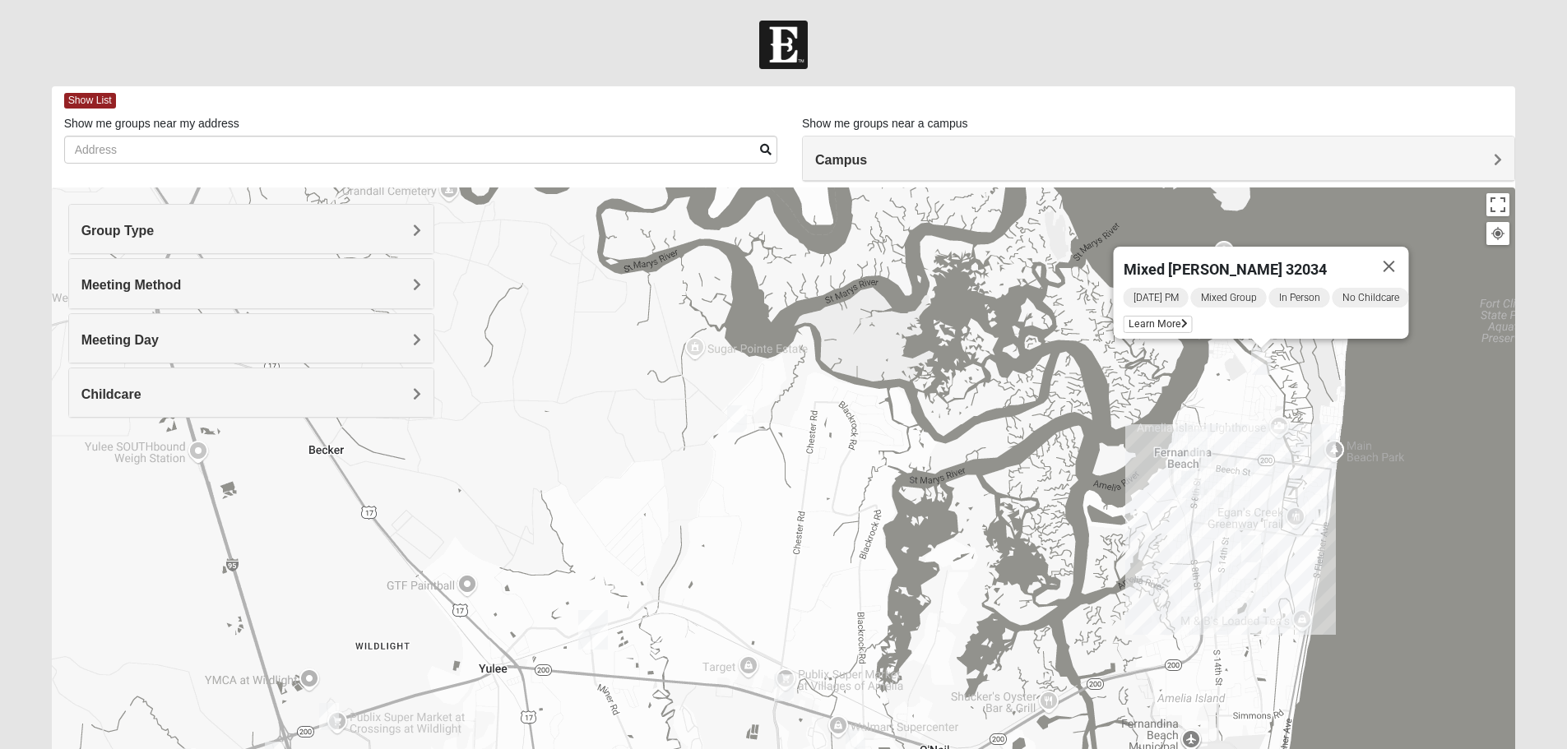
click at [1203, 438] on img "Mens La Sureña 32034" at bounding box center [1198, 442] width 20 height 27
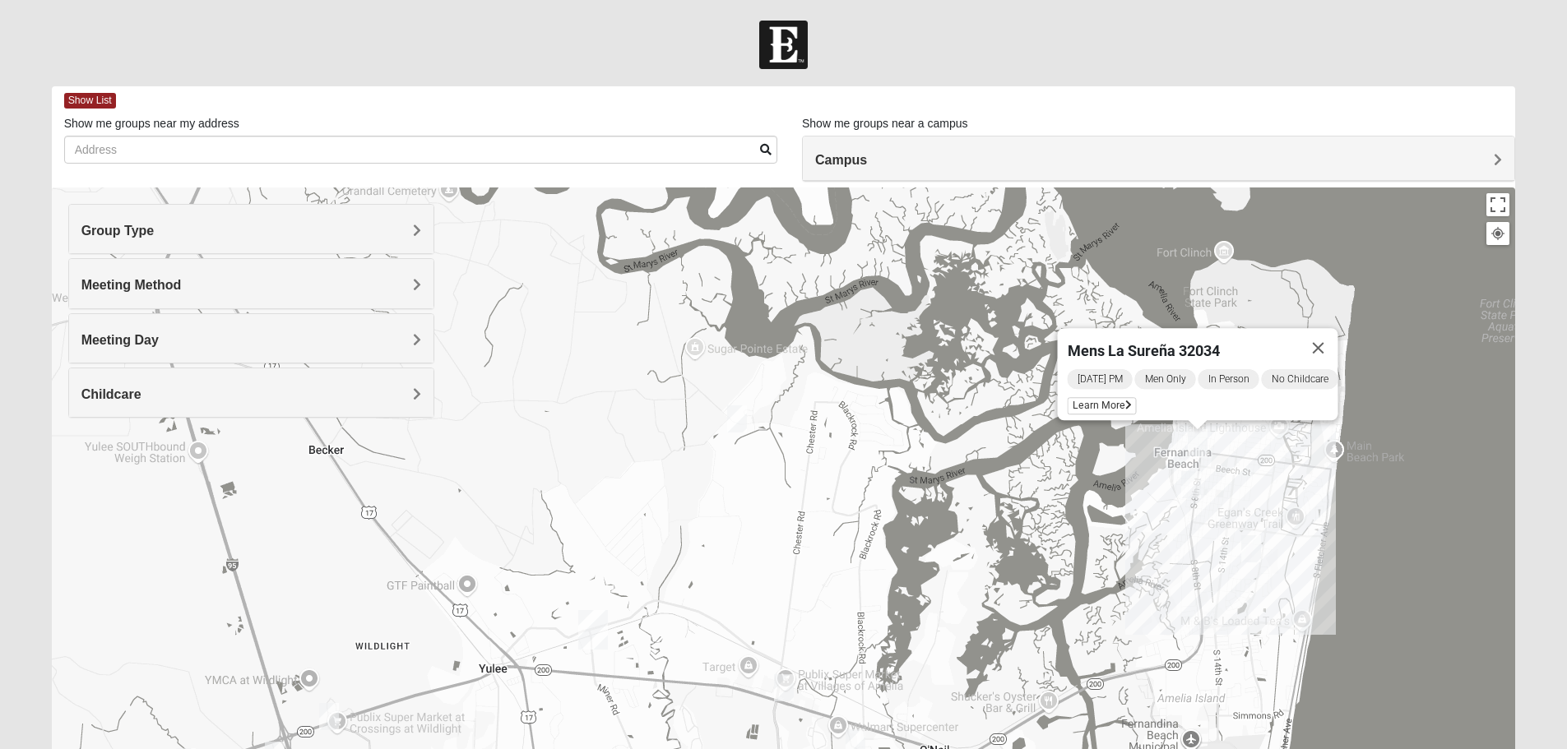
click at [1193, 484] on img "Mens Herbert 32034" at bounding box center [1191, 484] width 20 height 27
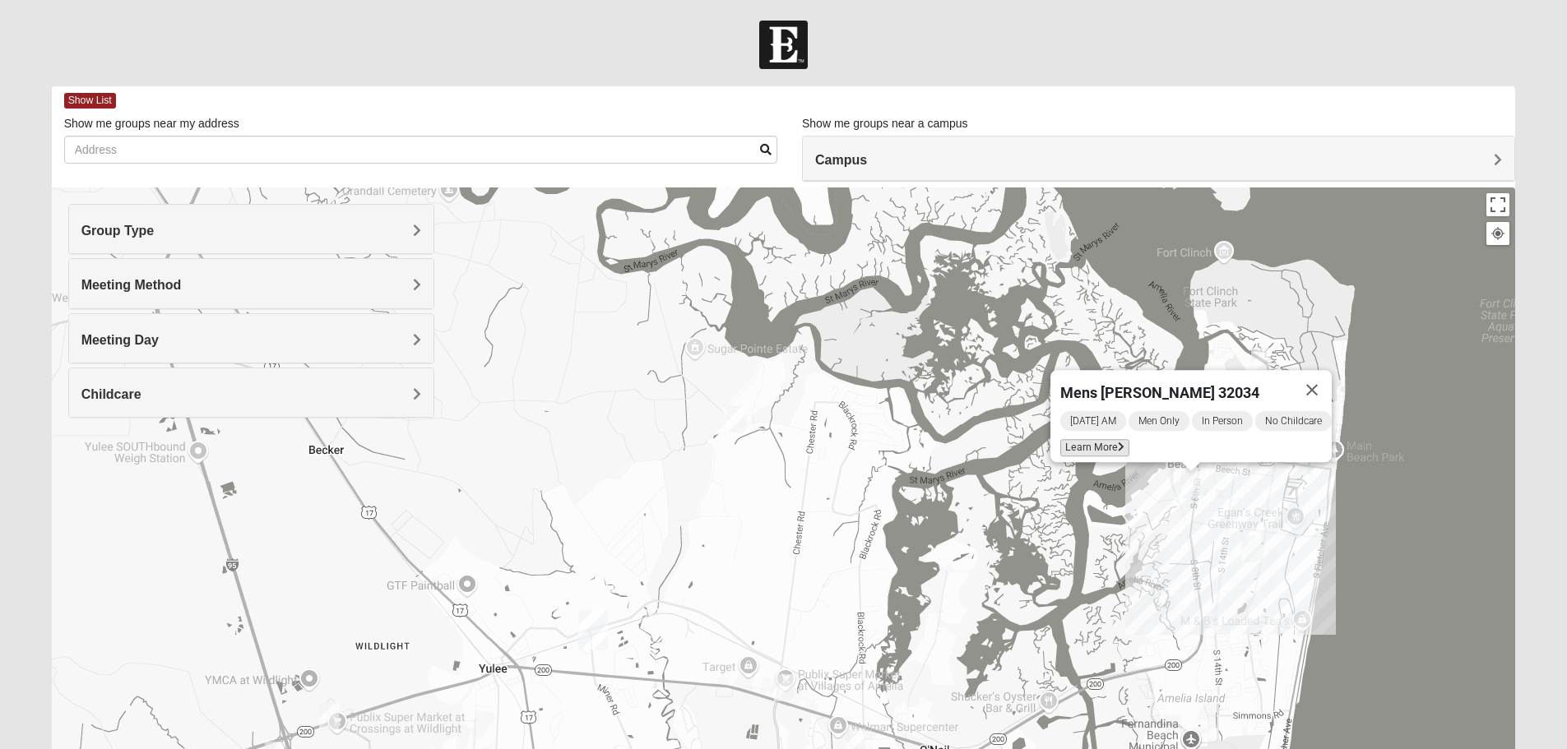
click at [1091, 444] on span "Learn More" at bounding box center [1094, 447] width 69 height 17
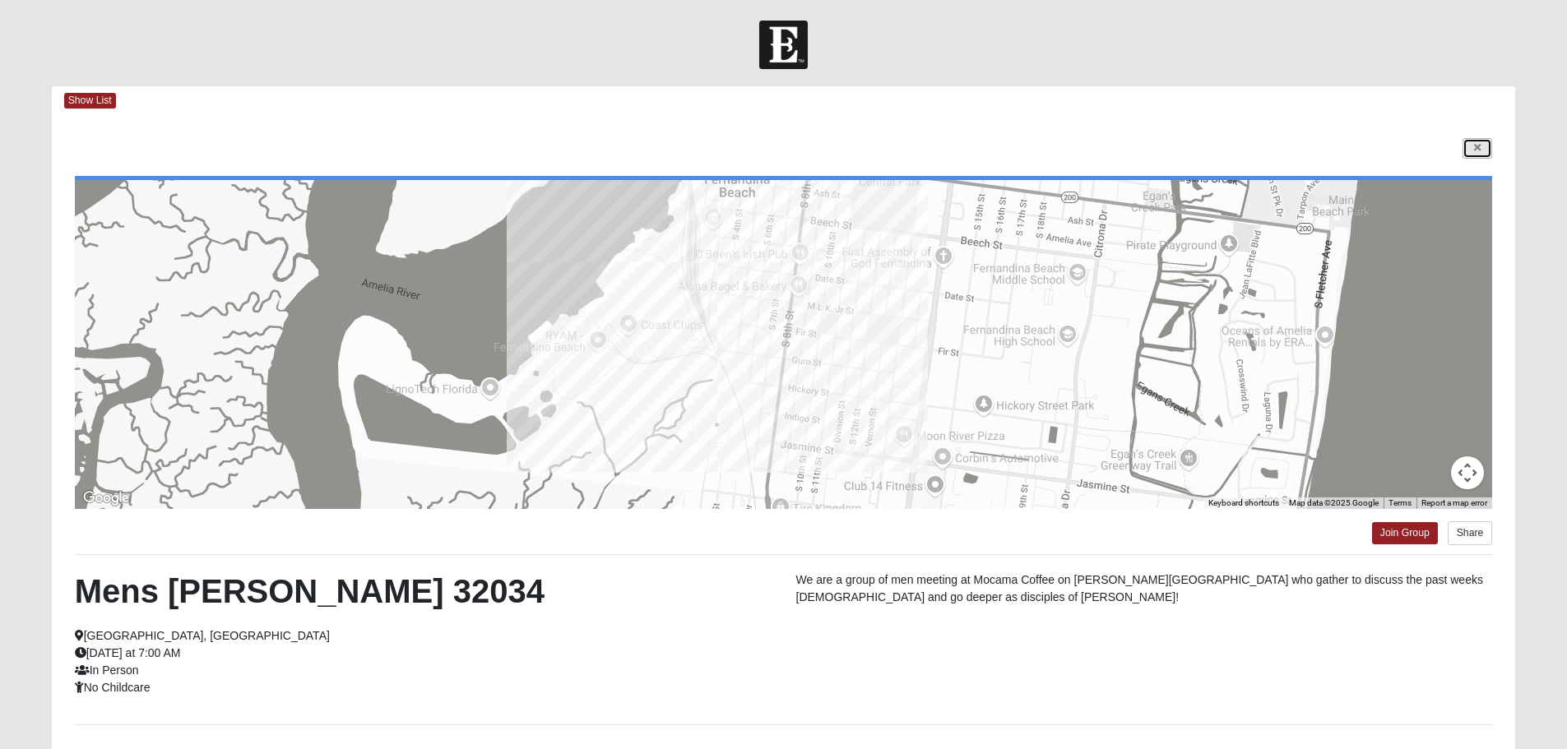
click at [1487, 149] on link at bounding box center [1477, 148] width 30 height 21
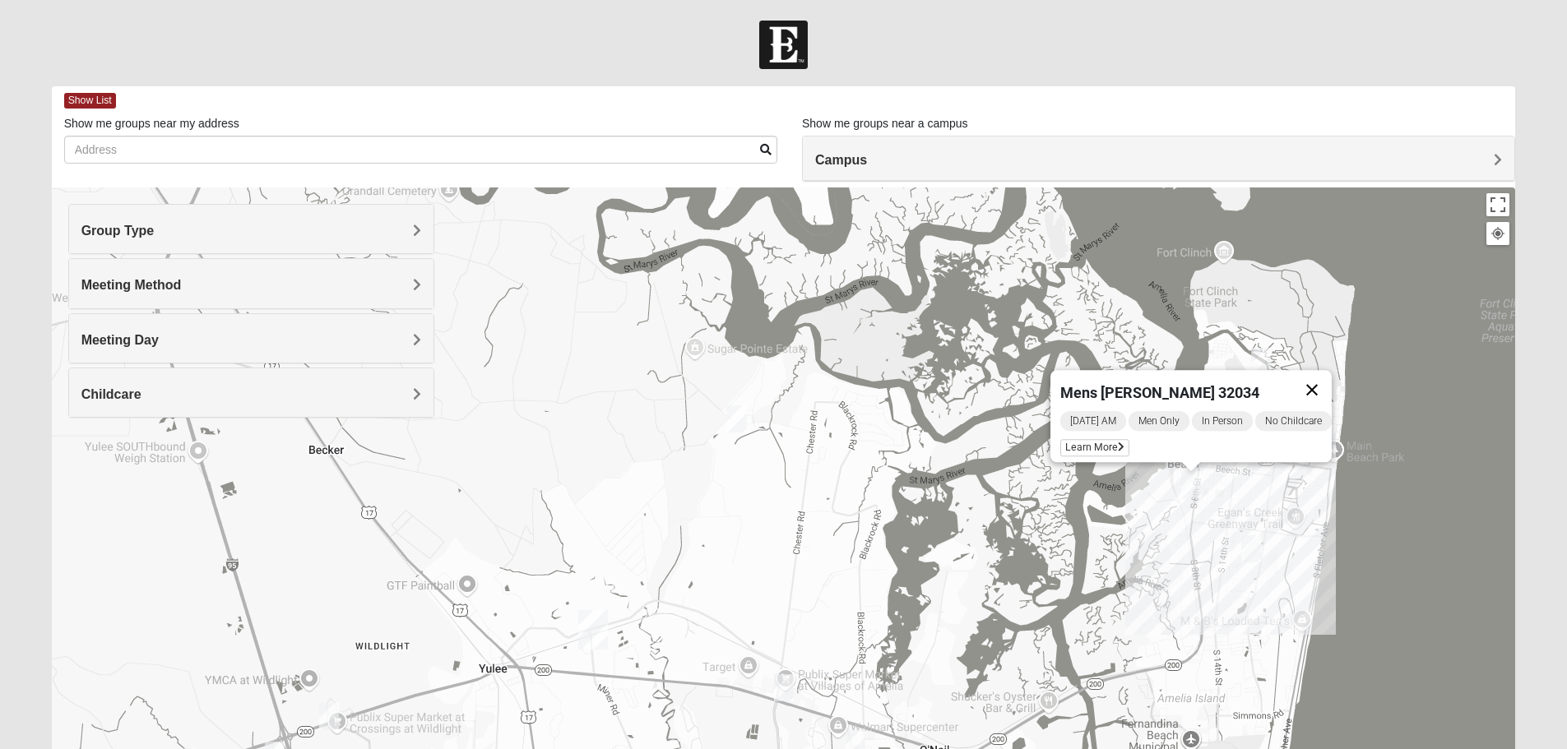
click at [1327, 380] on button "Close" at bounding box center [1311, 389] width 39 height 39
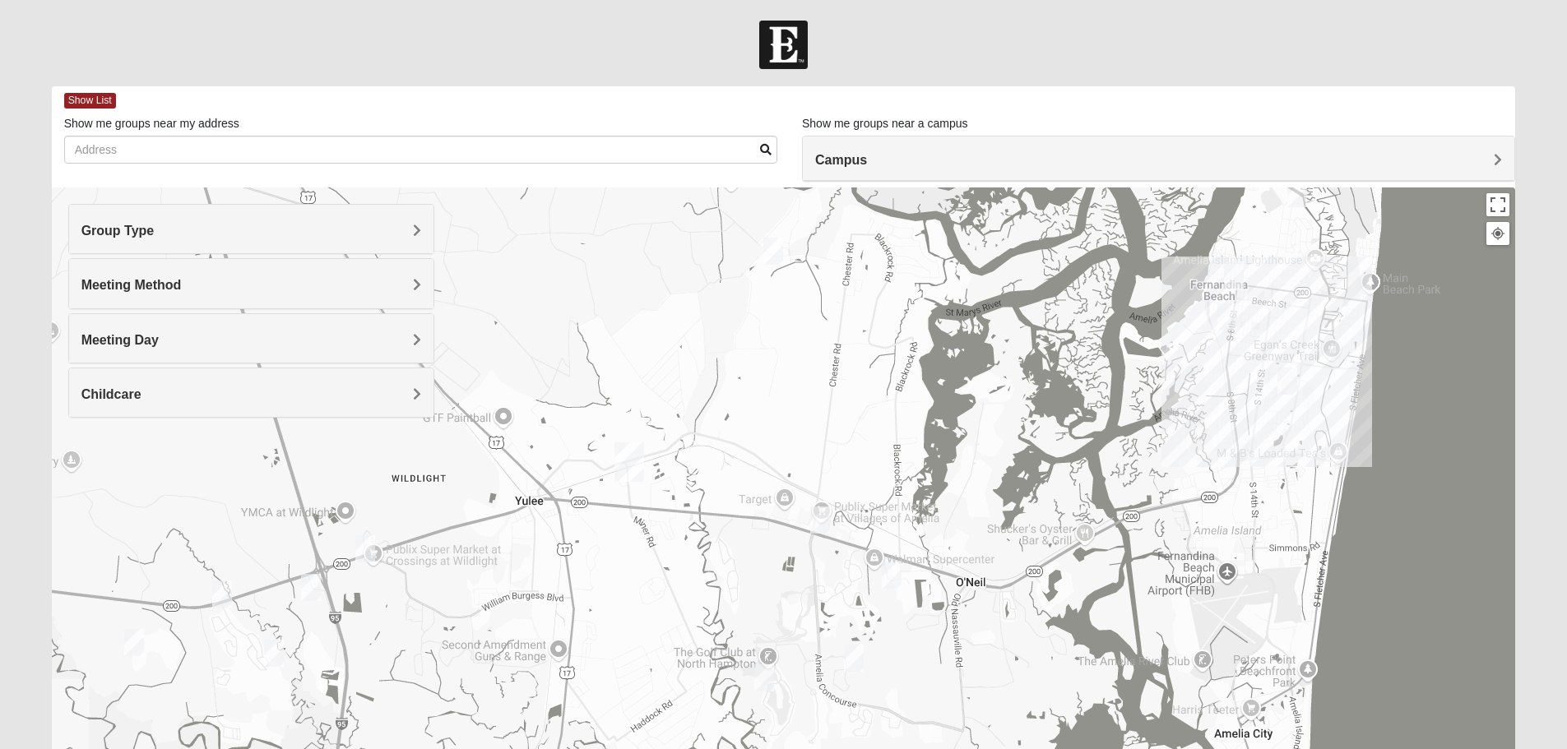
drag, startPoint x: 1393, startPoint y: 608, endPoint x: 1430, endPoint y: 426, distance: 185.5
click at [1432, 426] on div at bounding box center [784, 517] width 1464 height 658
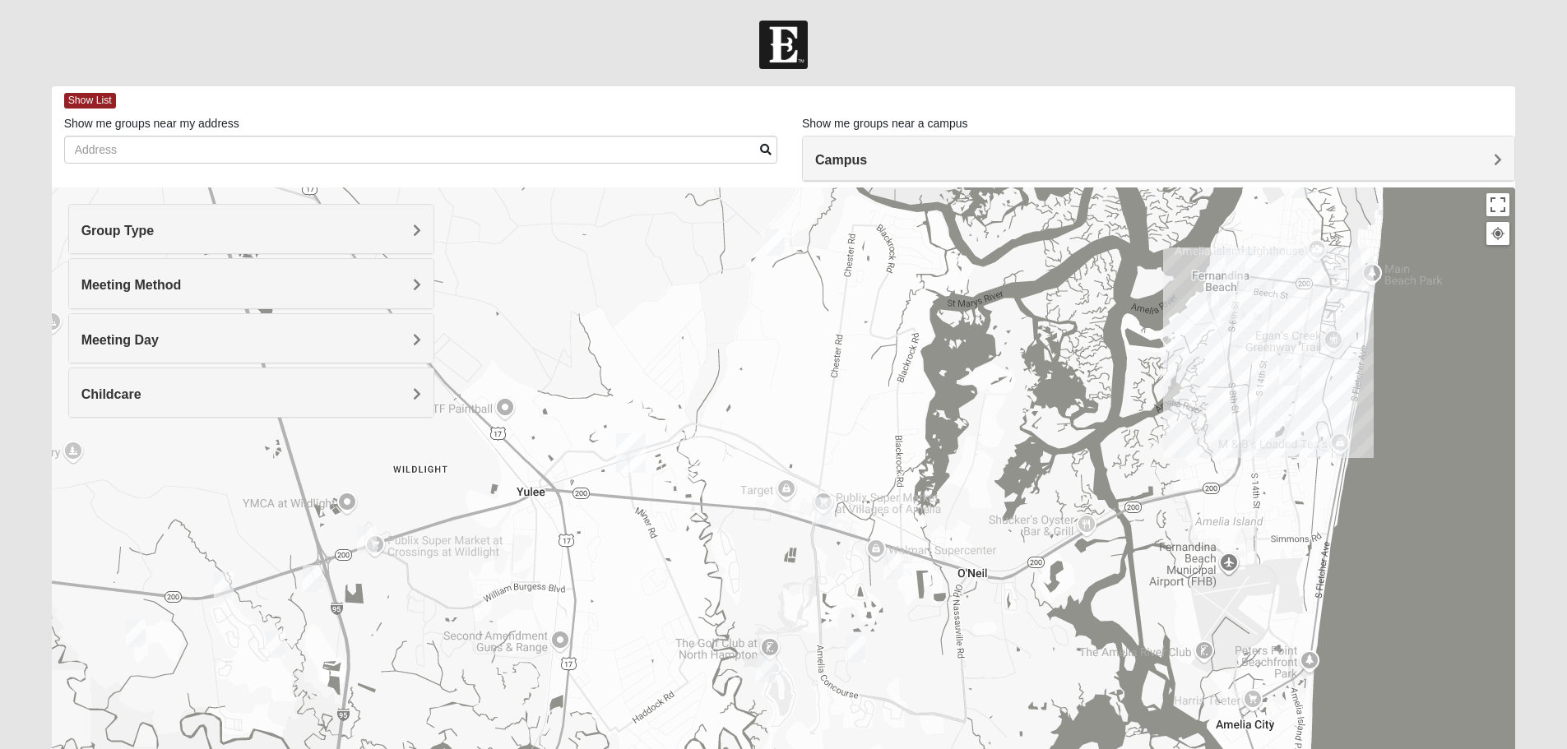
click at [822, 506] on img "Mens Lane 32034" at bounding box center [822, 511] width 20 height 27
click at [735, 472] on span "Learn More" at bounding box center [725, 474] width 69 height 17
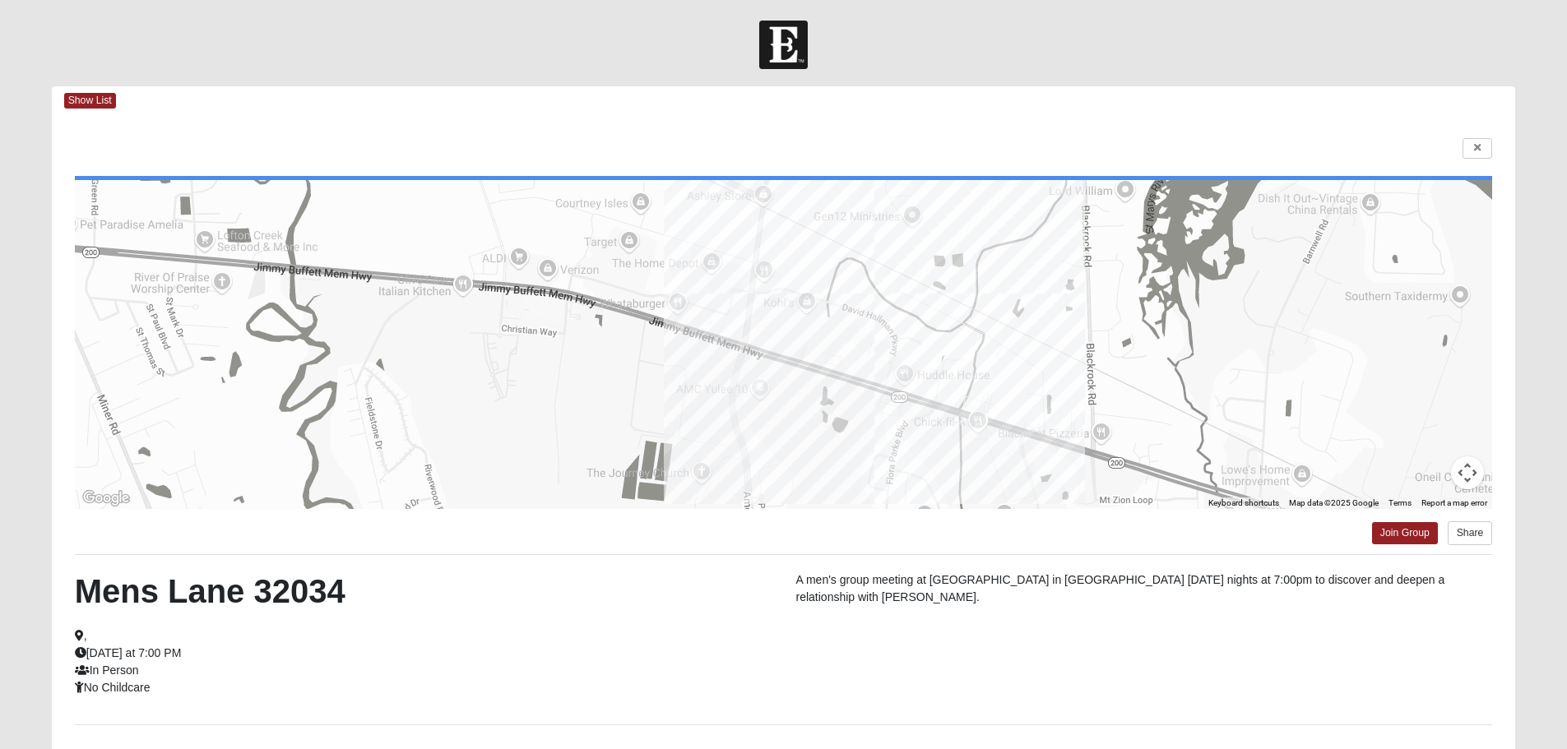
drag, startPoint x: 693, startPoint y: 628, endPoint x: 668, endPoint y: 592, distance: 43.1
click at [668, 592] on div "Mens Lane 32034 , [DATE] at 7:00 PM In Person No Childcare" at bounding box center [423, 634] width 721 height 125
click at [1470, 152] on link at bounding box center [1477, 148] width 30 height 21
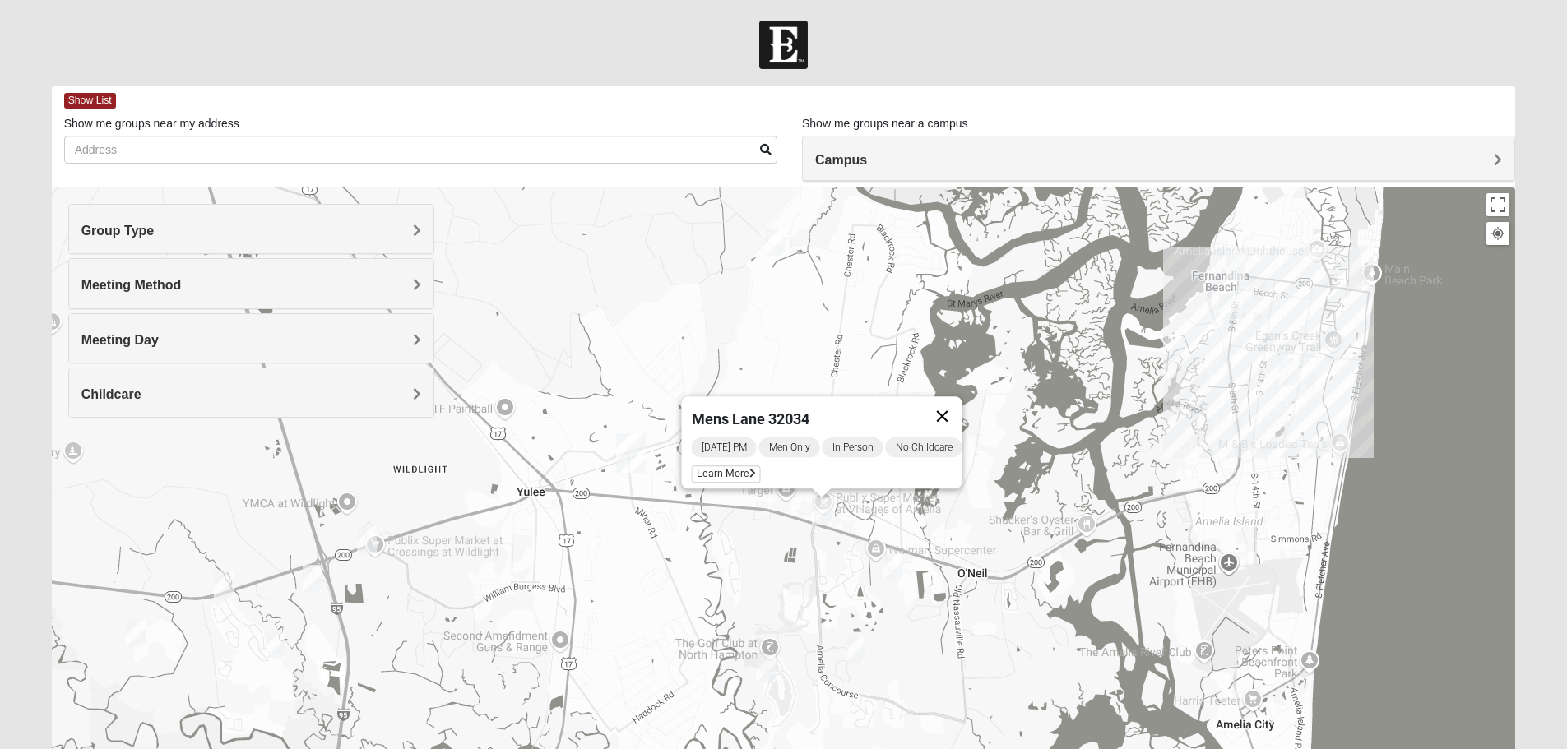
click at [955, 403] on button "Close" at bounding box center [941, 415] width 39 height 39
click at [858, 651] on img "Mens Strickenburg 32097" at bounding box center [855, 649] width 20 height 27
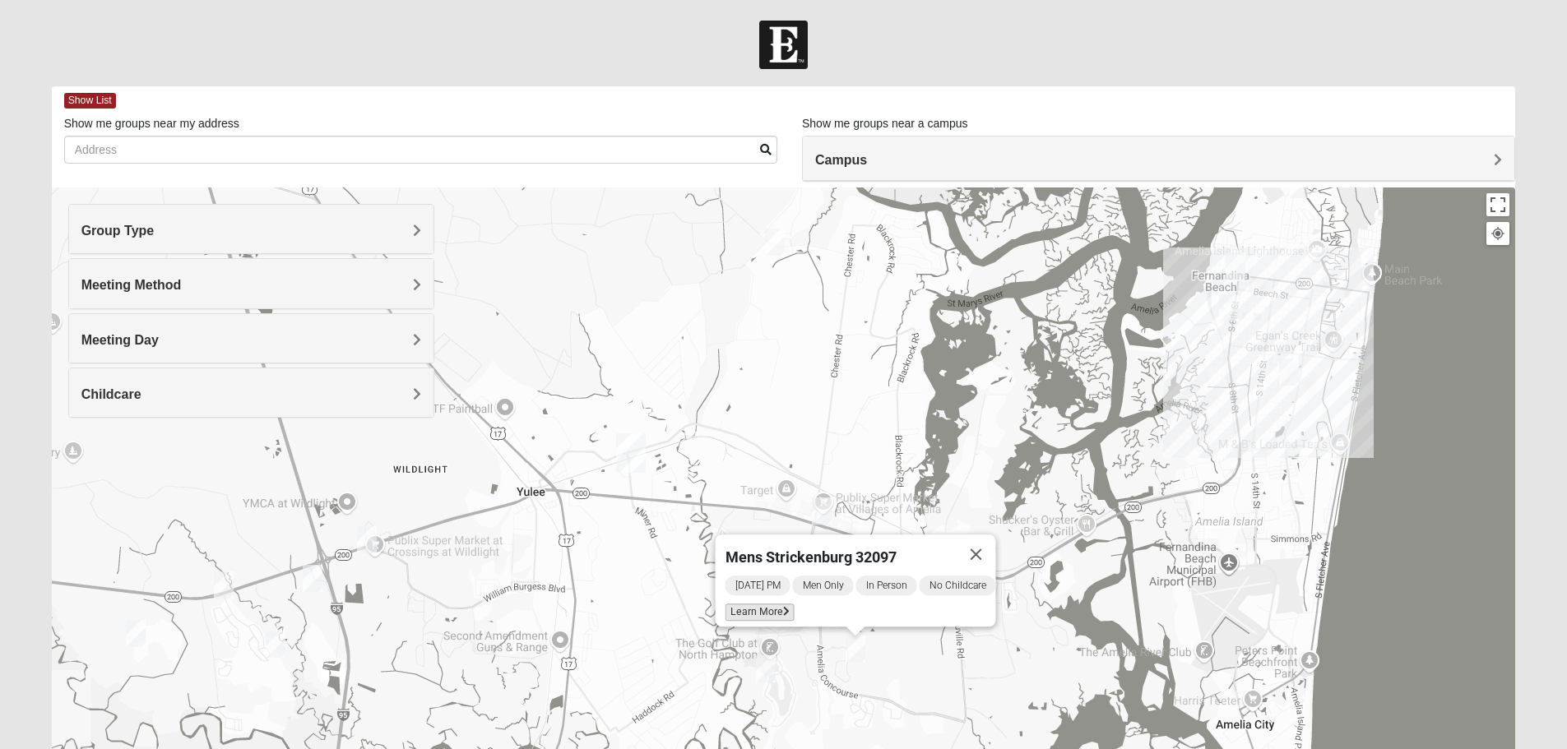
click at [747, 604] on span "Learn More" at bounding box center [759, 612] width 69 height 17
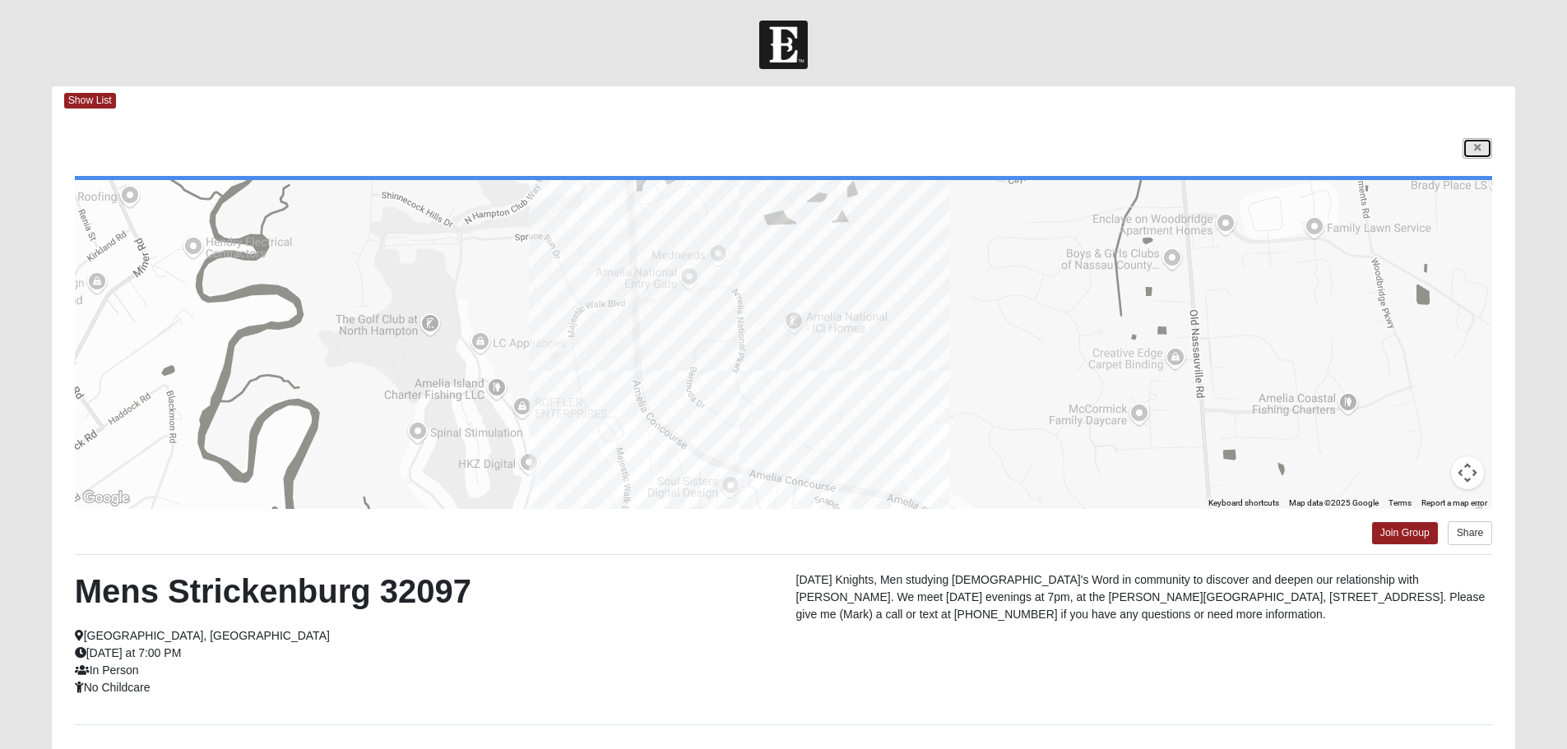
click at [1478, 149] on icon at bounding box center [1477, 148] width 7 height 10
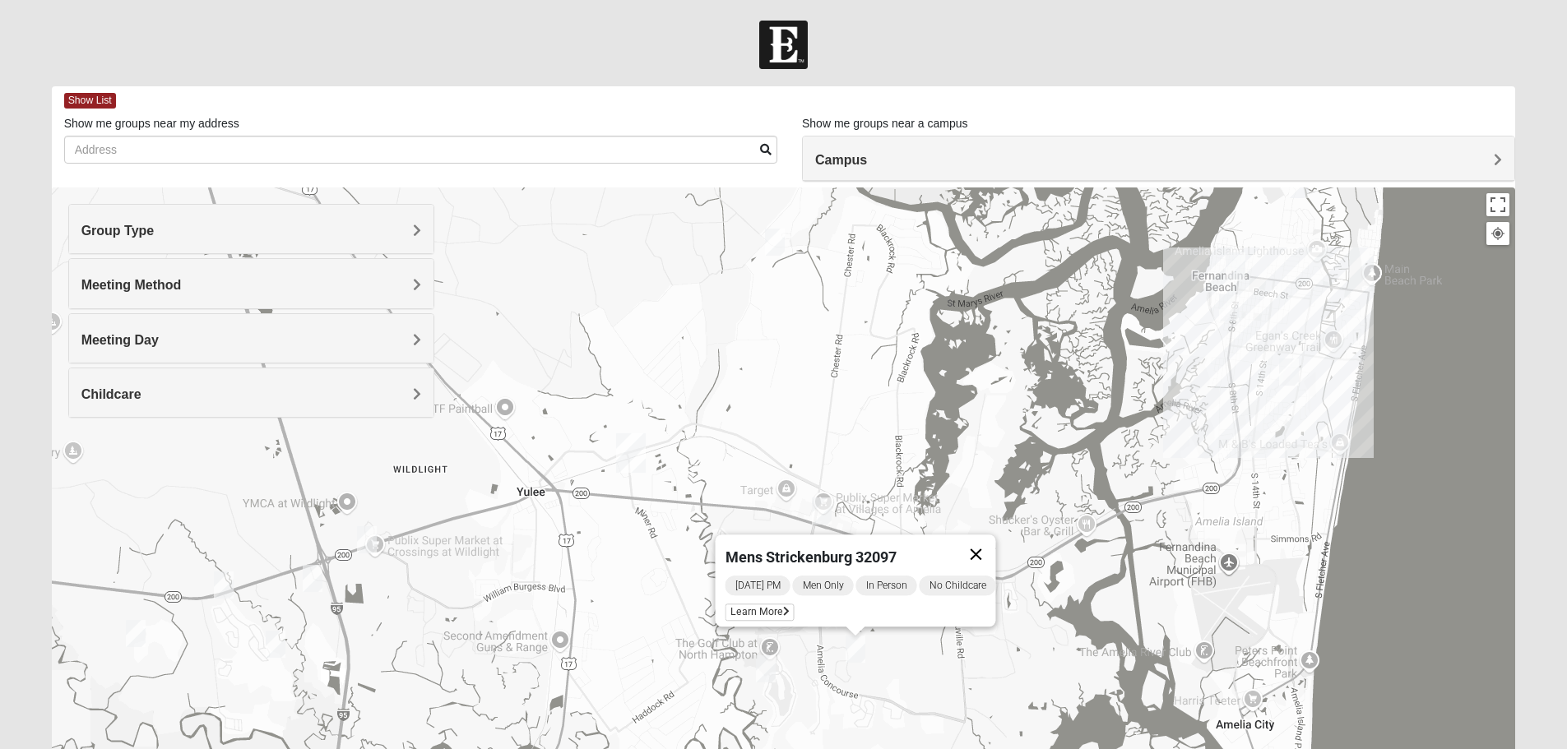
click at [984, 546] on button "Close" at bounding box center [975, 554] width 39 height 39
click at [368, 535] on img "Mens Marsh 32097" at bounding box center [367, 539] width 20 height 27
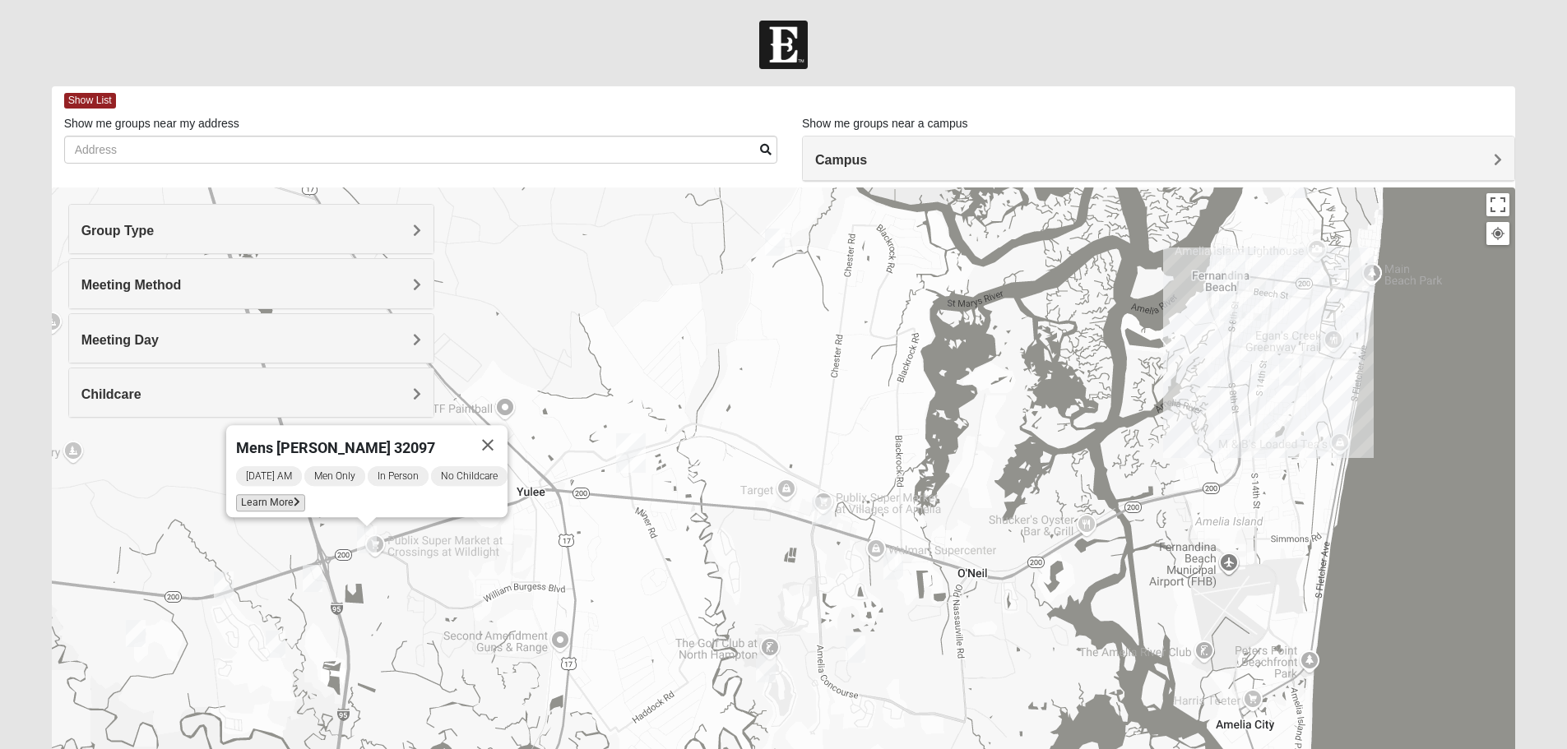
click at [294, 498] on icon at bounding box center [297, 503] width 7 height 10
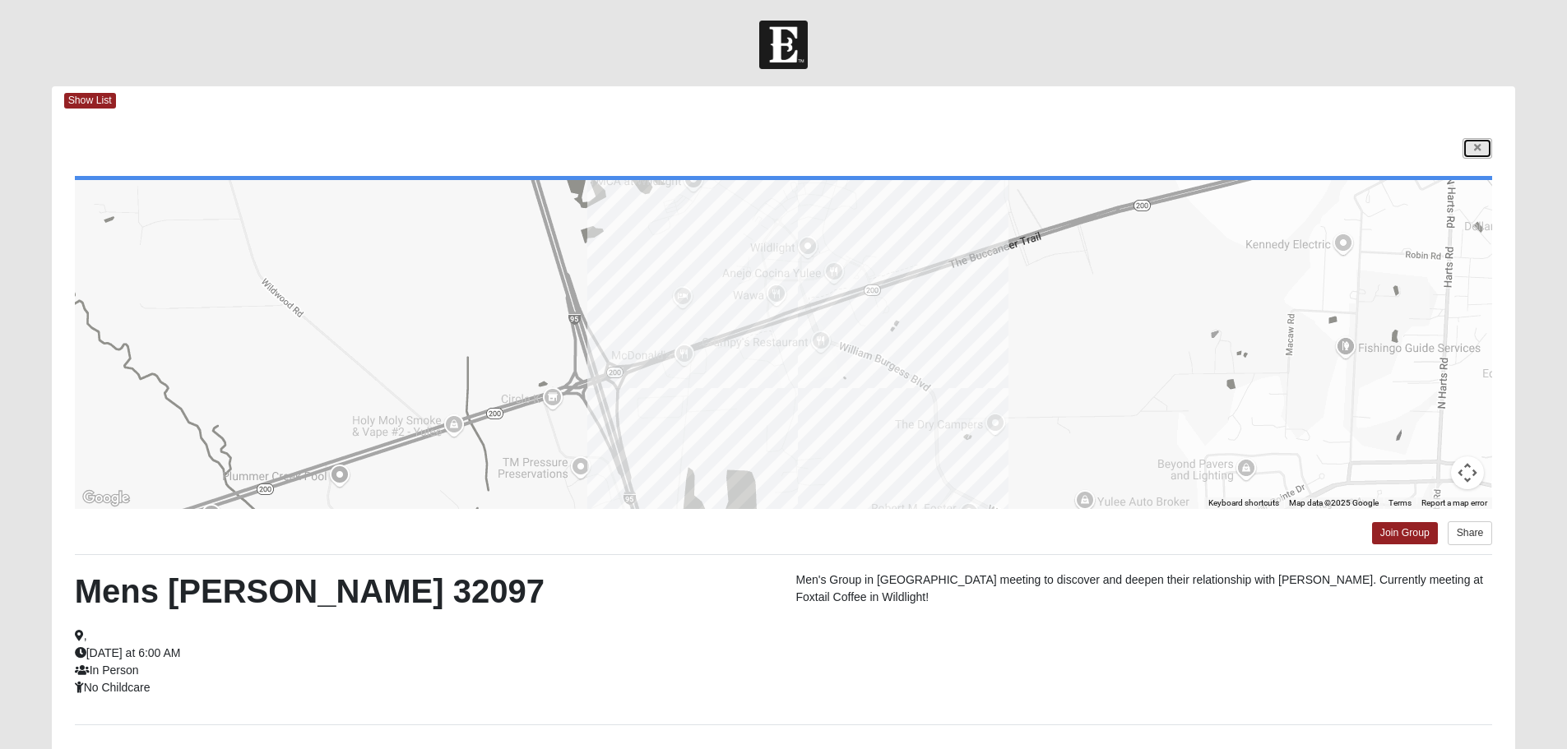
click at [1477, 148] on icon at bounding box center [1477, 148] width 7 height 10
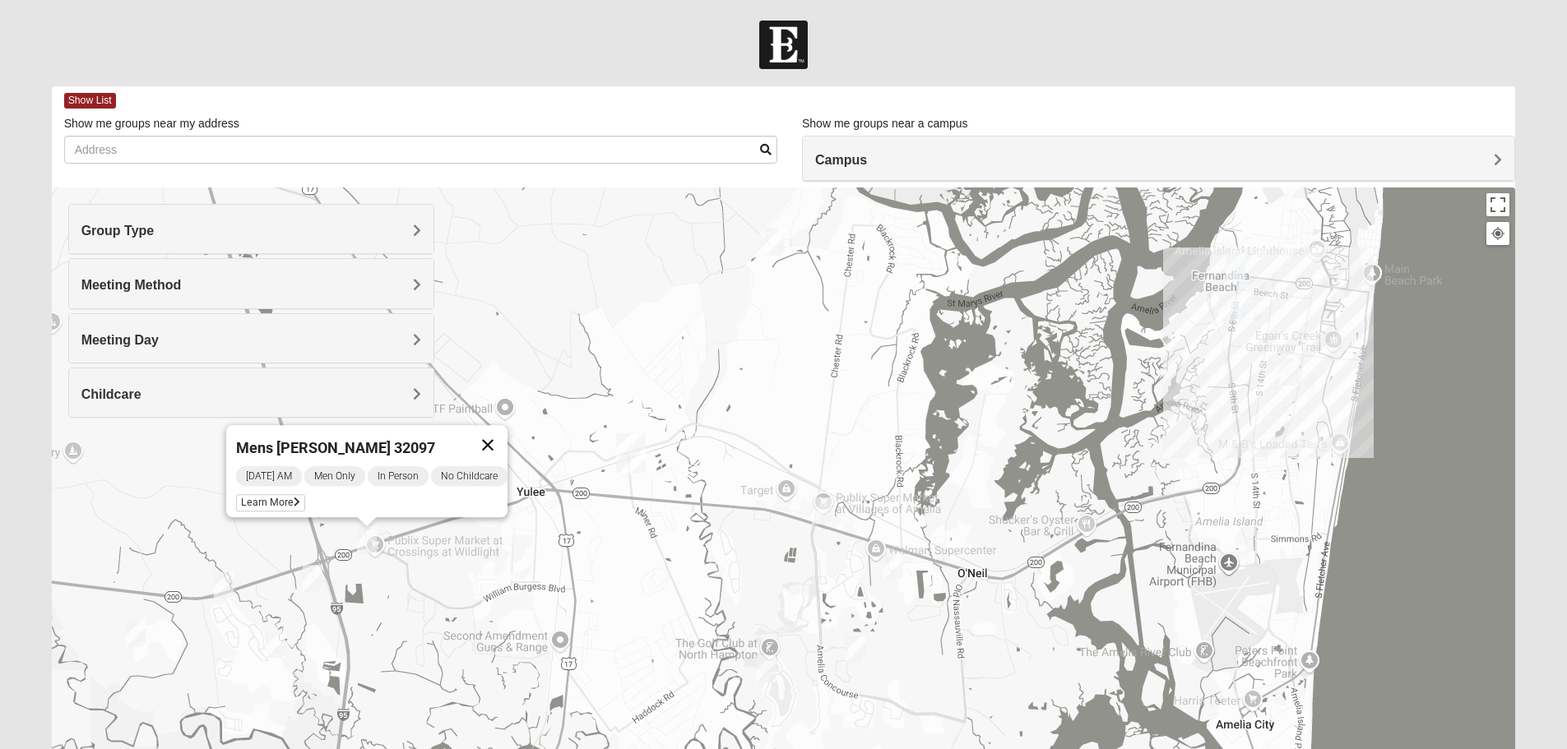
click at [505, 435] on button "Close" at bounding box center [487, 444] width 39 height 39
click at [220, 590] on img "Mens Evans 32097" at bounding box center [224, 585] width 20 height 27
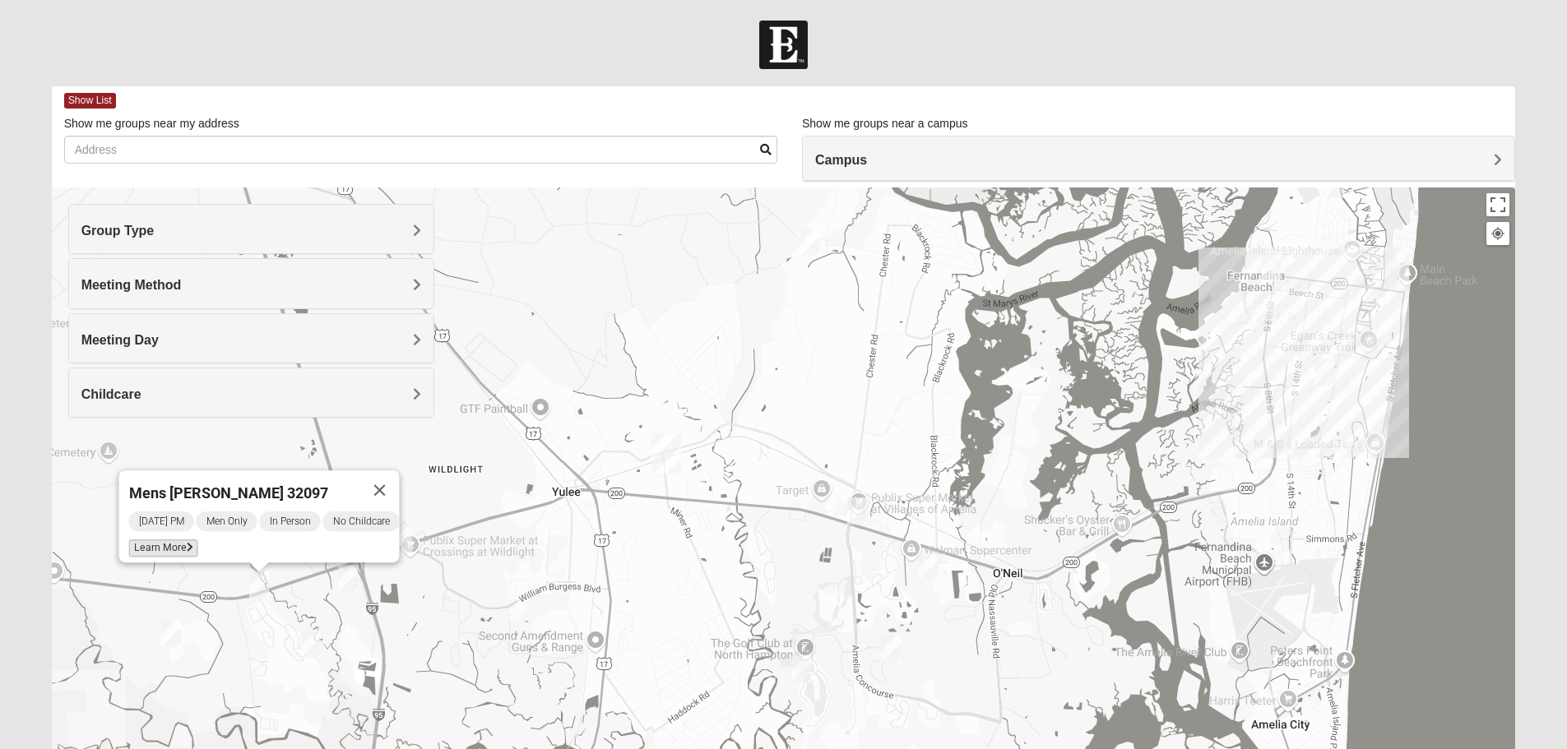
click at [145, 540] on span "Learn More" at bounding box center [162, 548] width 69 height 17
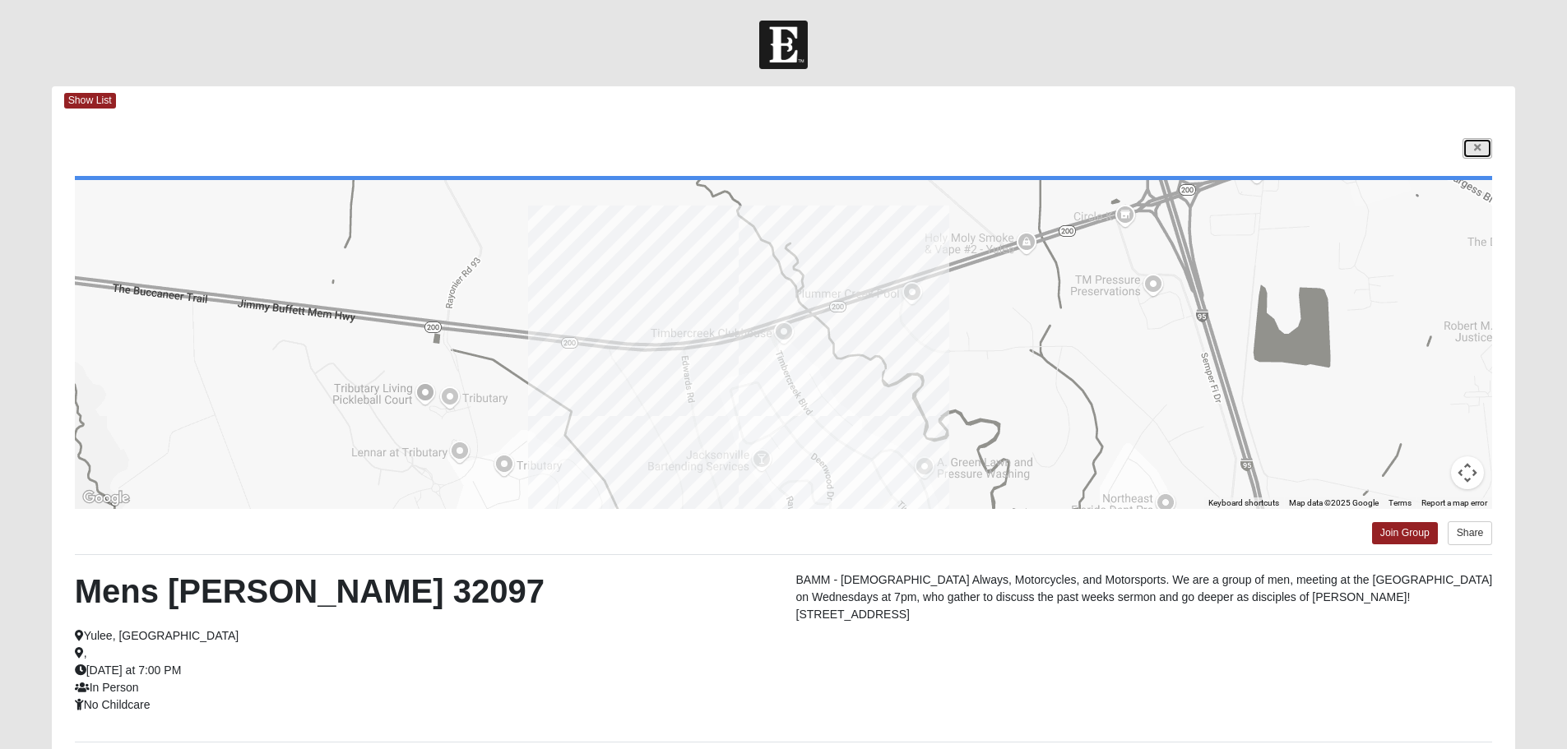
click at [1478, 150] on icon at bounding box center [1477, 148] width 7 height 10
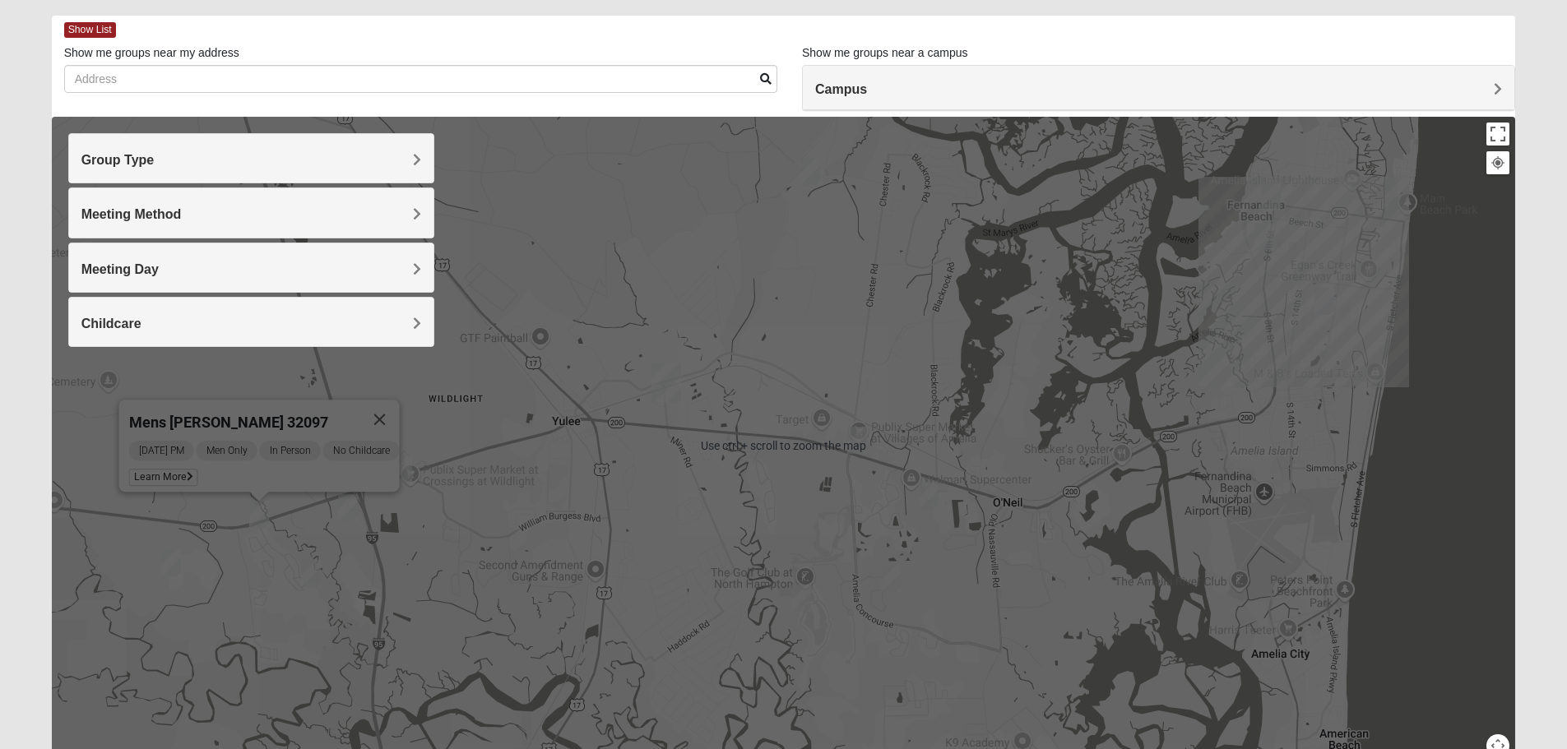
scroll to position [82, 0]
